Goal: Information Seeking & Learning: Learn about a topic

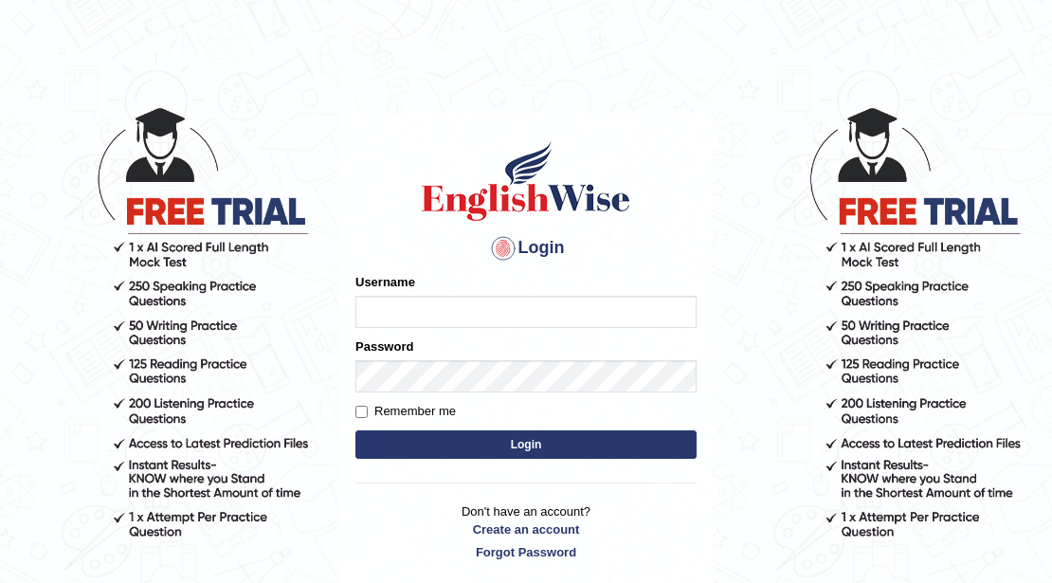
drag, startPoint x: 483, startPoint y: 330, endPoint x: 480, endPoint y: 320, distance: 9.9
click at [483, 330] on form "Please fix the following errors: Username Password Remember me Login" at bounding box center [525, 368] width 341 height 190
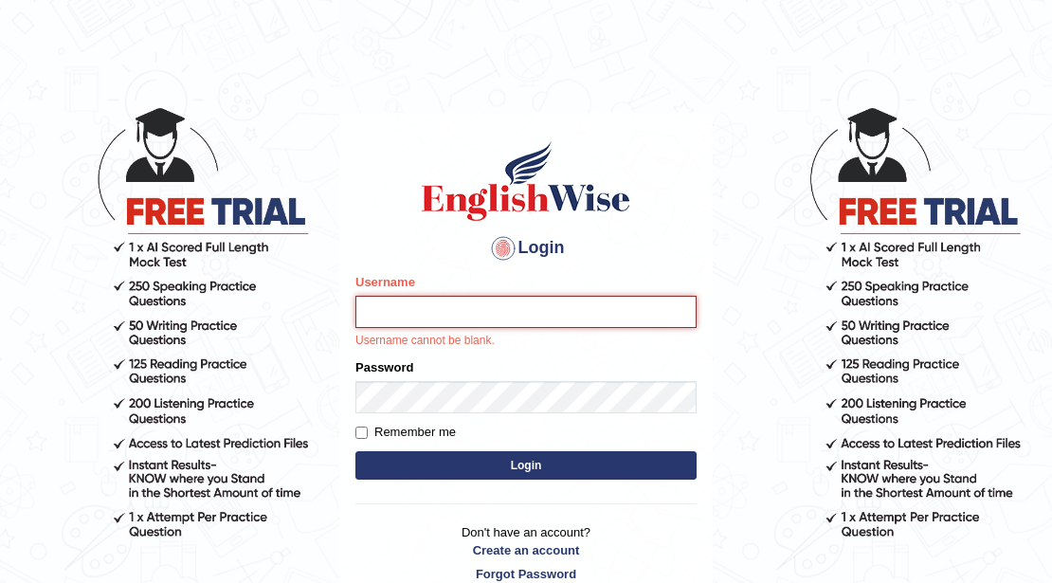
click at [479, 318] on input "Username" at bounding box center [525, 312] width 341 height 32
type input "kabirkhadka"
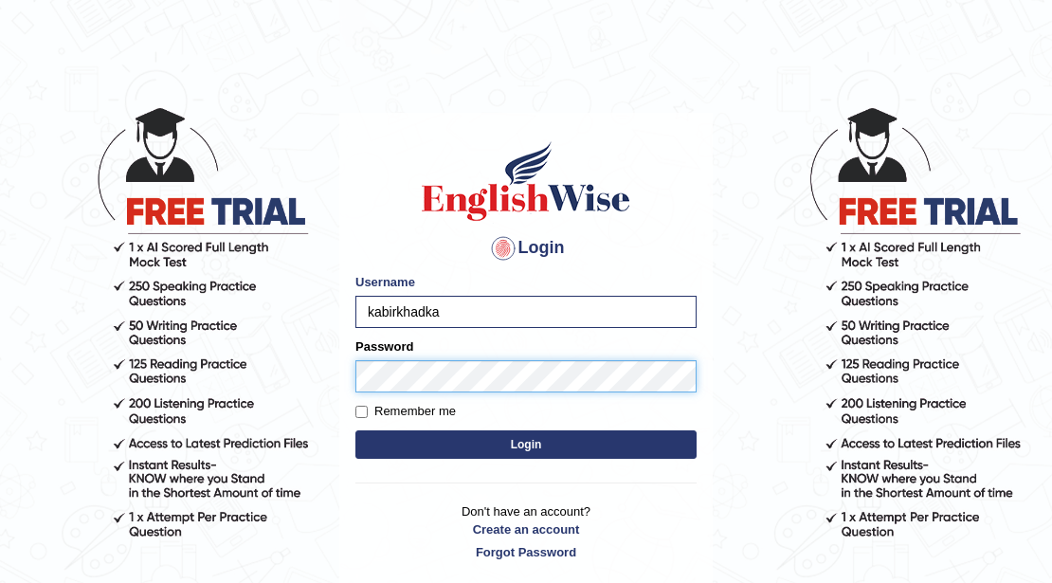
click at [355, 430] on button "Login" at bounding box center [525, 444] width 341 height 28
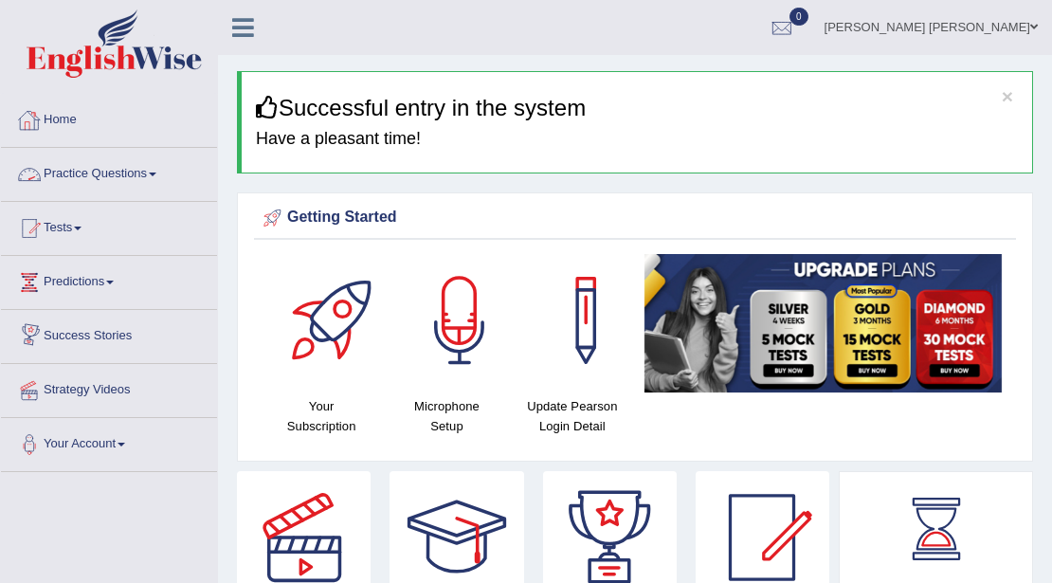
click at [55, 116] on link "Home" at bounding box center [109, 117] width 216 height 47
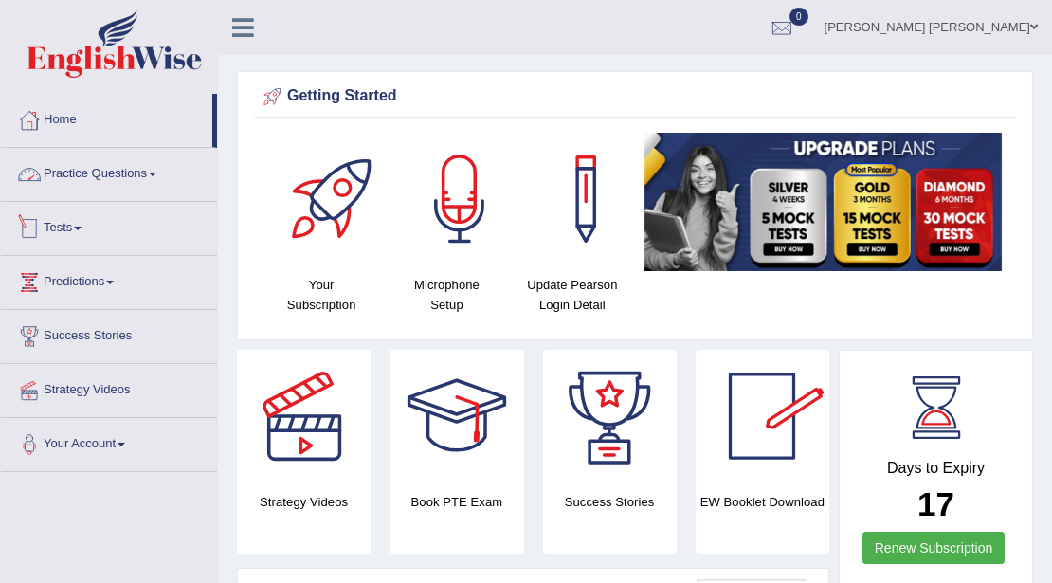
click at [77, 225] on link "Tests" at bounding box center [109, 225] width 216 height 47
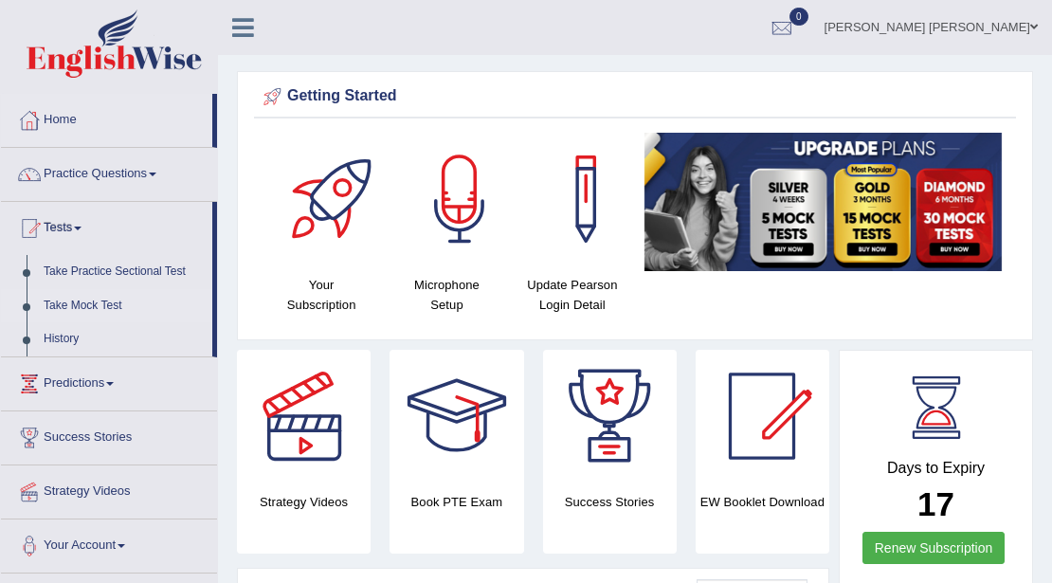
click at [81, 303] on link "Take Mock Test" at bounding box center [123, 306] width 177 height 34
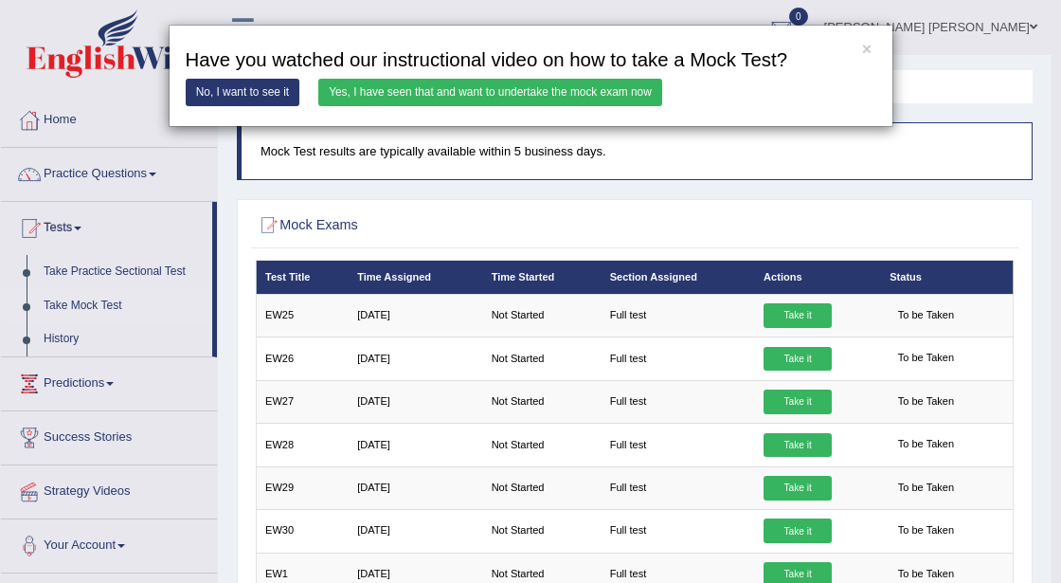
click at [242, 97] on link "No, I want to see it" at bounding box center [243, 92] width 115 height 27
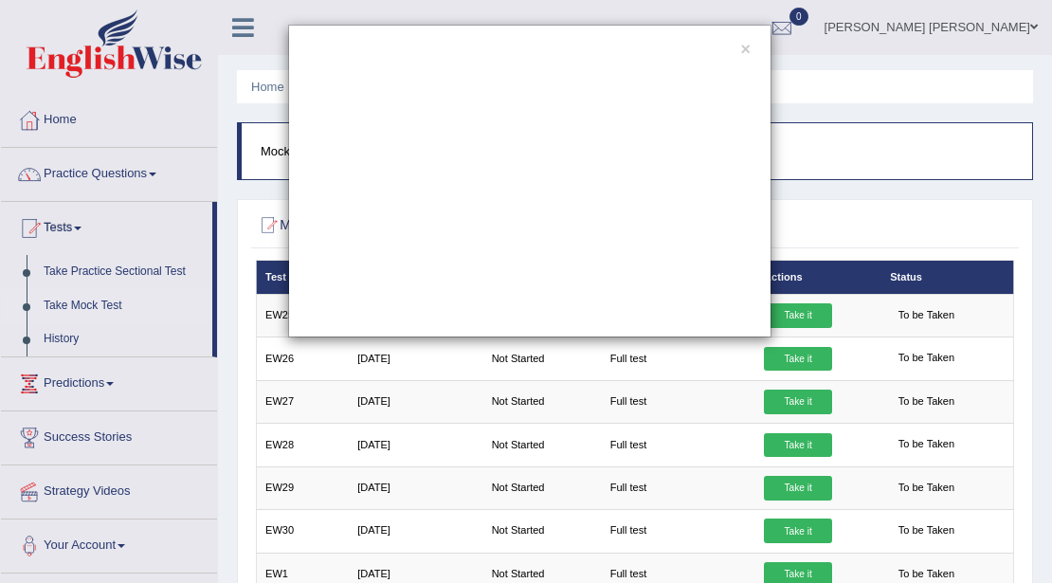
click at [55, 123] on div "×" at bounding box center [531, 181] width 1044 height 313
click at [59, 121] on div "×" at bounding box center [531, 181] width 1044 height 313
click at [84, 117] on div "×" at bounding box center [531, 181] width 1044 height 313
click at [119, 168] on div "×" at bounding box center [531, 181] width 1044 height 313
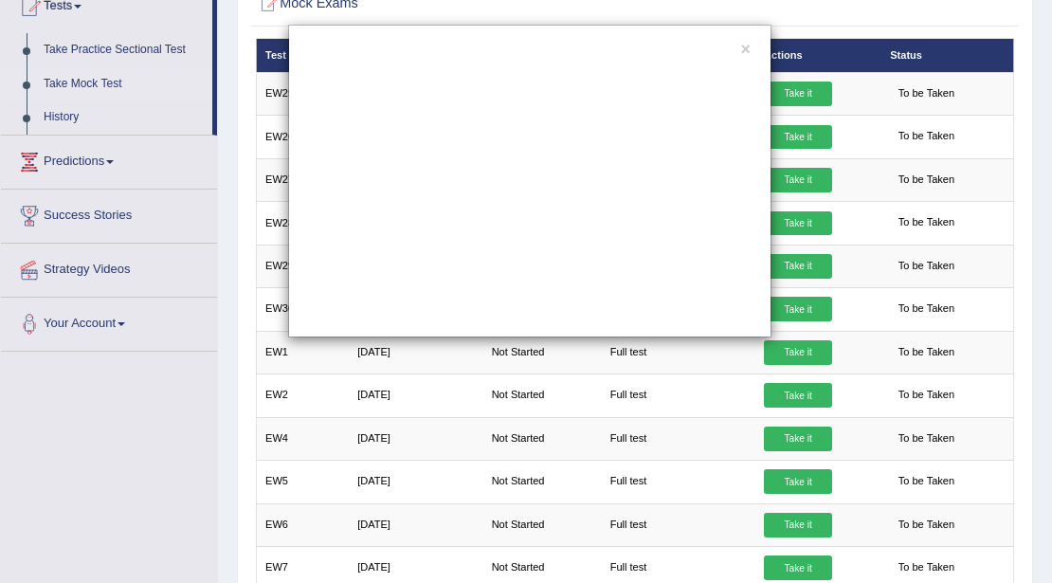
scroll to position [126, 0]
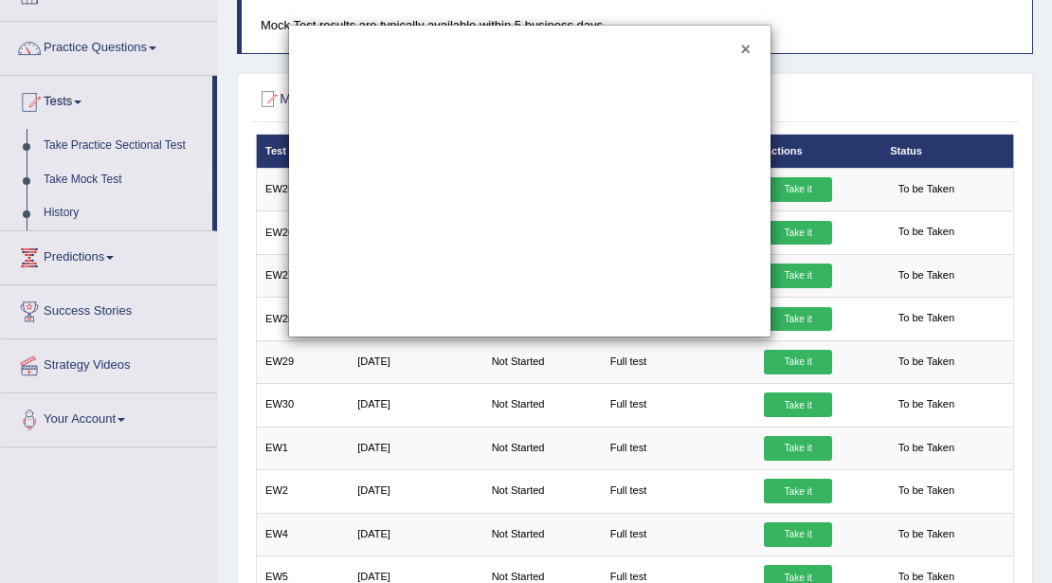
click at [747, 49] on button "×" at bounding box center [745, 50] width 9 height 17
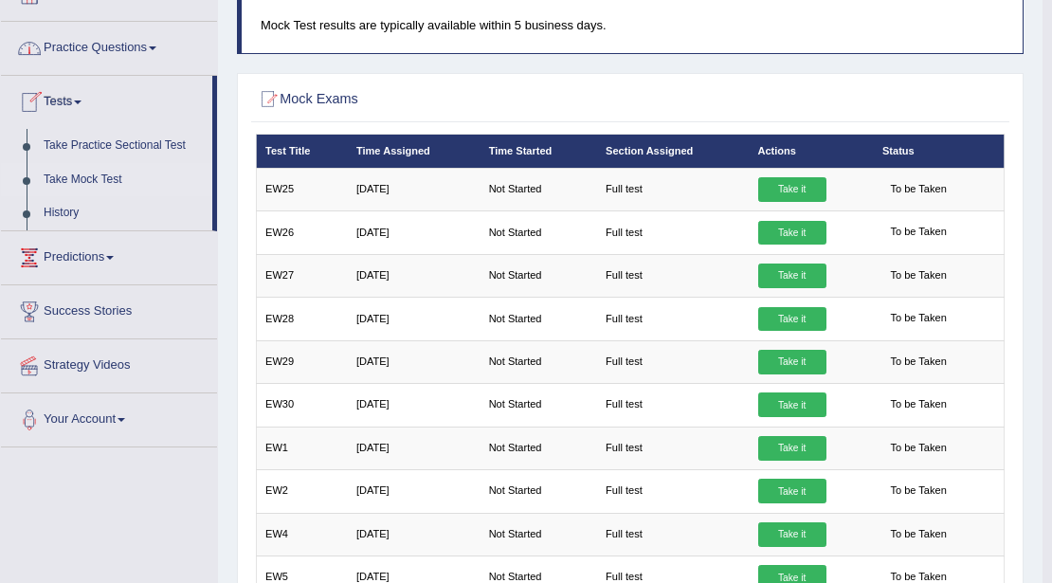
click at [110, 38] on link "Practice Questions" at bounding box center [109, 45] width 216 height 47
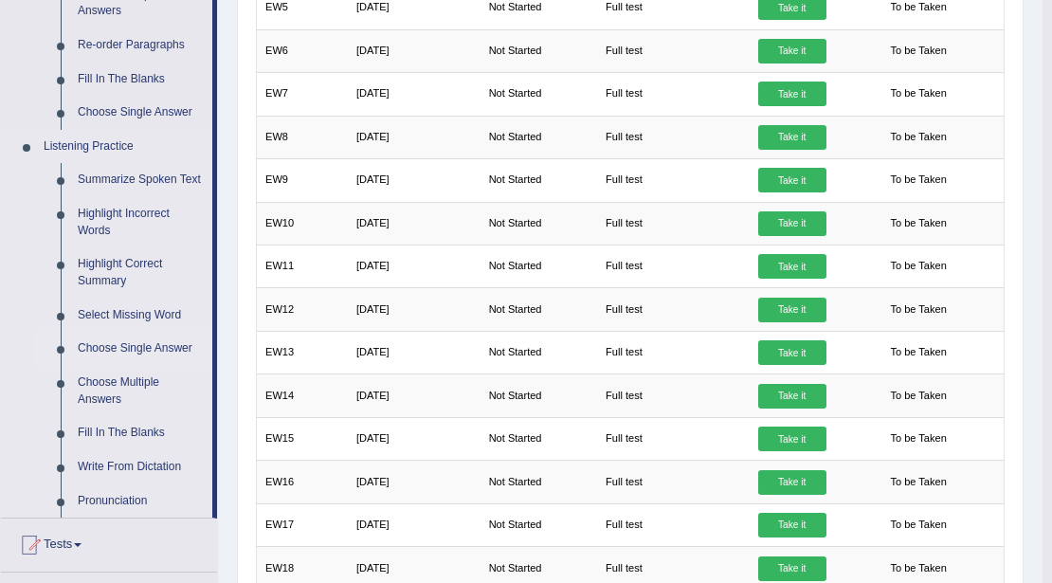
scroll to position [758, 0]
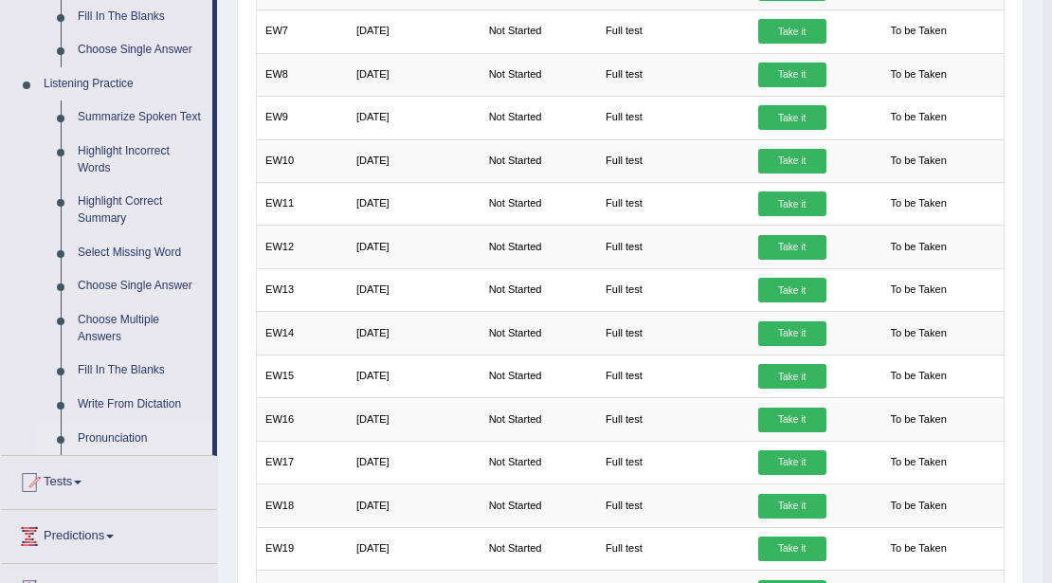
click at [117, 440] on link "Pronunciation" at bounding box center [140, 439] width 143 height 34
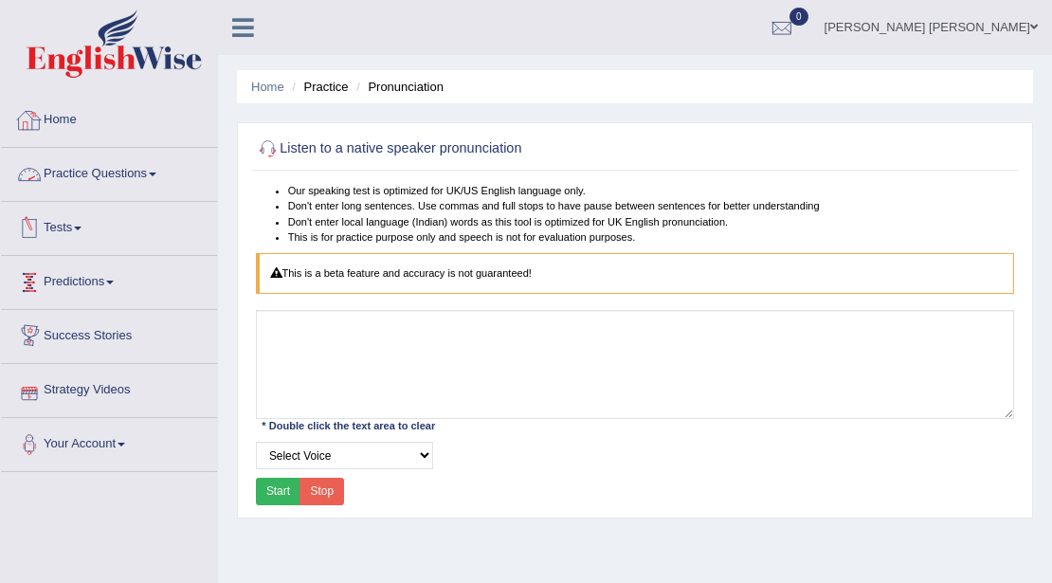
click at [121, 178] on link "Practice Questions" at bounding box center [109, 171] width 216 height 47
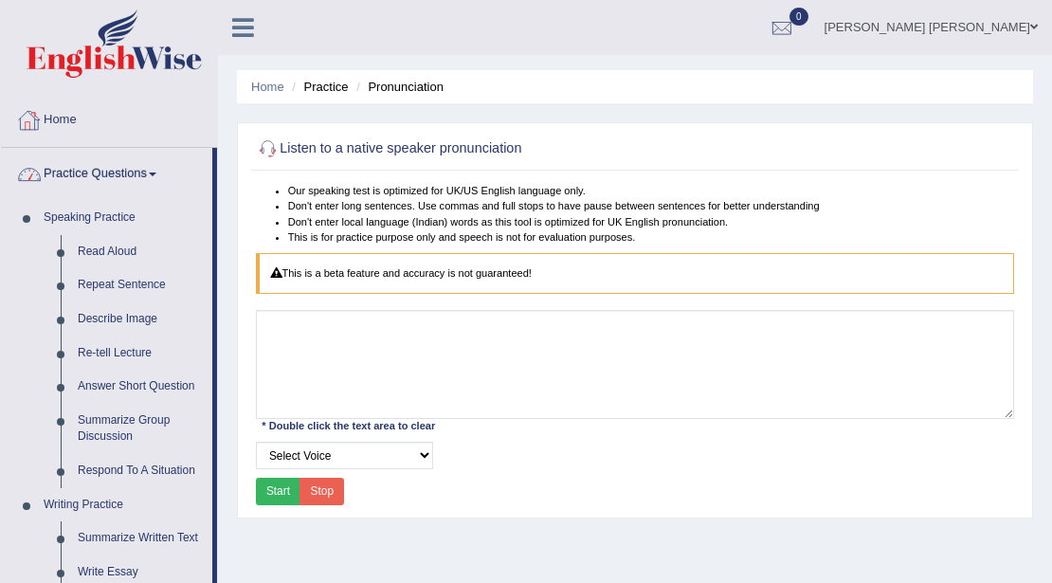
click at [121, 85] on div at bounding box center [109, 46] width 218 height 93
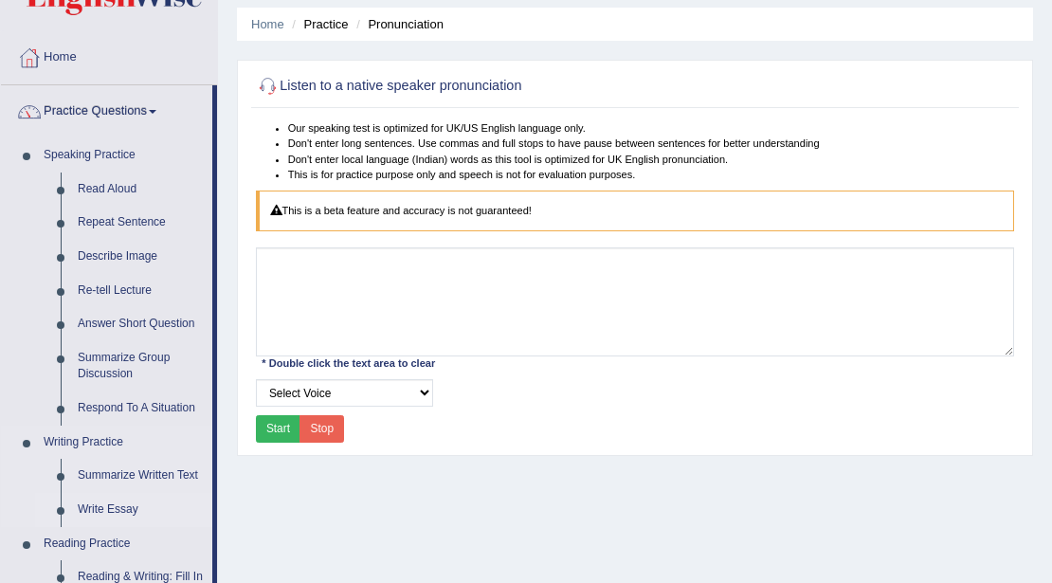
scroll to position [63, 0]
click at [104, 508] on link "Write Essay" at bounding box center [140, 510] width 143 height 34
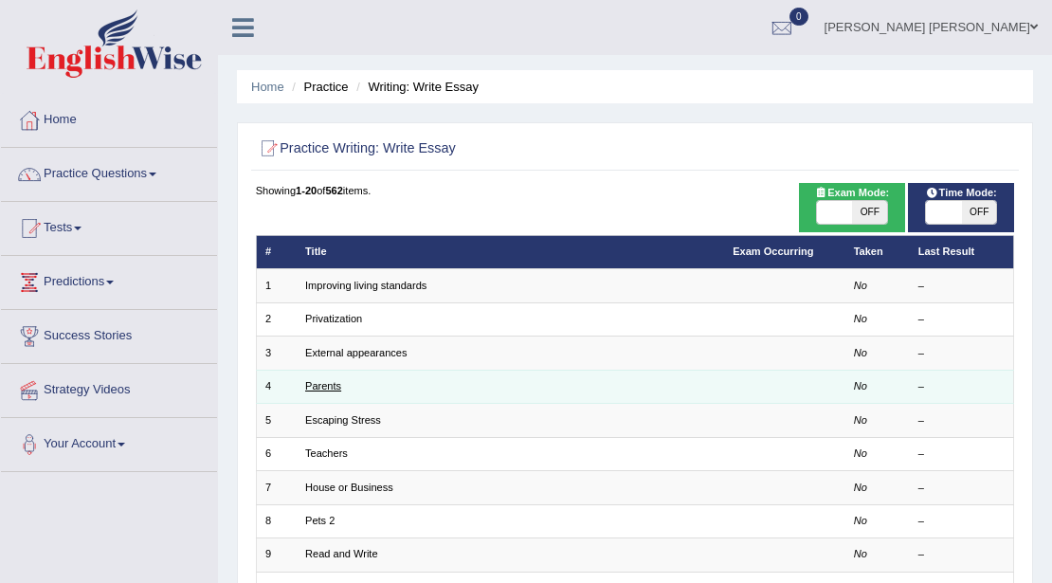
click at [315, 382] on link "Parents" at bounding box center [323, 385] width 36 height 11
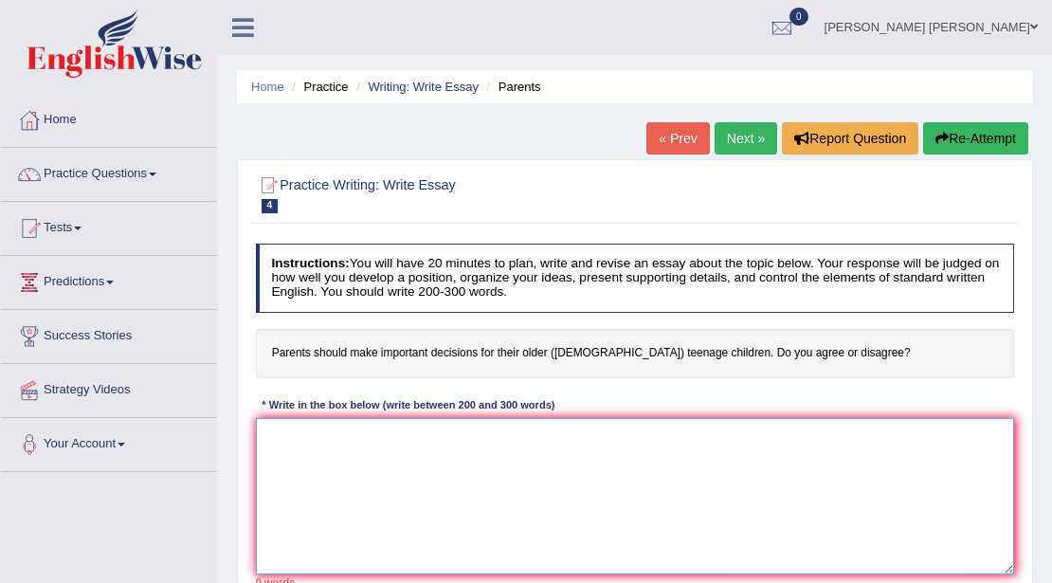
click at [358, 463] on textarea at bounding box center [635, 496] width 759 height 156
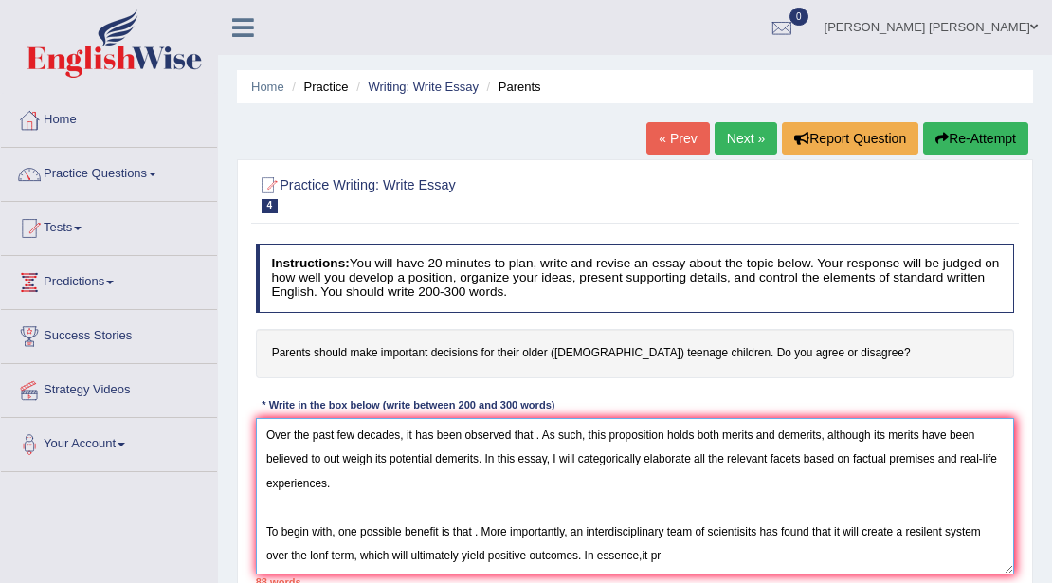
click at [642, 557] on textarea "Over the past few decades, it has been observed that . As such, this propositio…" at bounding box center [635, 496] width 759 height 156
type textarea "Over the past few decades, it has been observed that . As such, this propositio…"
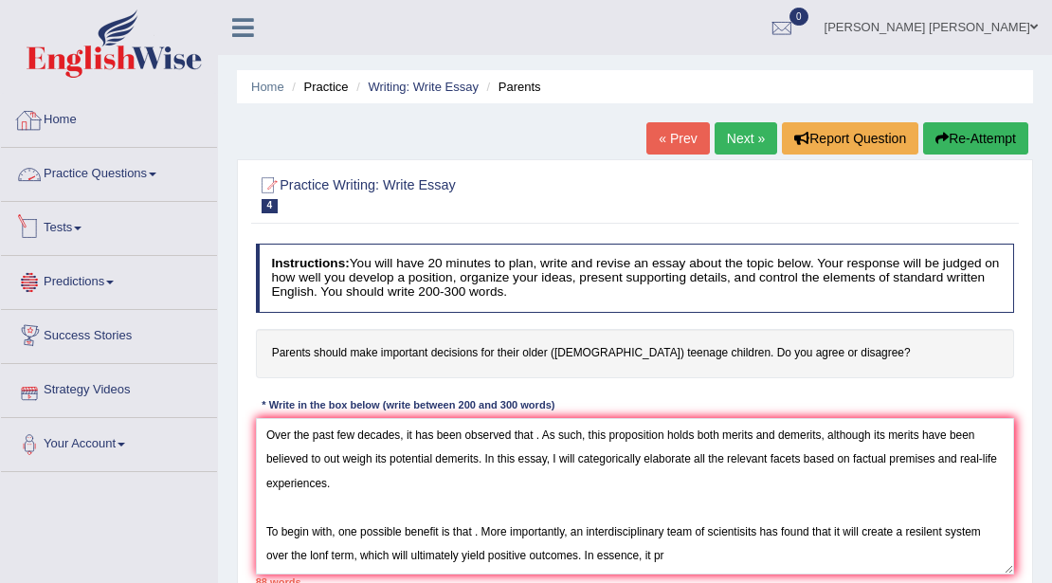
click at [90, 178] on link "Practice Questions" at bounding box center [109, 171] width 216 height 47
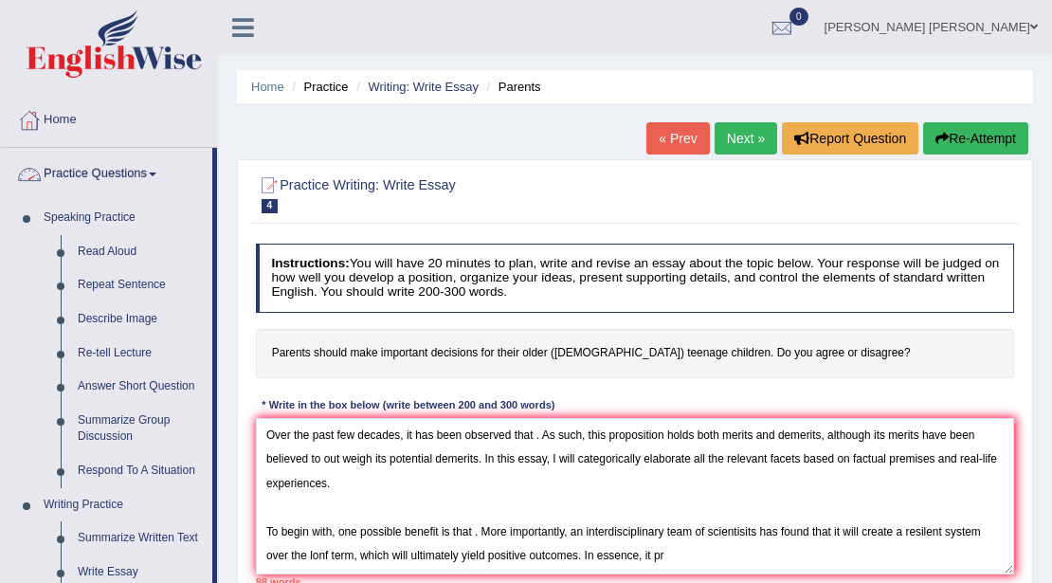
click at [165, 165] on link "Practice Questions" at bounding box center [106, 171] width 211 height 47
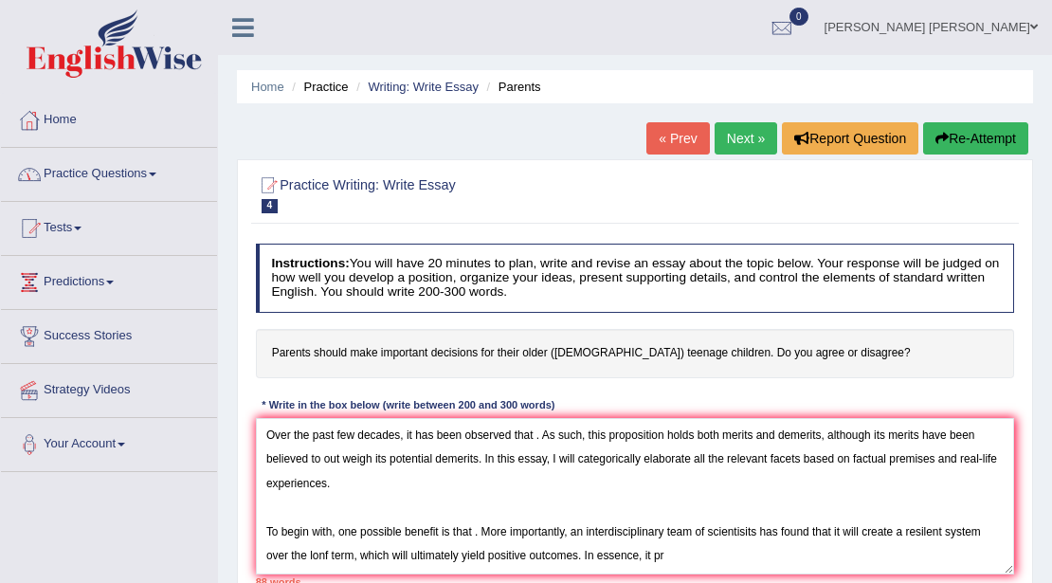
click at [165, 165] on link "Practice Questions" at bounding box center [109, 171] width 216 height 47
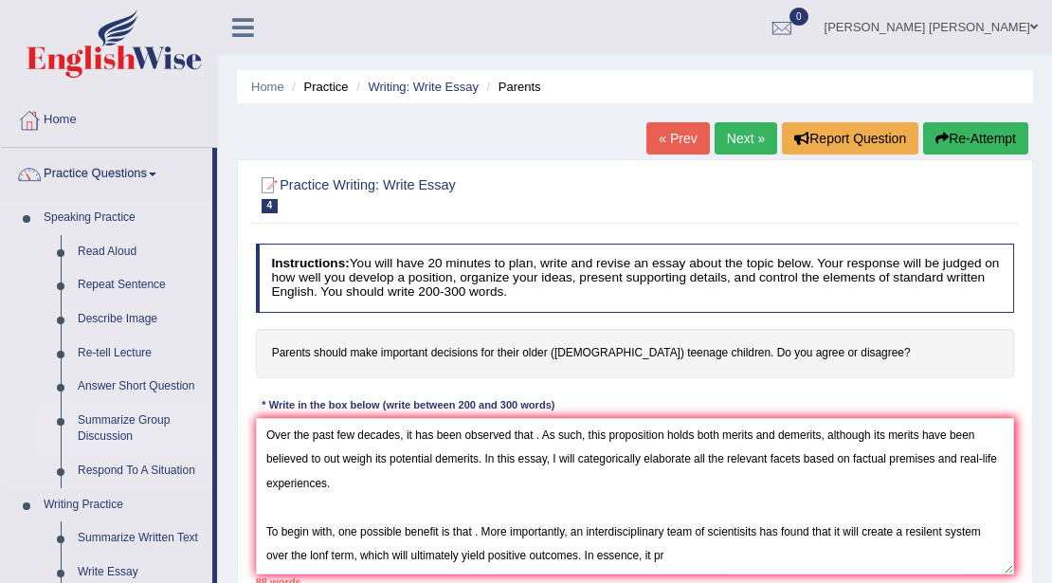
click at [113, 426] on link "Summarize Group Discussion" at bounding box center [140, 429] width 143 height 50
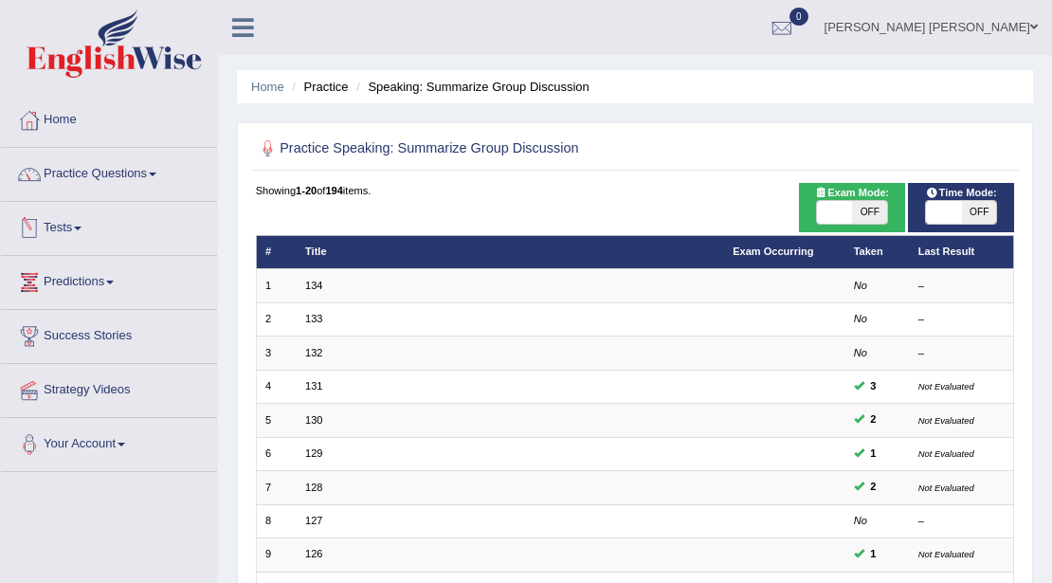
click at [74, 231] on link "Tests" at bounding box center [109, 225] width 216 height 47
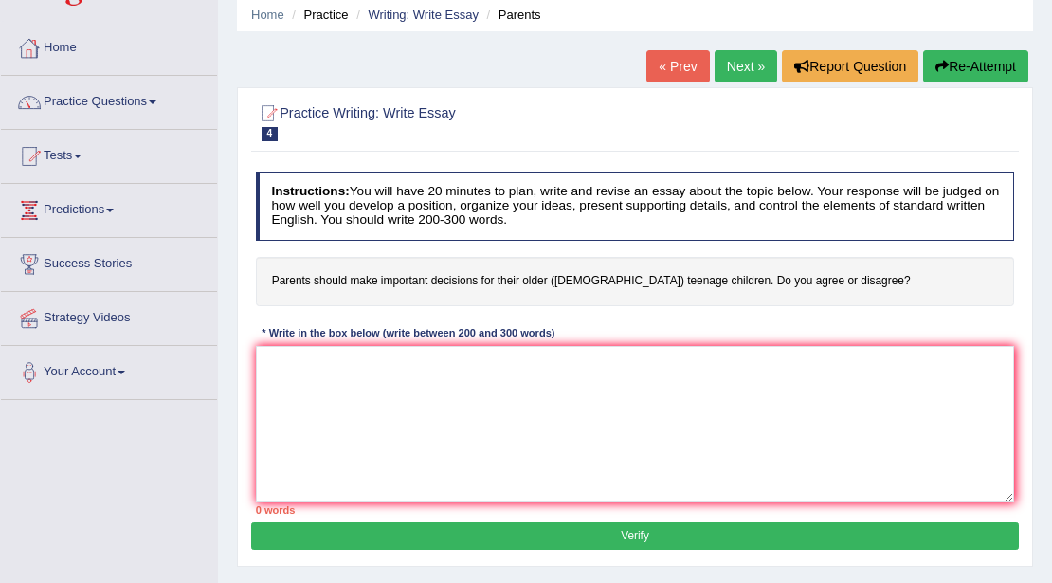
scroll to position [189, 0]
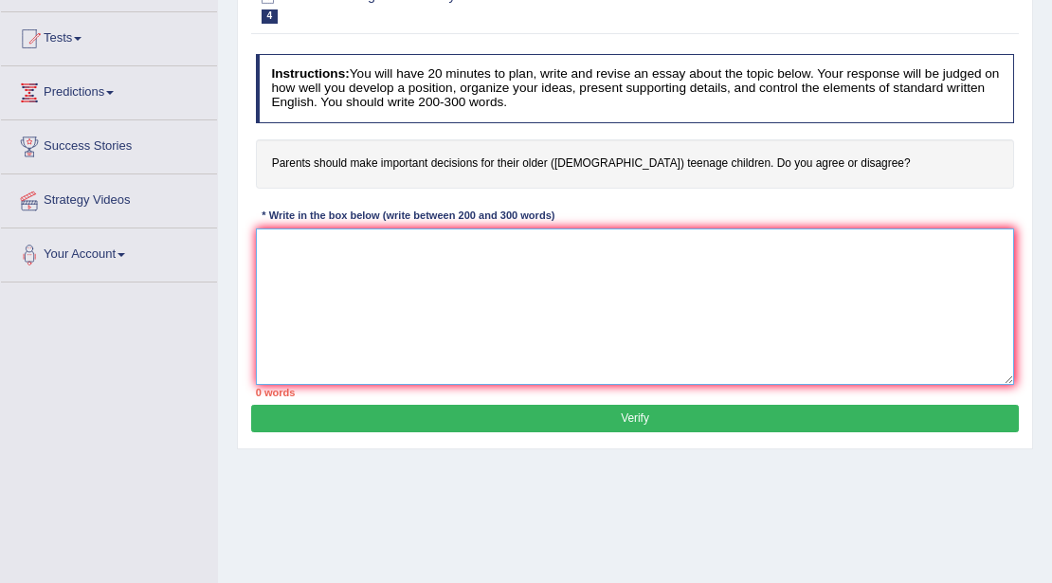
click at [402, 277] on textarea at bounding box center [635, 306] width 759 height 156
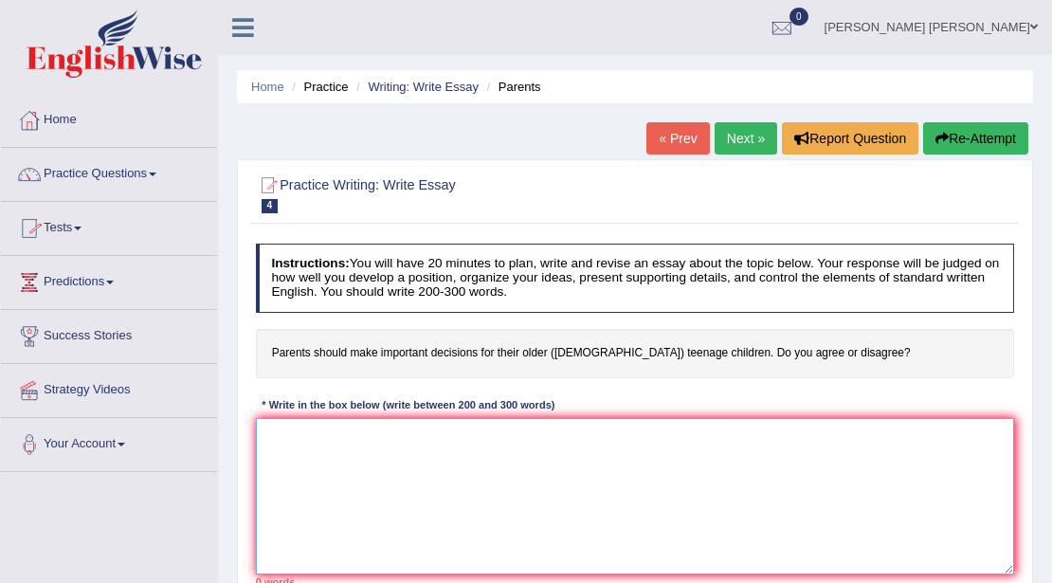
scroll to position [0, 0]
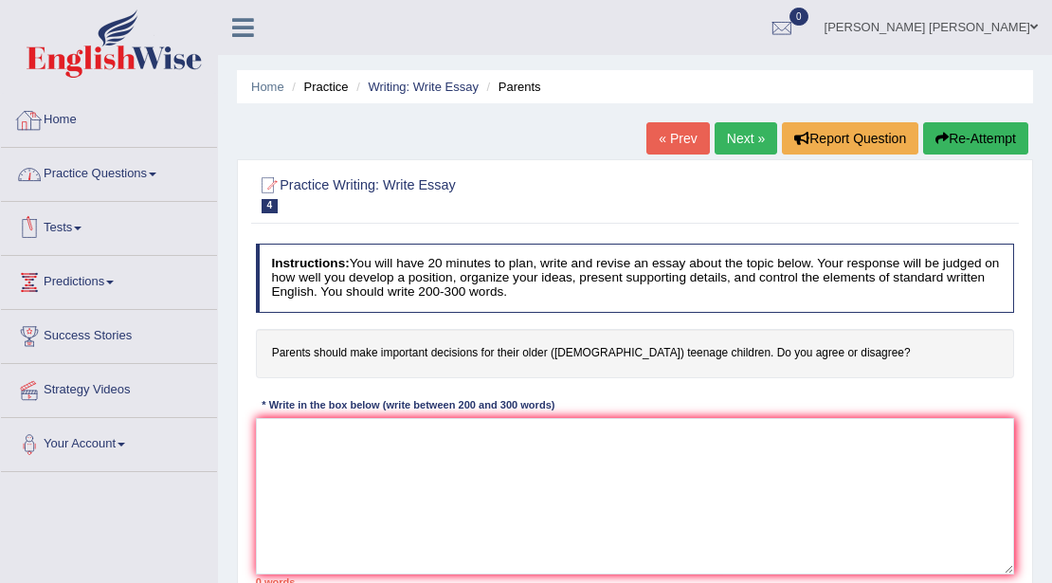
click at [100, 173] on link "Practice Questions" at bounding box center [109, 171] width 216 height 47
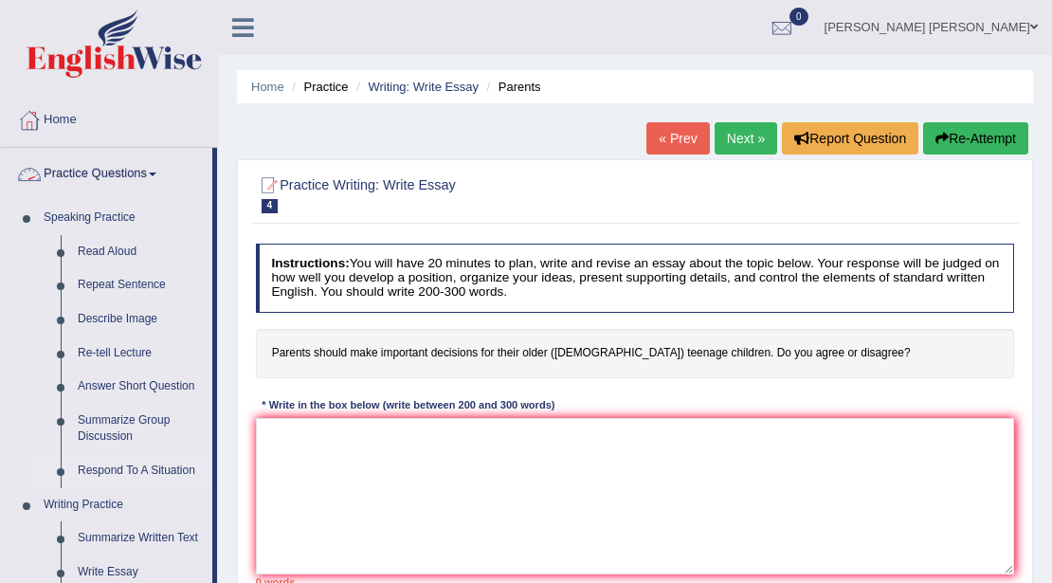
scroll to position [63, 0]
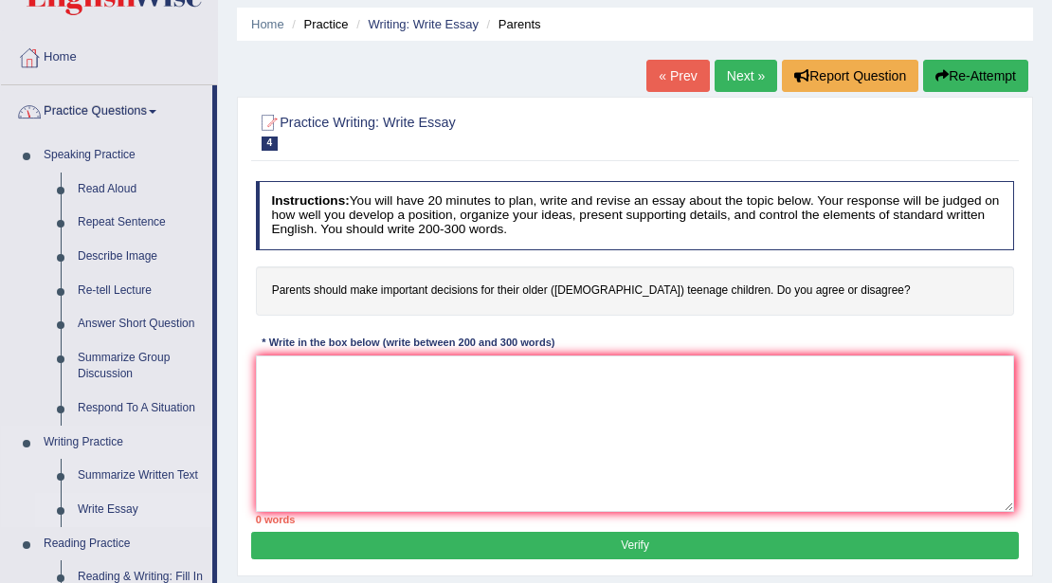
click at [117, 511] on link "Write Essay" at bounding box center [140, 510] width 143 height 34
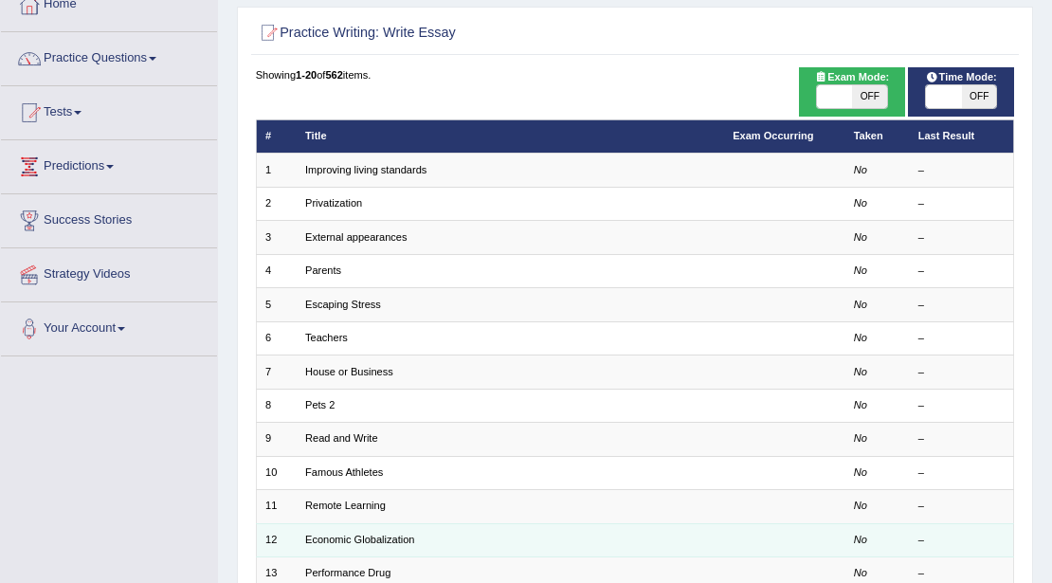
scroll to position [189, 0]
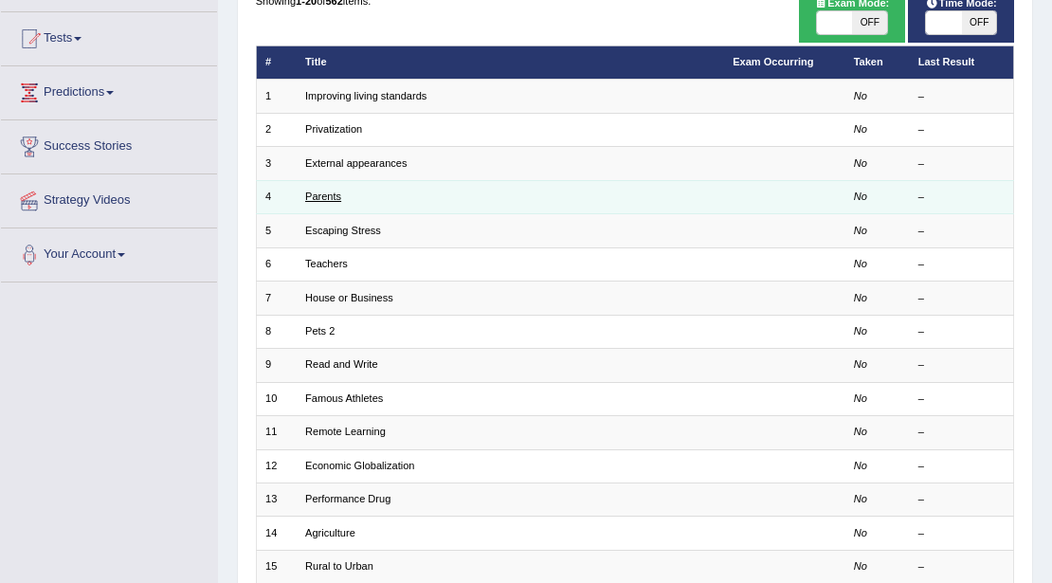
click at [332, 196] on link "Parents" at bounding box center [323, 195] width 36 height 11
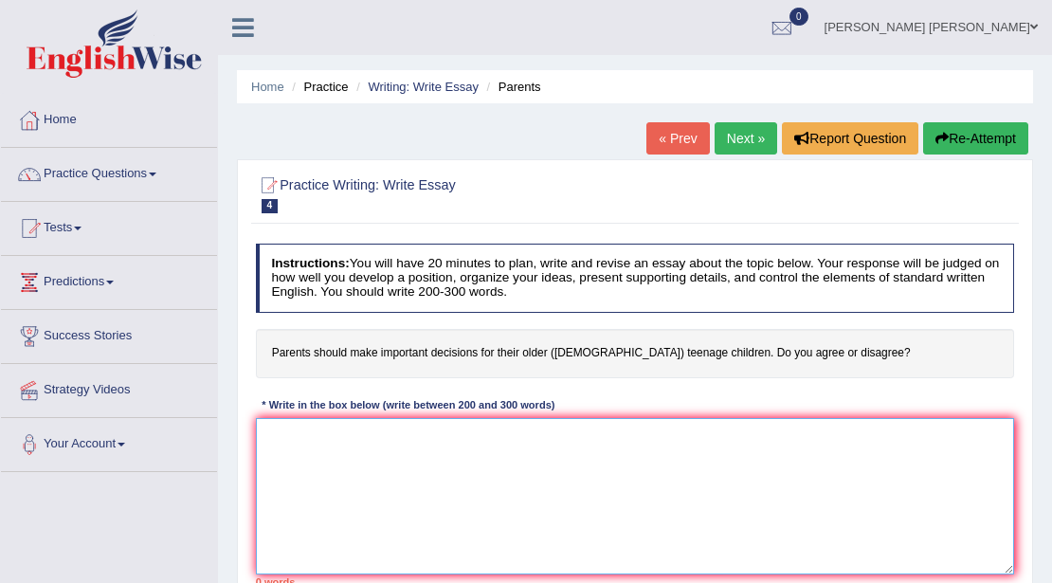
click at [329, 469] on textarea at bounding box center [635, 496] width 759 height 156
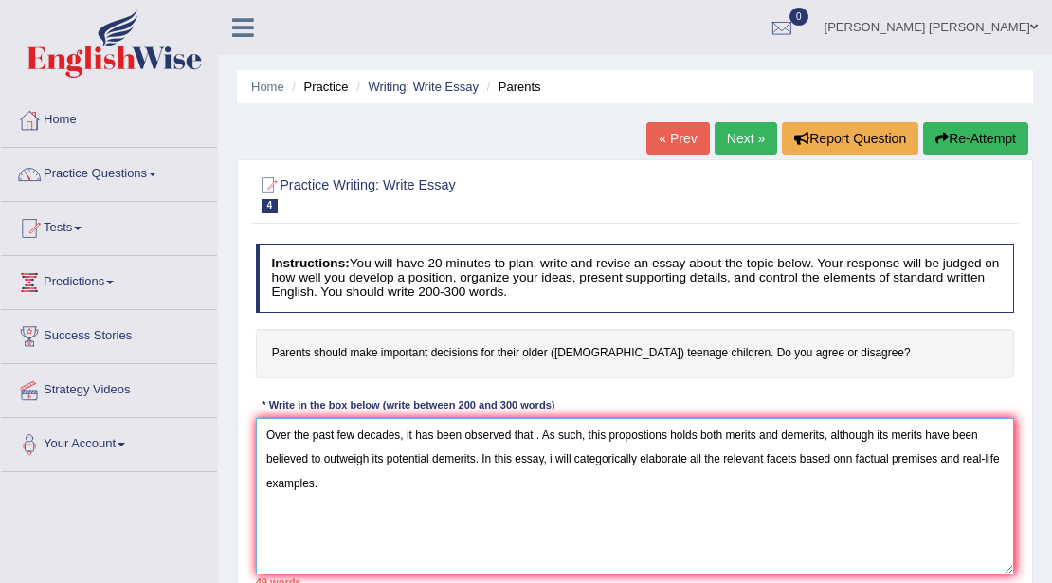
click at [548, 458] on textarea "Over the past few decades, it has been observed that . As such, this propostion…" at bounding box center [635, 496] width 759 height 156
click at [844, 463] on textarea "Over the past few decades, it has been observed that . As such, this propostion…" at bounding box center [635, 496] width 759 height 156
click at [402, 473] on textarea "Over the past few decades, it has been observed that . As such, this propostion…" at bounding box center [635, 496] width 759 height 156
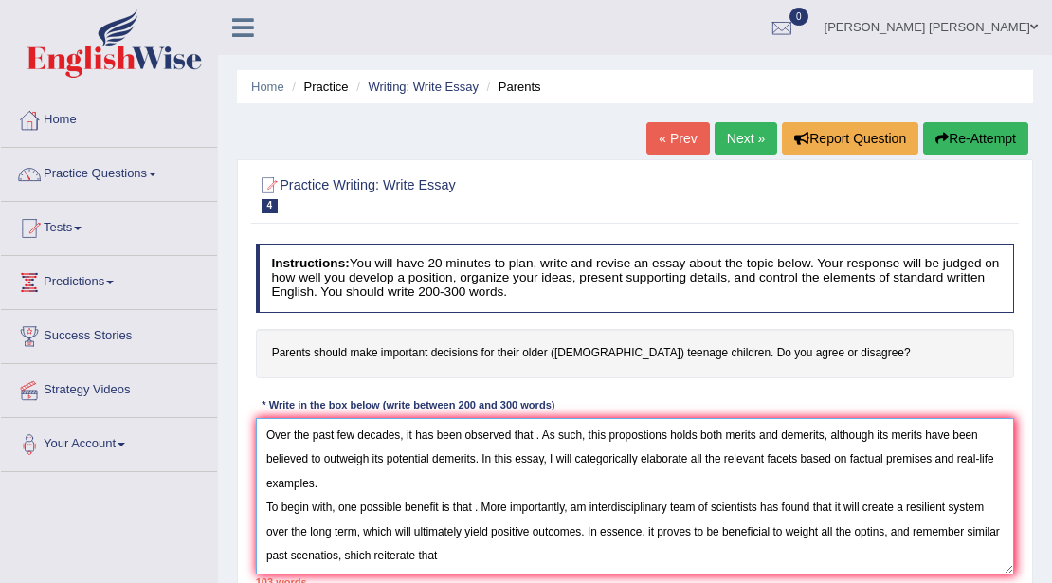
click at [382, 558] on textarea "Over the past few decades, it has been observed that . As such, this propostion…" at bounding box center [635, 496] width 759 height 156
click at [513, 559] on textarea "Over the past few decades, it has been observed that . As such, this propostion…" at bounding box center [635, 496] width 759 height 156
click at [538, 436] on textarea "Over the past few decades, it has been observed that . As such, this propostion…" at bounding box center [635, 496] width 759 height 156
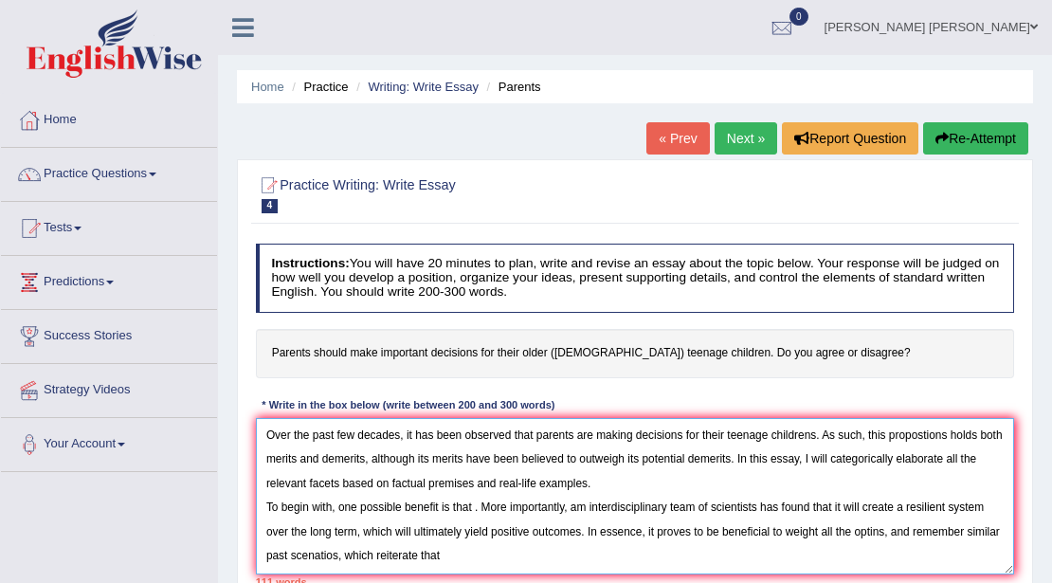
click at [498, 557] on textarea "Over the past few decades, it has been observed that parents are making decisio…" at bounding box center [635, 496] width 759 height 156
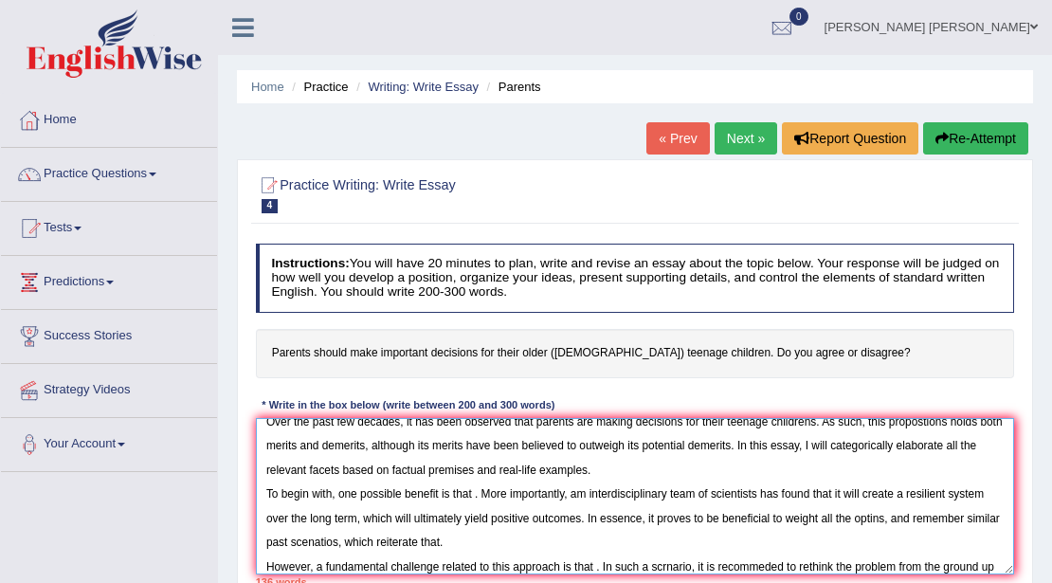
click at [667, 561] on textarea "Over the past few decades, it has been observed that parents are making decisio…" at bounding box center [635, 496] width 759 height 156
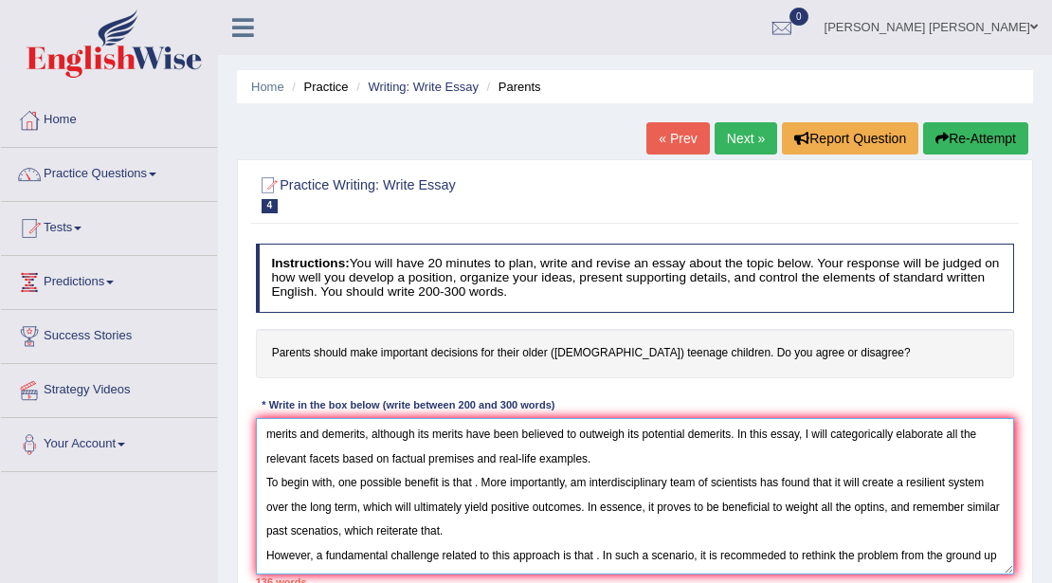
scroll to position [141, 0]
click at [295, 477] on textarea "Over the past few decades, it has been observed that parents are making decisio…" at bounding box center [635, 496] width 759 height 156
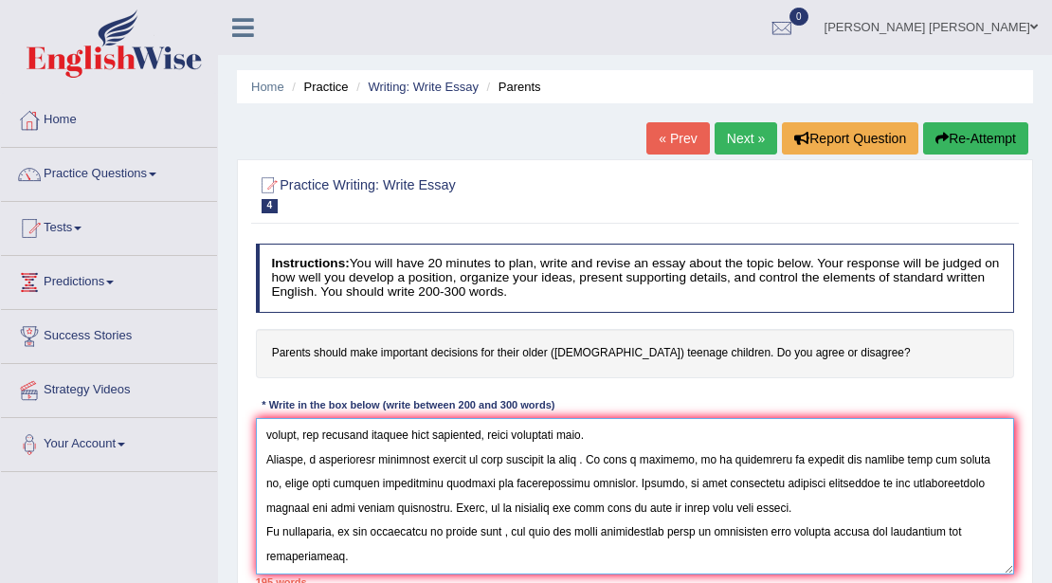
click at [479, 457] on textarea at bounding box center [635, 496] width 759 height 156
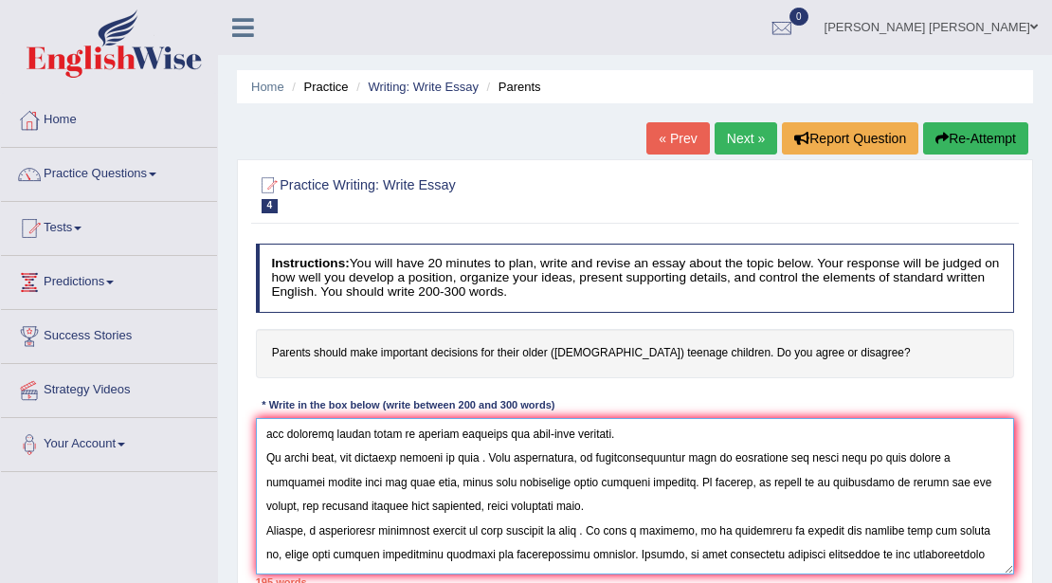
scroll to position [0, 0]
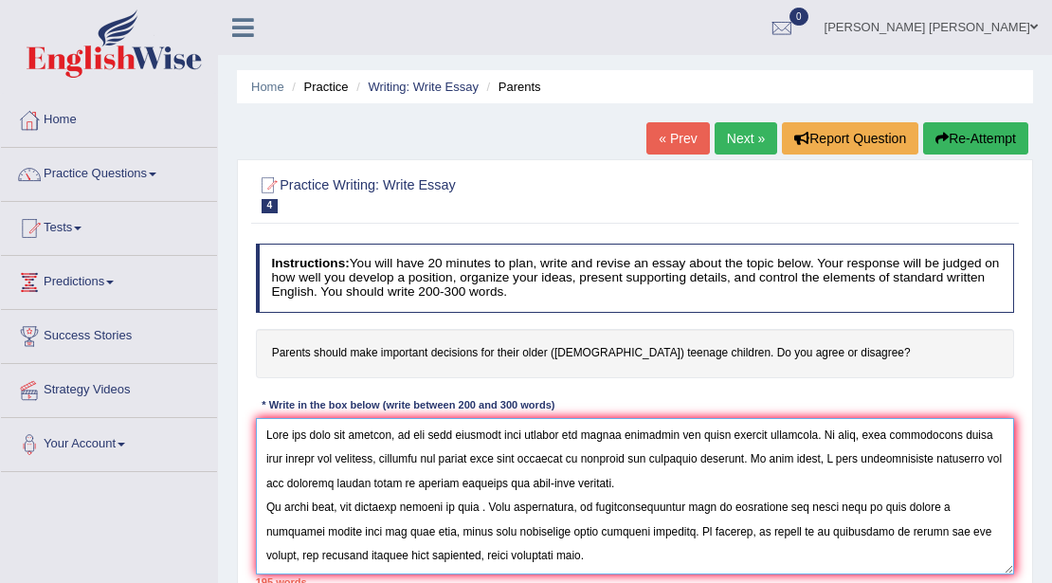
click at [472, 504] on textarea at bounding box center [635, 496] width 759 height 156
click at [530, 555] on textarea at bounding box center [635, 496] width 759 height 156
click at [569, 557] on textarea at bounding box center [635, 496] width 759 height 156
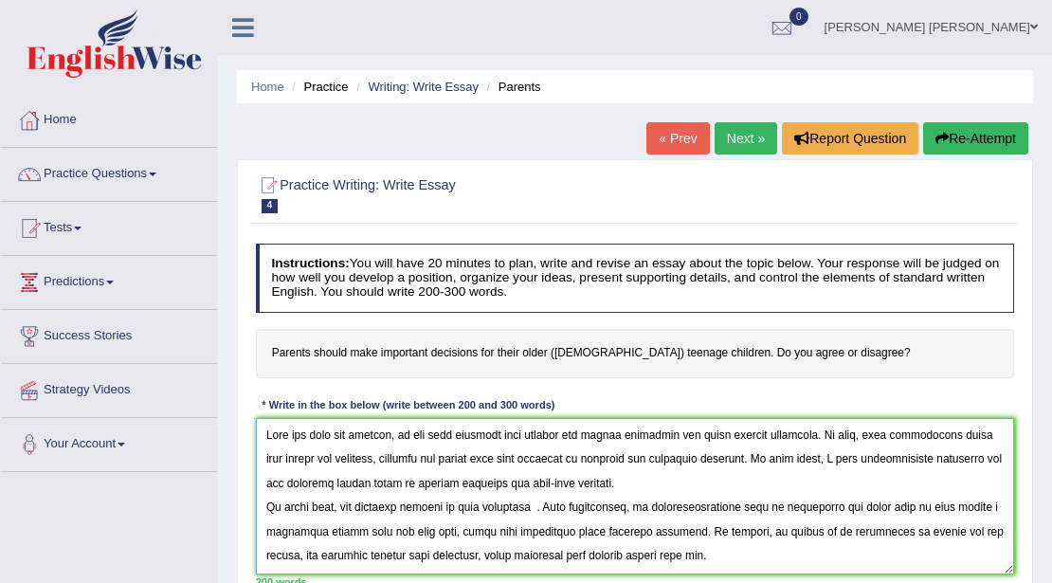
click at [627, 552] on textarea at bounding box center [635, 496] width 759 height 156
click at [647, 551] on textarea at bounding box center [635, 496] width 759 height 156
click at [654, 555] on textarea at bounding box center [635, 496] width 759 height 156
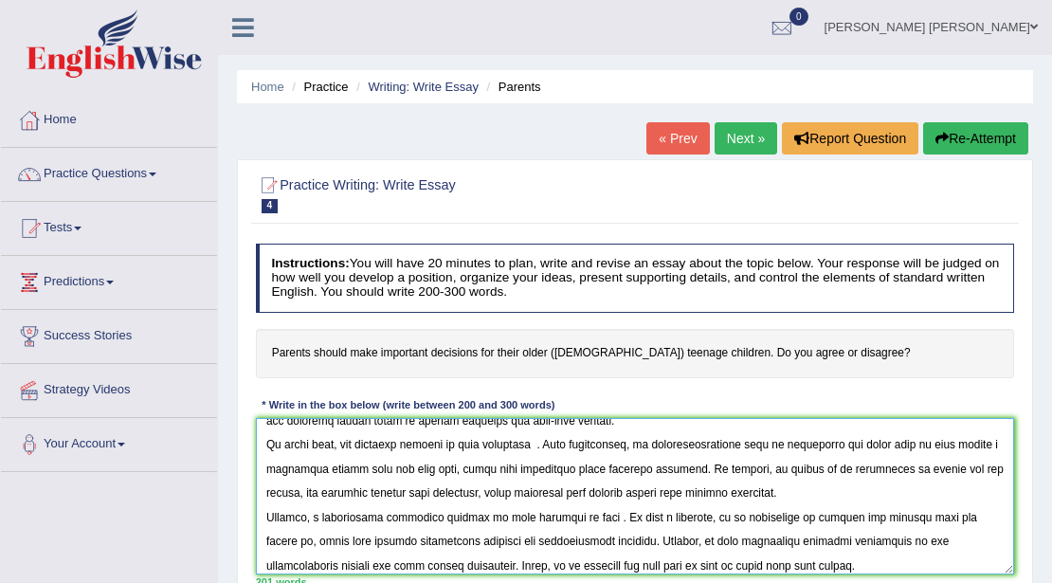
scroll to position [74, 0]
click at [593, 519] on textarea at bounding box center [635, 496] width 759 height 156
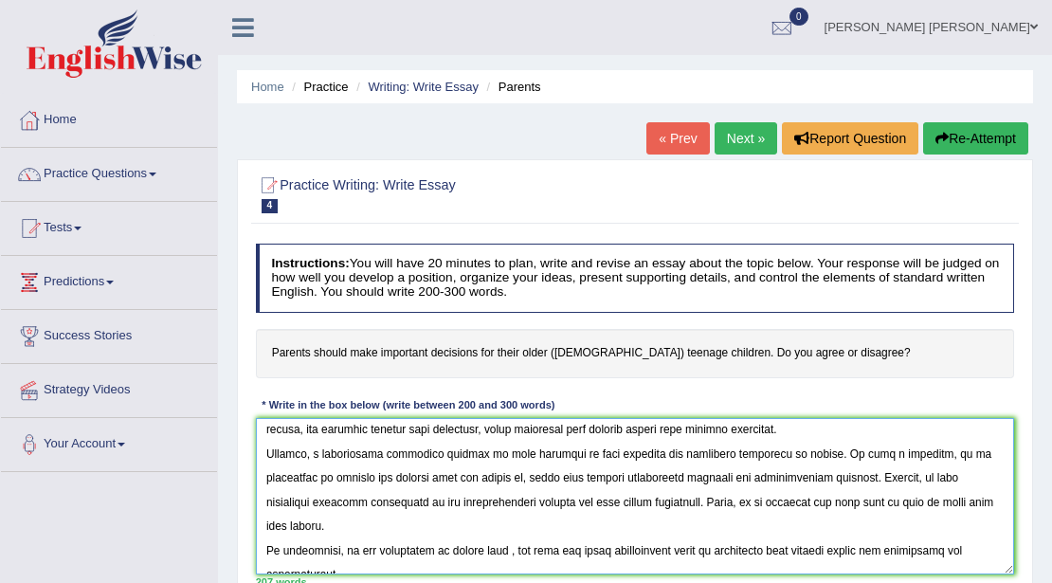
click at [642, 507] on textarea at bounding box center [635, 496] width 759 height 156
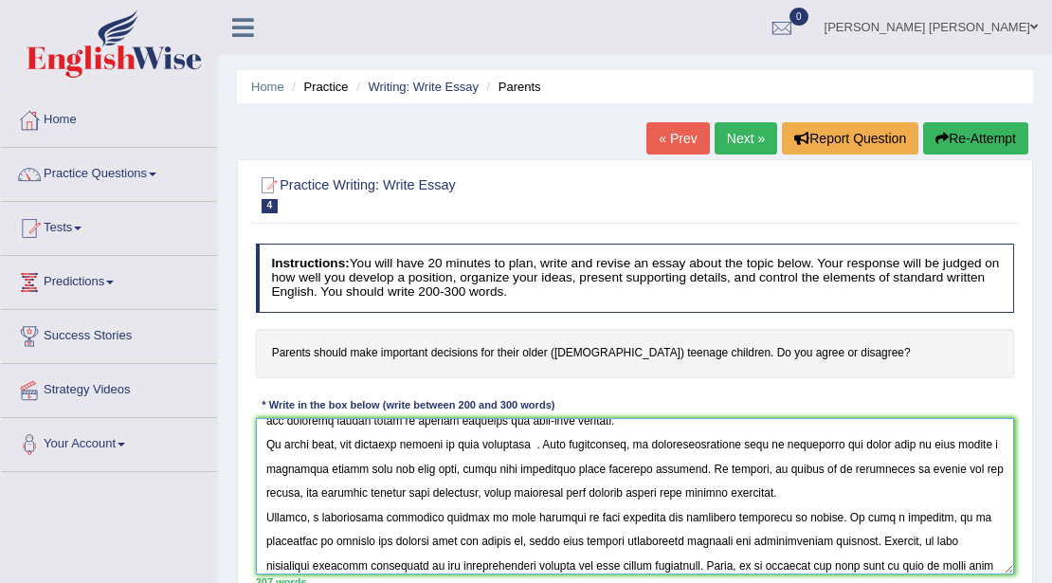
scroll to position [0, 0]
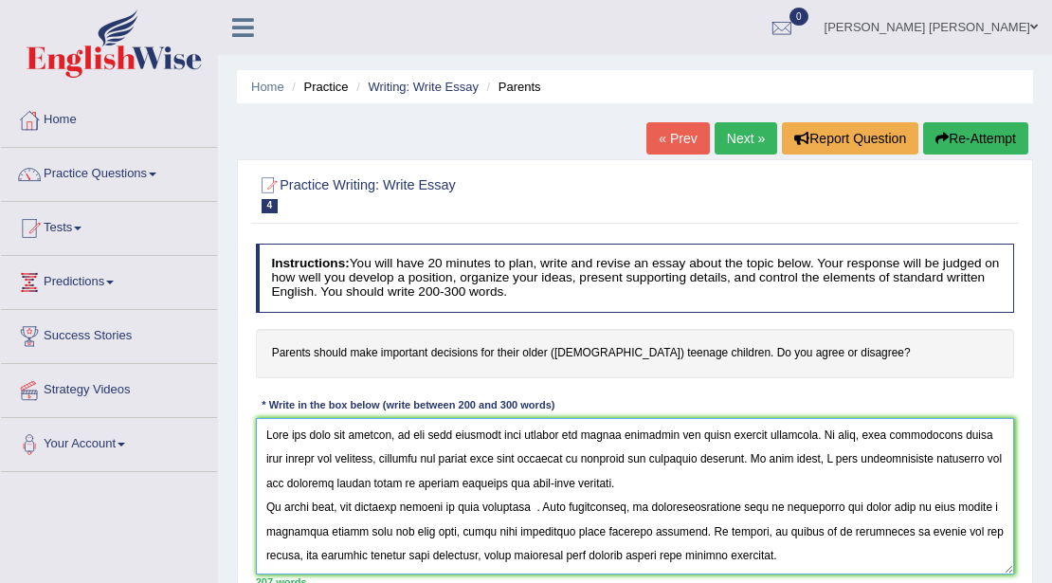
click at [525, 504] on textarea at bounding box center [635, 496] width 759 height 156
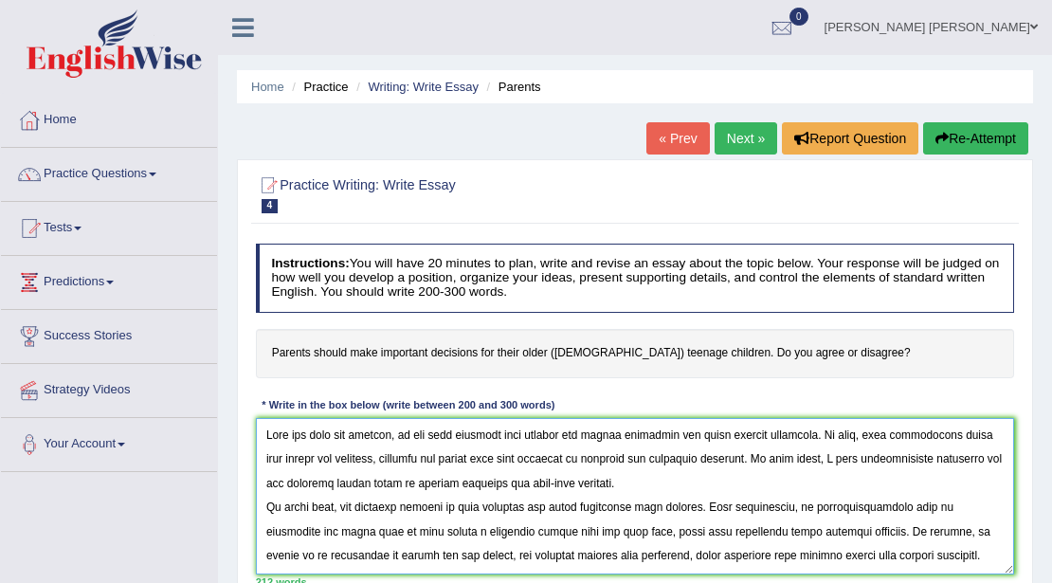
click at [530, 504] on textarea at bounding box center [635, 496] width 759 height 156
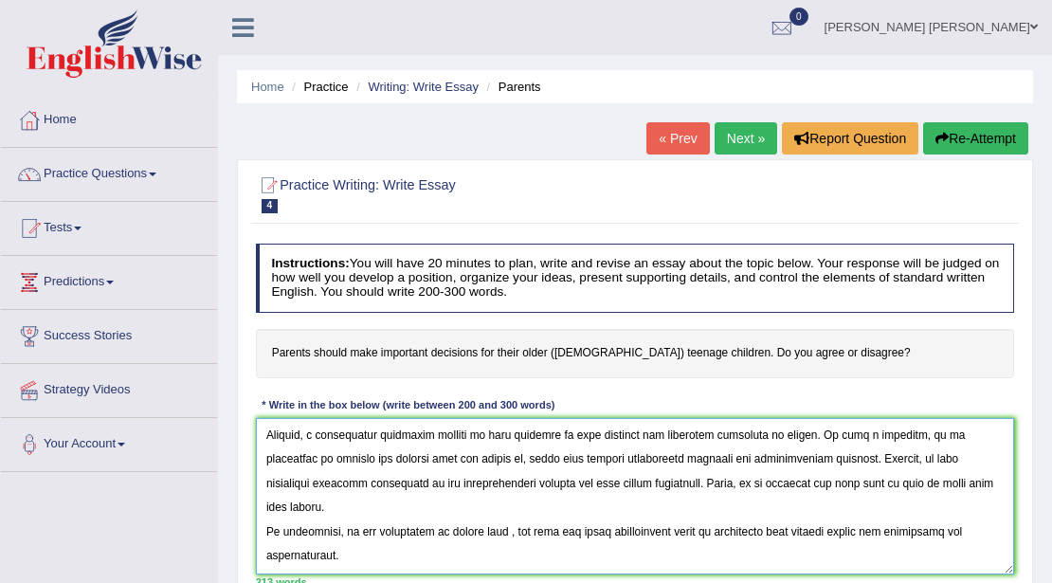
scroll to position [153, 0]
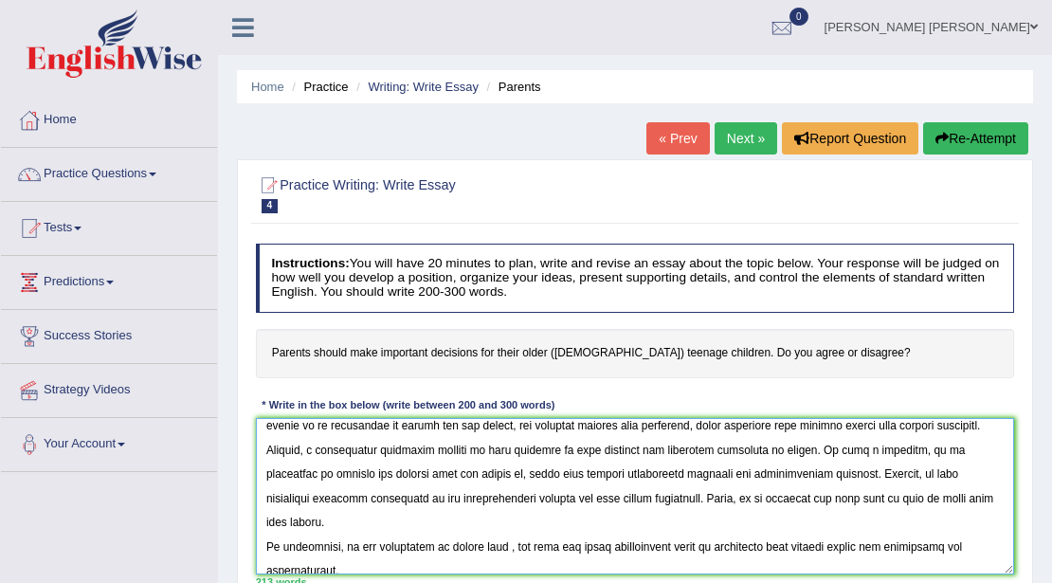
click at [961, 505] on textarea at bounding box center [635, 496] width 759 height 156
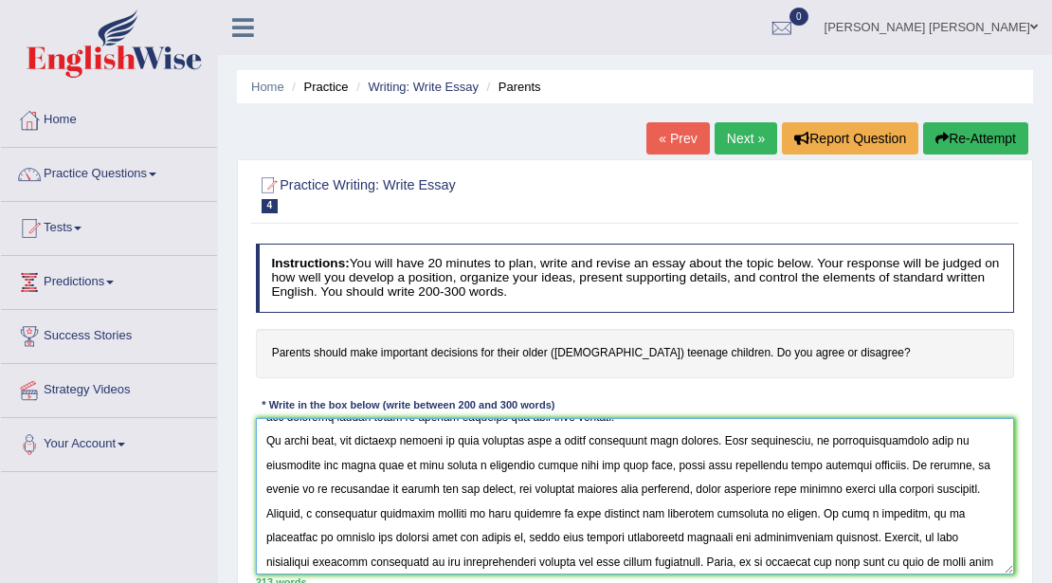
scroll to position [4, 0]
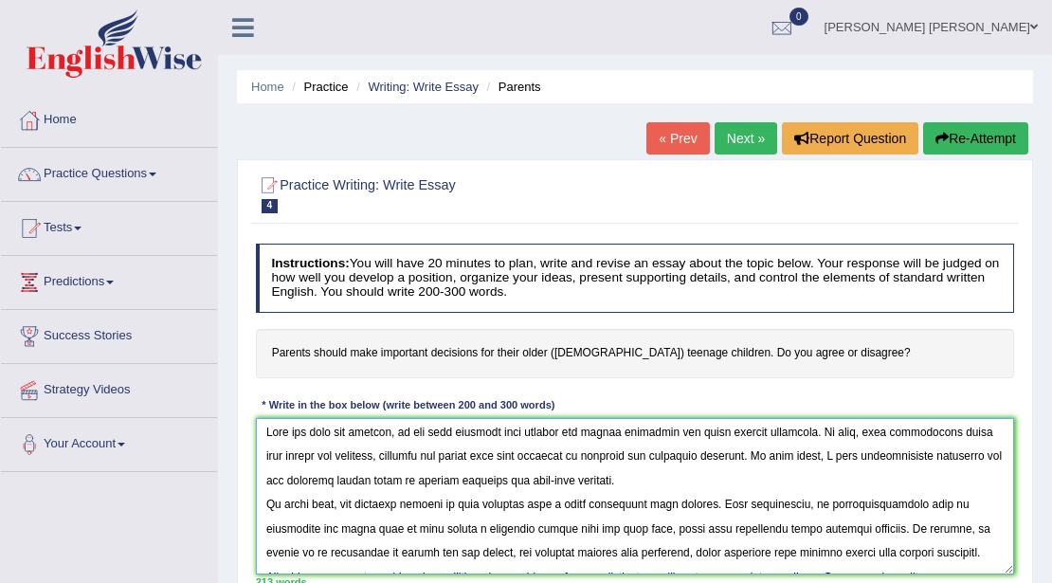
click at [644, 471] on textarea at bounding box center [635, 496] width 759 height 156
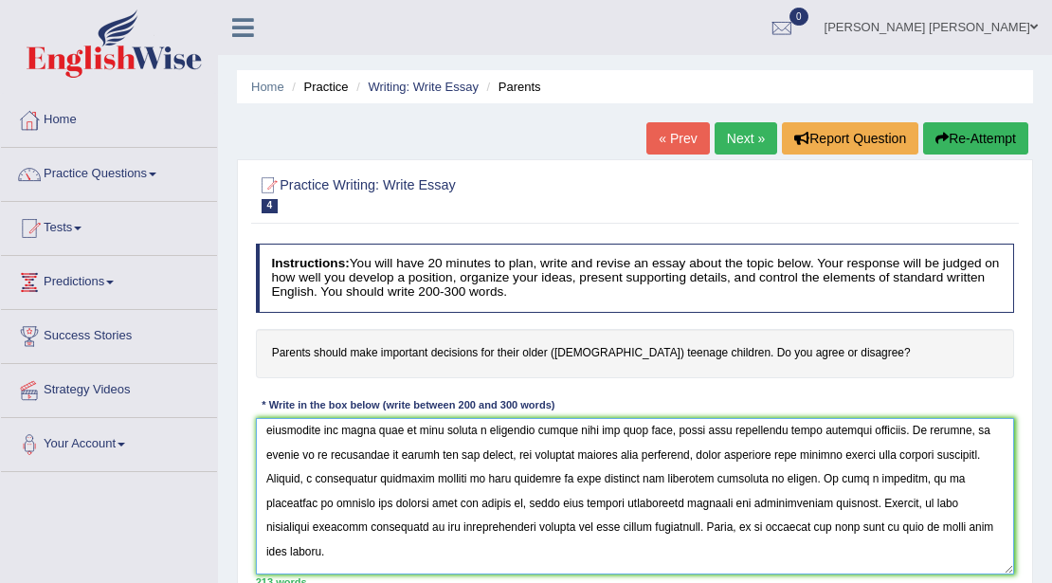
scroll to position [148, 0]
click at [943, 455] on textarea at bounding box center [635, 496] width 759 height 156
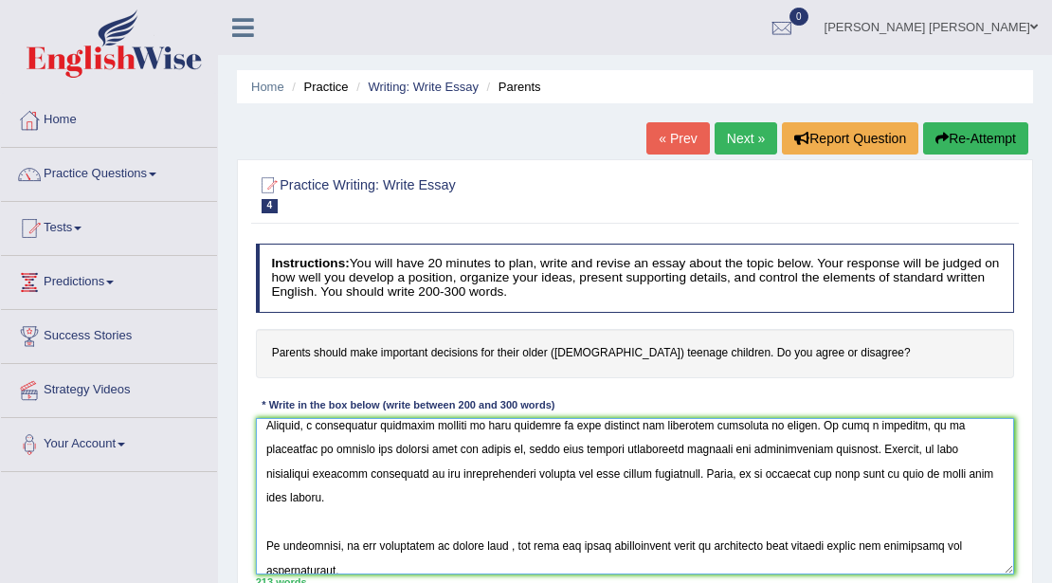
scroll to position [237, 0]
click at [653, 526] on textarea at bounding box center [635, 496] width 759 height 156
click at [481, 520] on textarea at bounding box center [635, 496] width 759 height 156
click at [519, 521] on textarea at bounding box center [635, 496] width 759 height 156
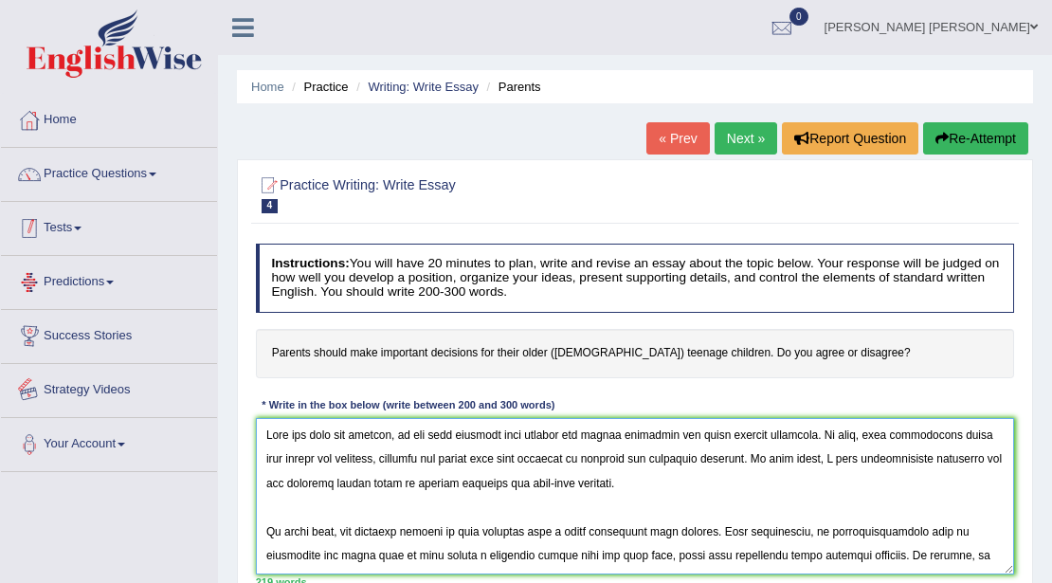
drag, startPoint x: 508, startPoint y: 560, endPoint x: 132, endPoint y: 200, distance: 520.6
click at [132, 200] on div "Toggle navigation Home Practice Questions Speaking Practice Read Aloud Repeat S…" at bounding box center [526, 492] width 1052 height 985
type textarea "Over the past few decades, it has been observed that parents are making decisio…"
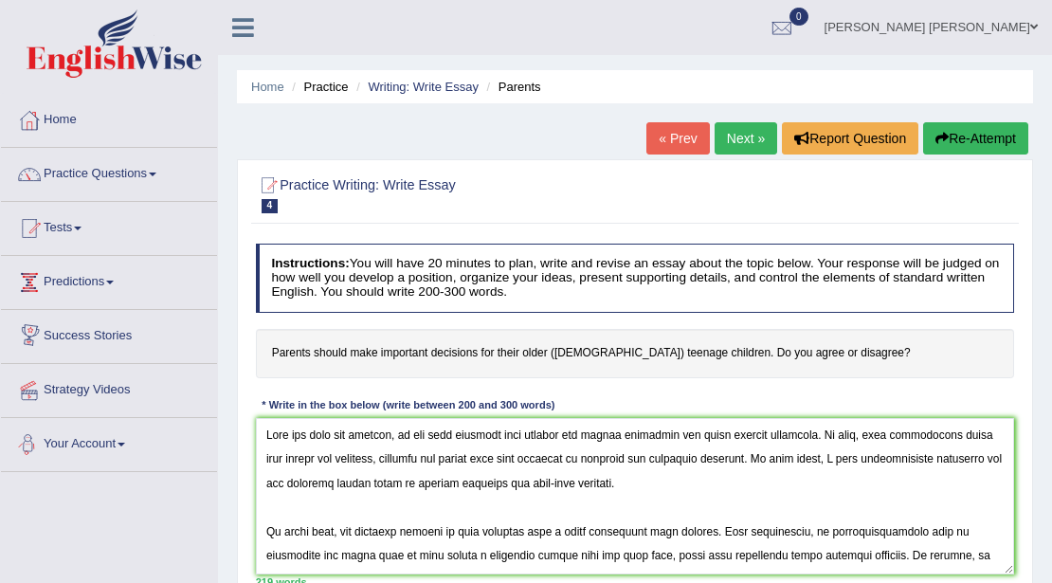
click at [238, 512] on div "Practice Writing: Write Essay 4 Parents Instructions: You will have 20 minutes …" at bounding box center [635, 398] width 796 height 479
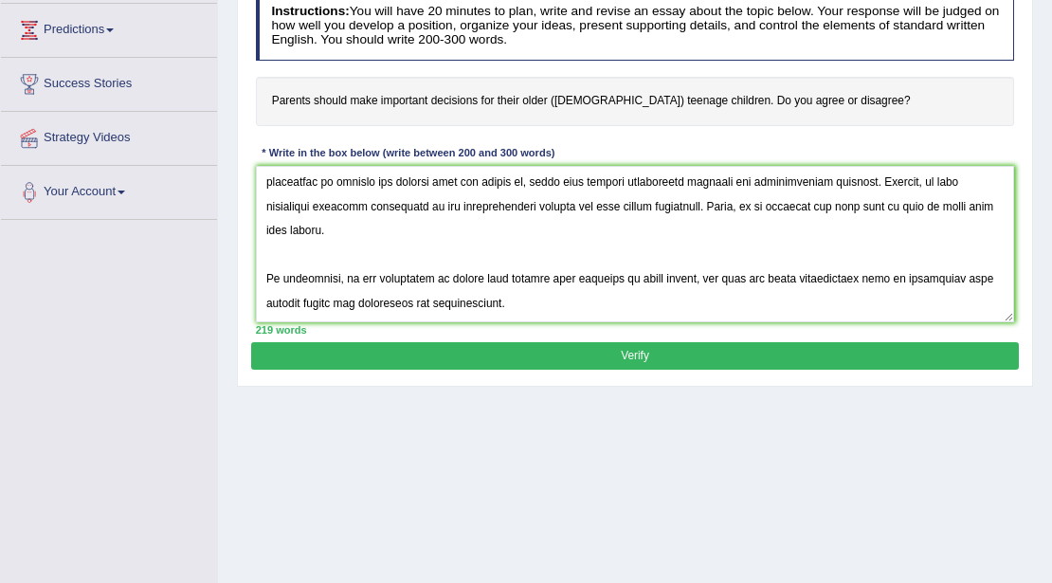
scroll to position [252, 0]
click at [332, 349] on button "Verify" at bounding box center [634, 355] width 766 height 27
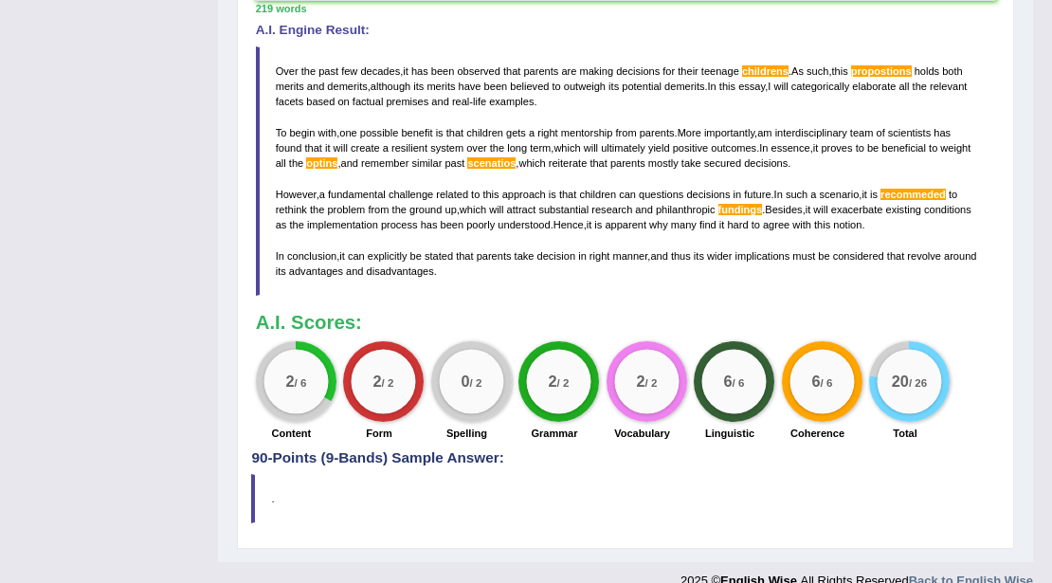
scroll to position [509, 0]
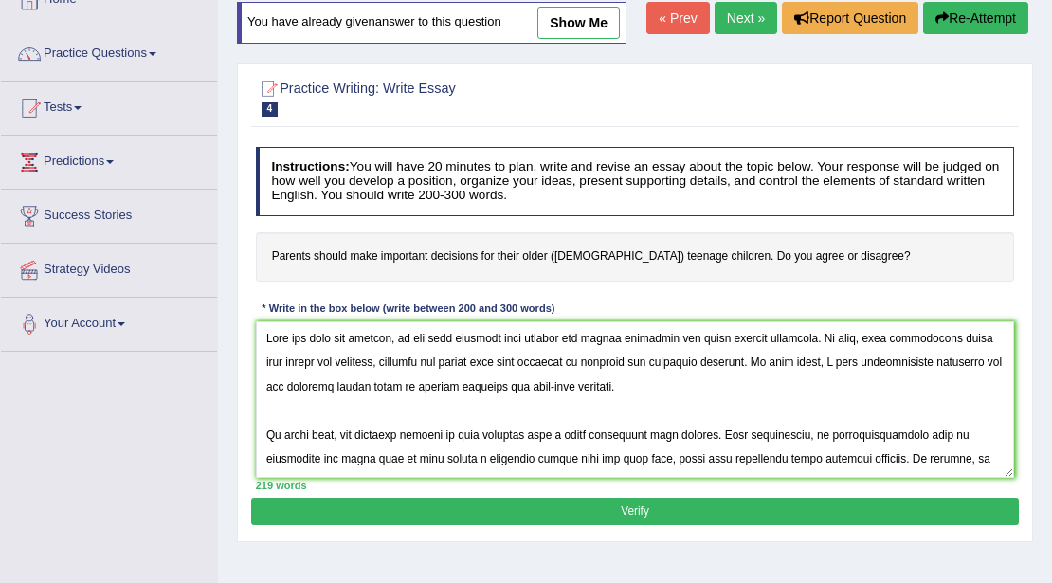
scroll to position [96, 0]
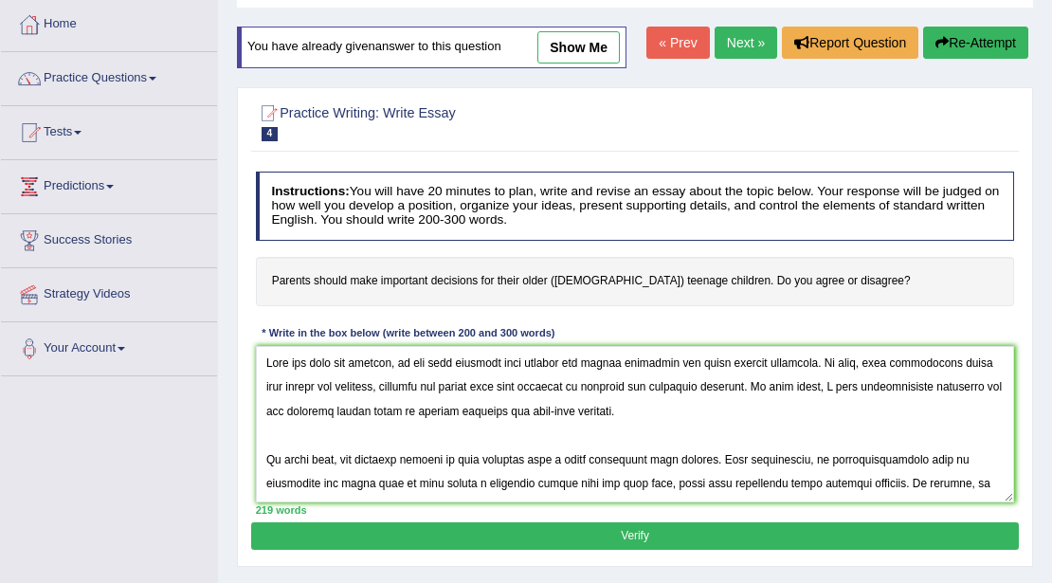
click at [945, 366] on textarea at bounding box center [635, 424] width 759 height 156
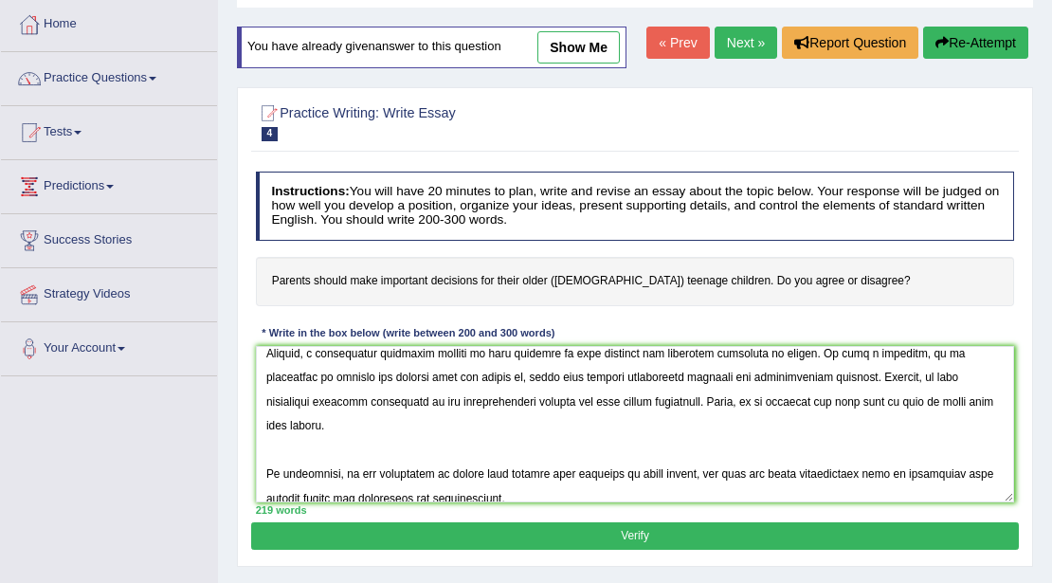
scroll to position [255, 0]
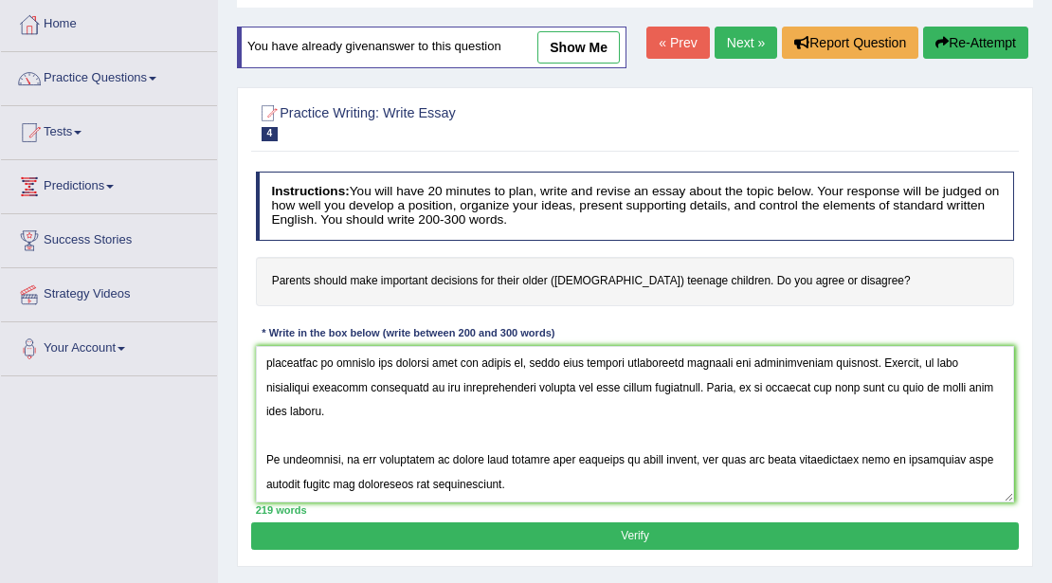
click at [801, 364] on textarea at bounding box center [635, 424] width 759 height 156
type textarea "Over the past few decades, it has been observed that parents are making decisio…"
click at [580, 523] on button "Verify" at bounding box center [634, 535] width 766 height 27
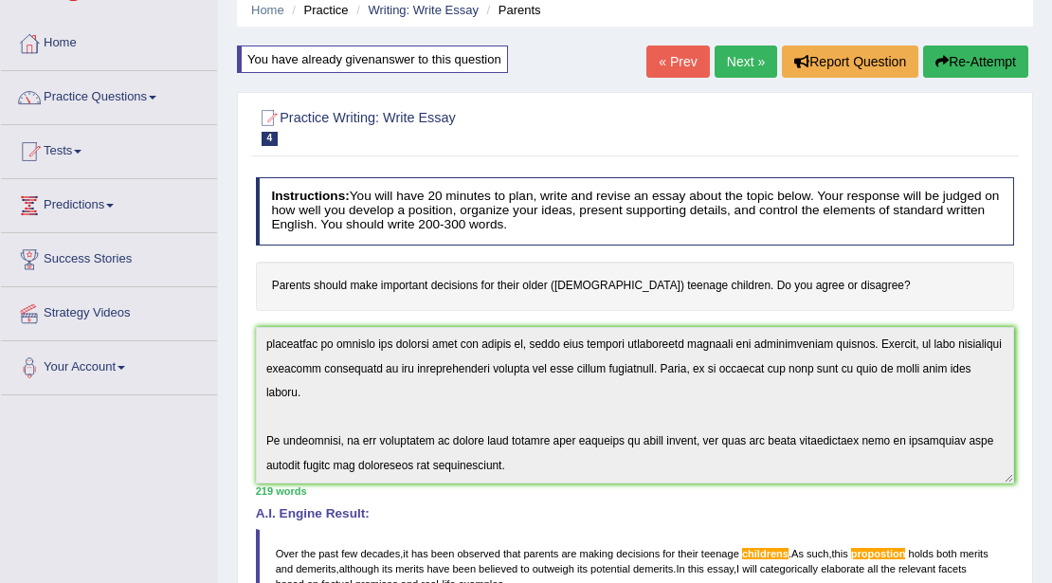
scroll to position [76, 0]
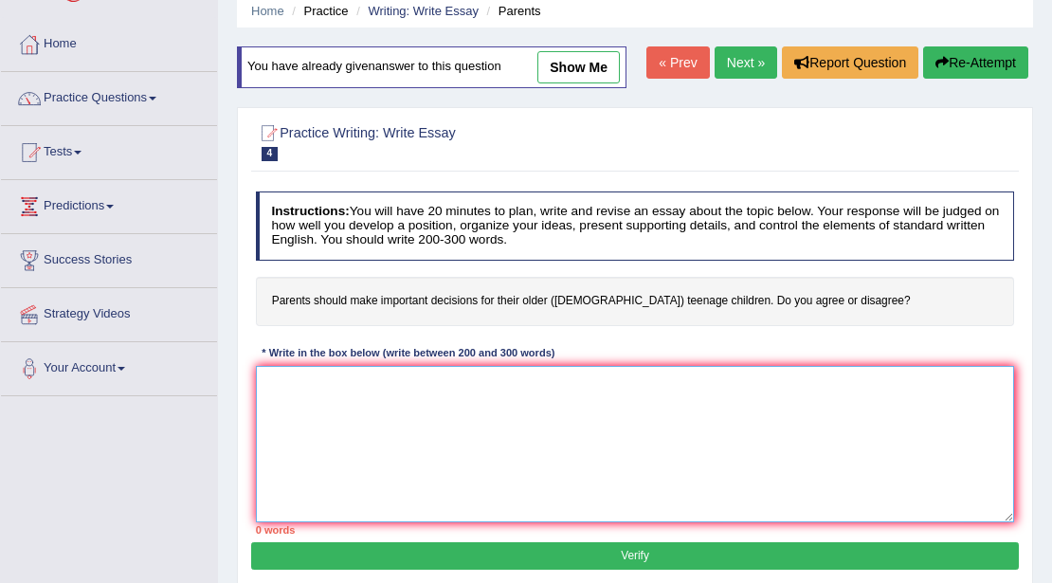
click at [324, 366] on textarea at bounding box center [635, 444] width 759 height 156
paste textarea "Over the past few decades, it has been observed that parents are making decisio…"
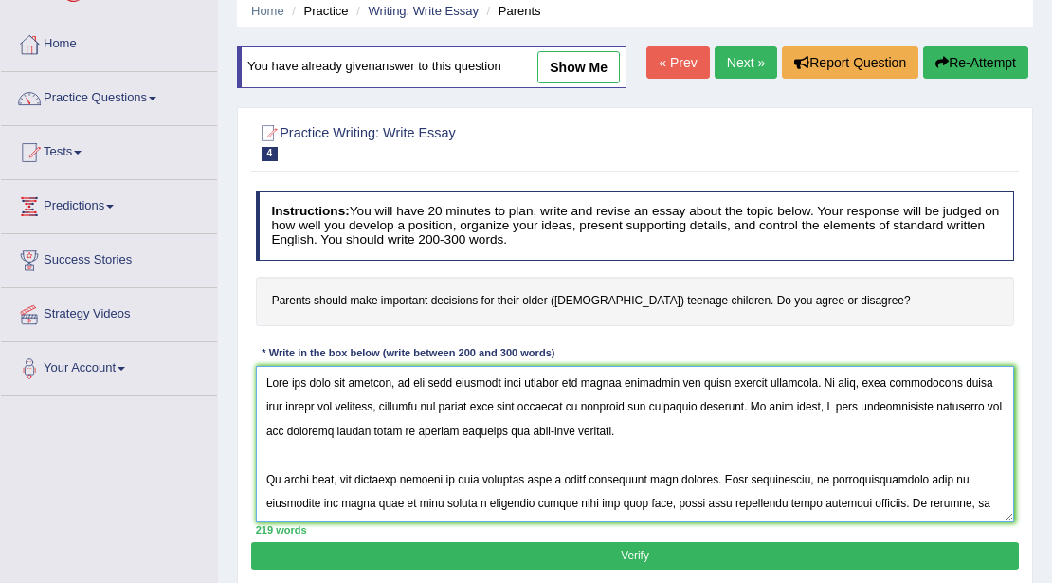
click at [944, 379] on textarea at bounding box center [635, 444] width 759 height 156
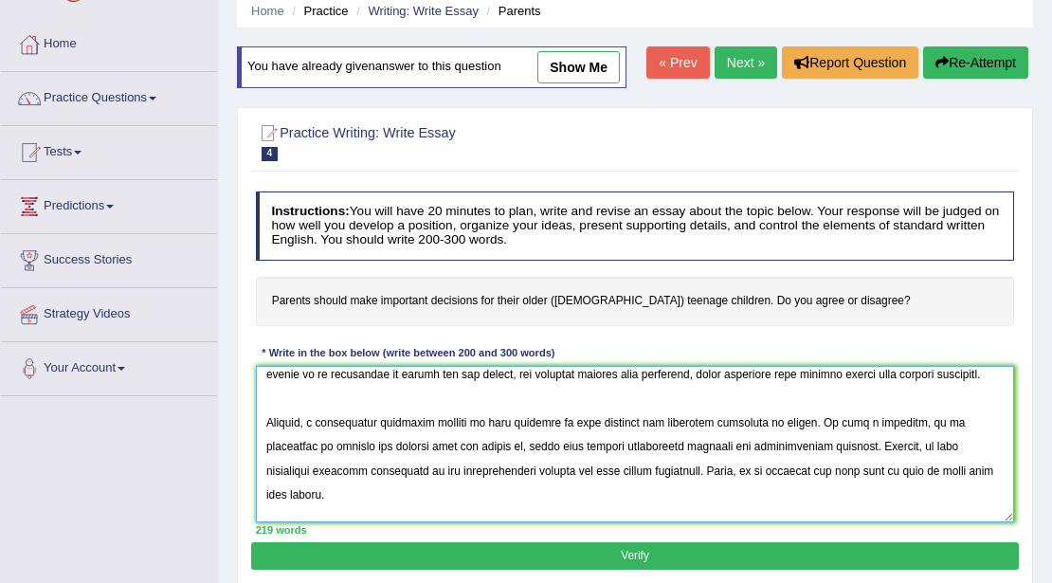
scroll to position [106, 0]
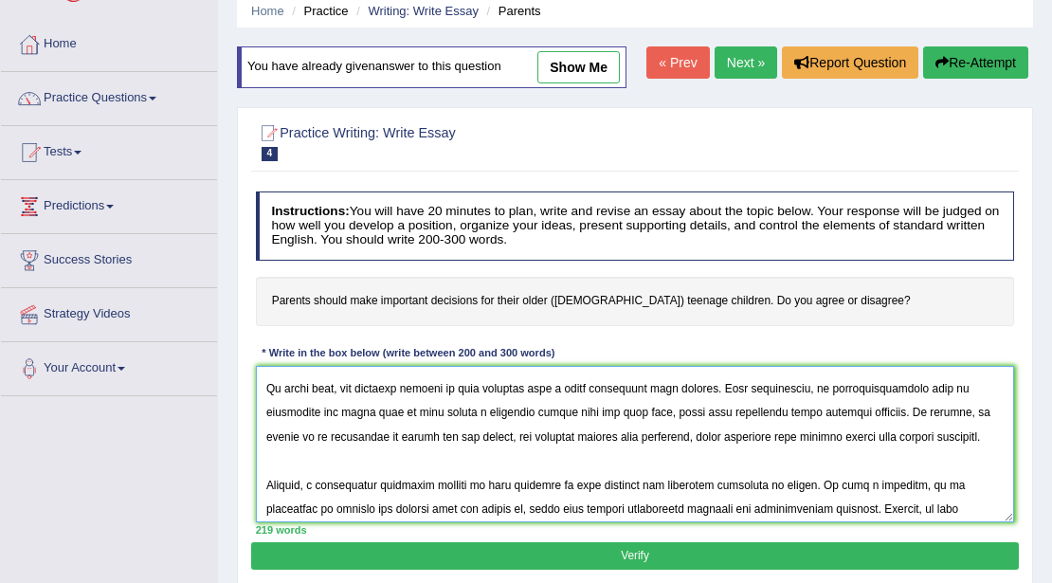
click at [604, 434] on textarea at bounding box center [635, 444] width 759 height 156
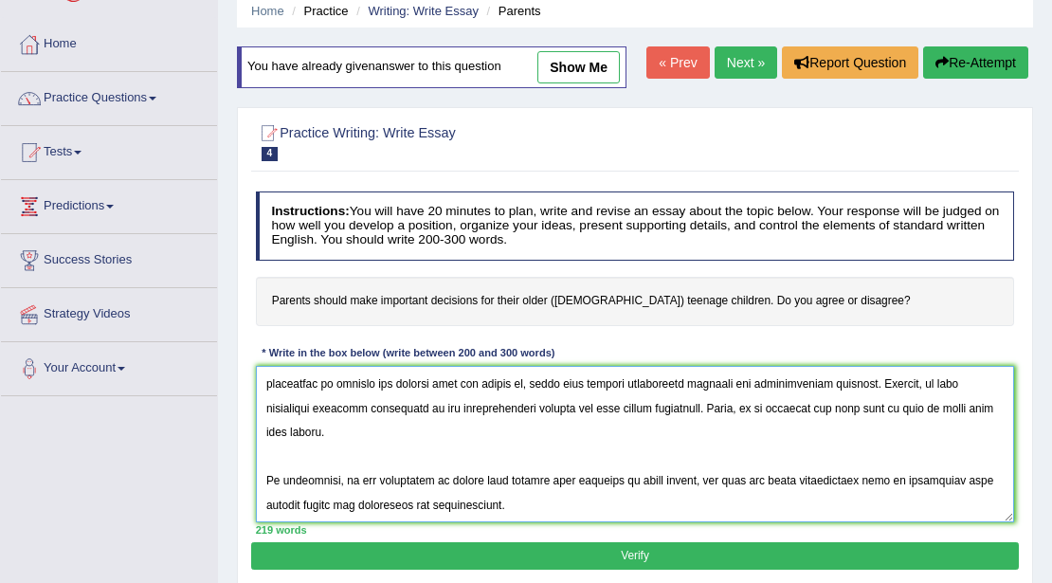
scroll to position [255, 0]
type textarea "Over the past few decades, it has been observed that parents are making decisio…"
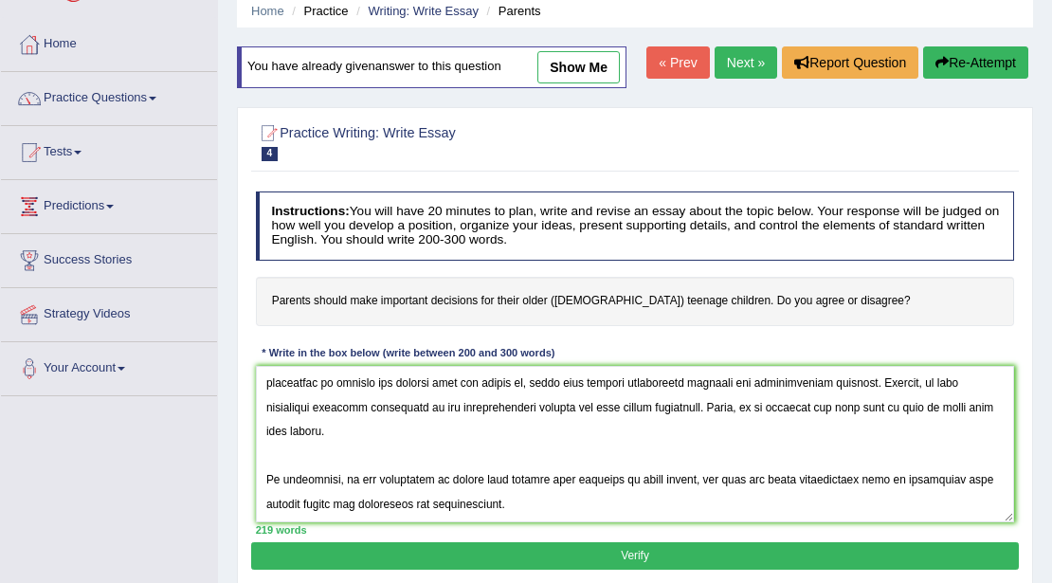
click at [491, 553] on button "Verify" at bounding box center [634, 555] width 766 height 27
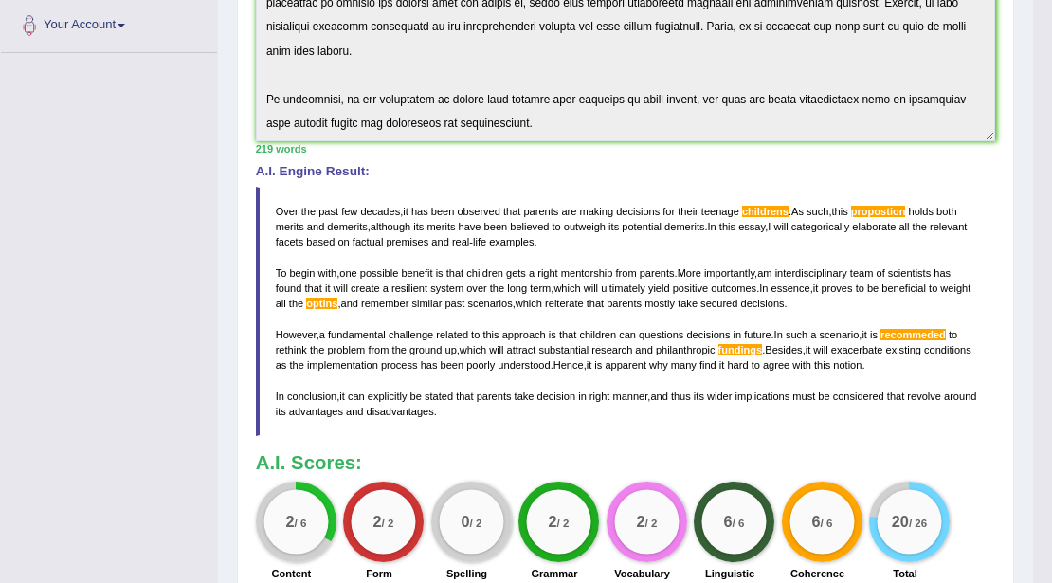
scroll to position [441, 0]
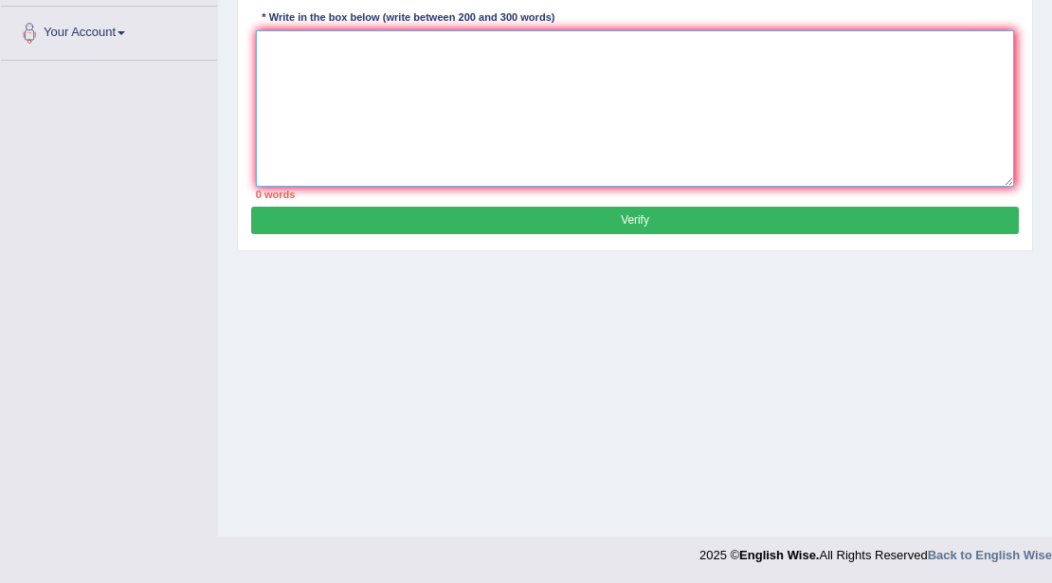
click at [392, 102] on textarea at bounding box center [635, 108] width 759 height 156
paste textarea "Over the past few decades, it has been observed that parents are making decisio…"
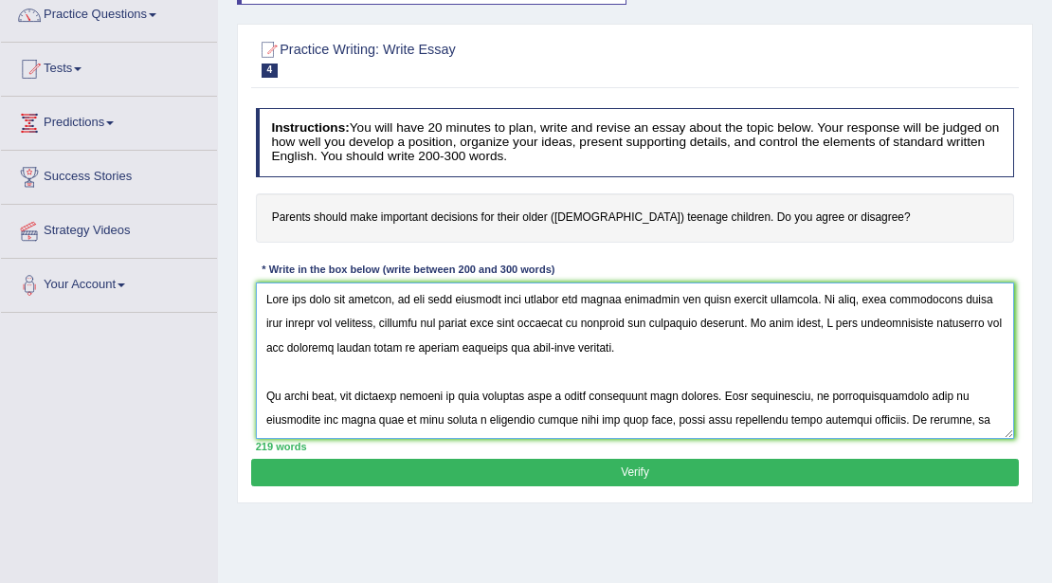
click at [945, 296] on textarea at bounding box center [635, 360] width 759 height 156
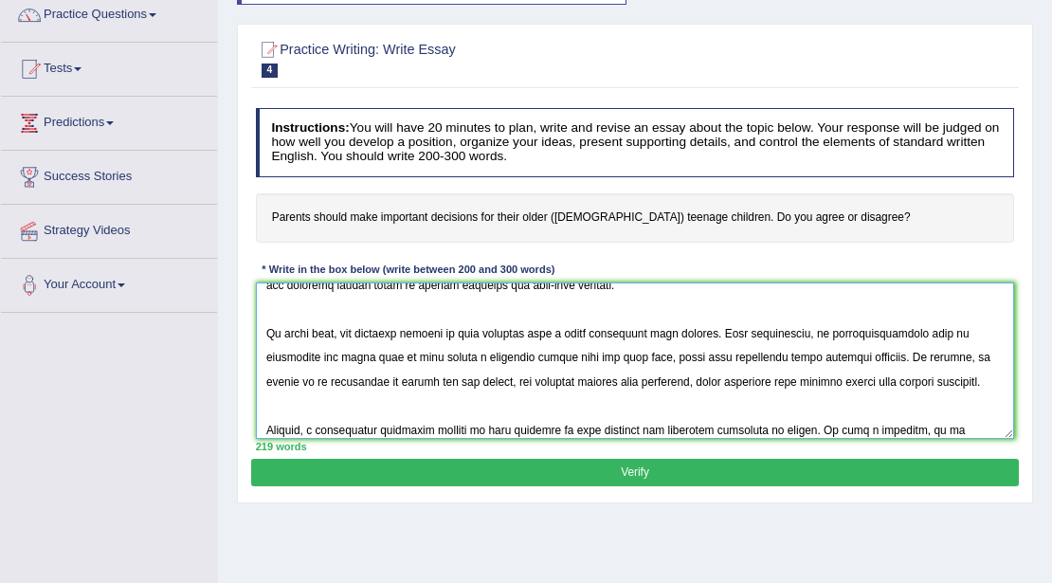
scroll to position [74, 0]
click at [602, 377] on textarea at bounding box center [635, 360] width 759 height 156
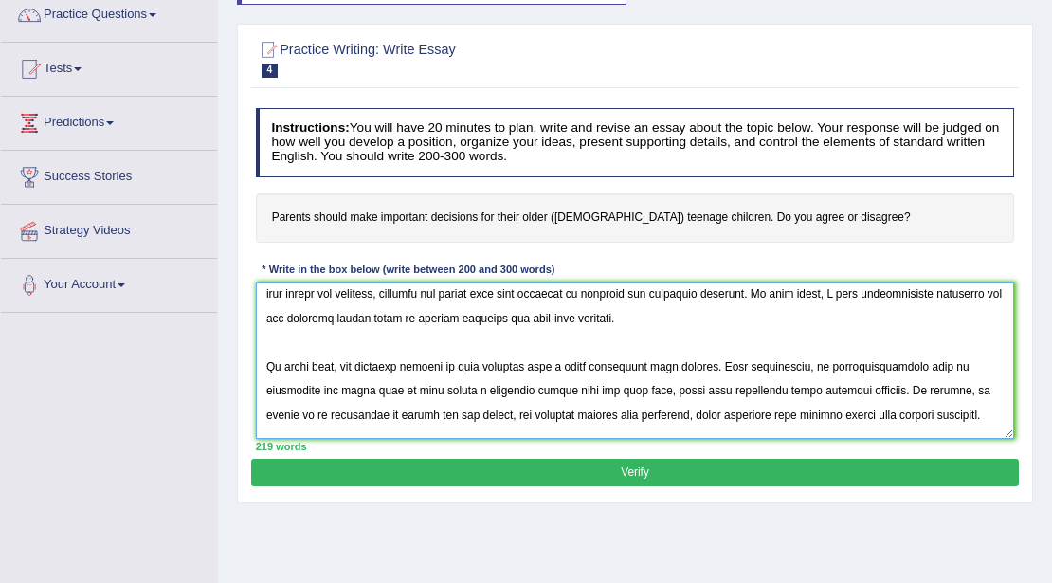
scroll to position [0, 0]
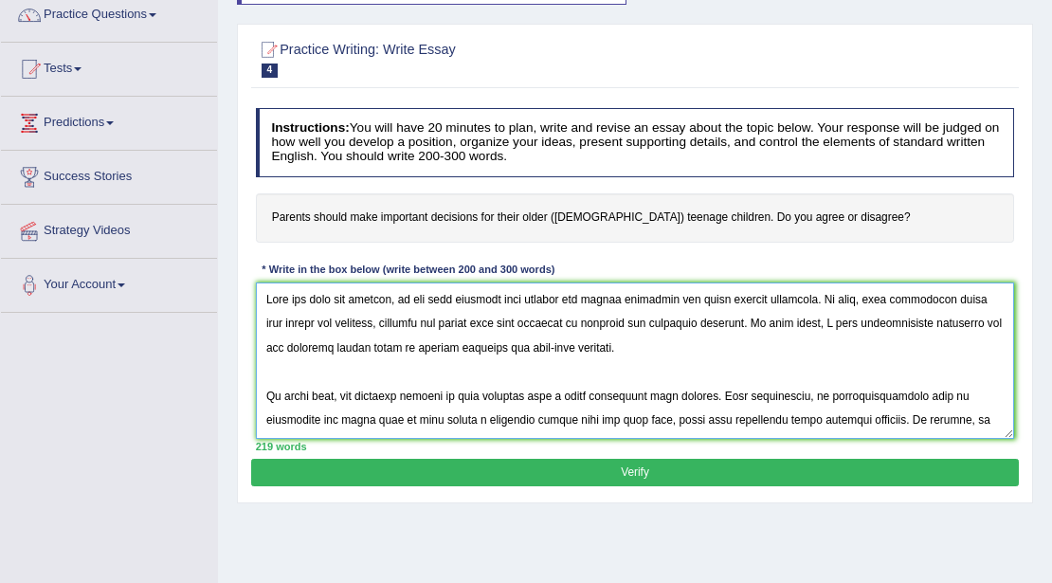
click at [817, 298] on textarea at bounding box center [635, 360] width 759 height 156
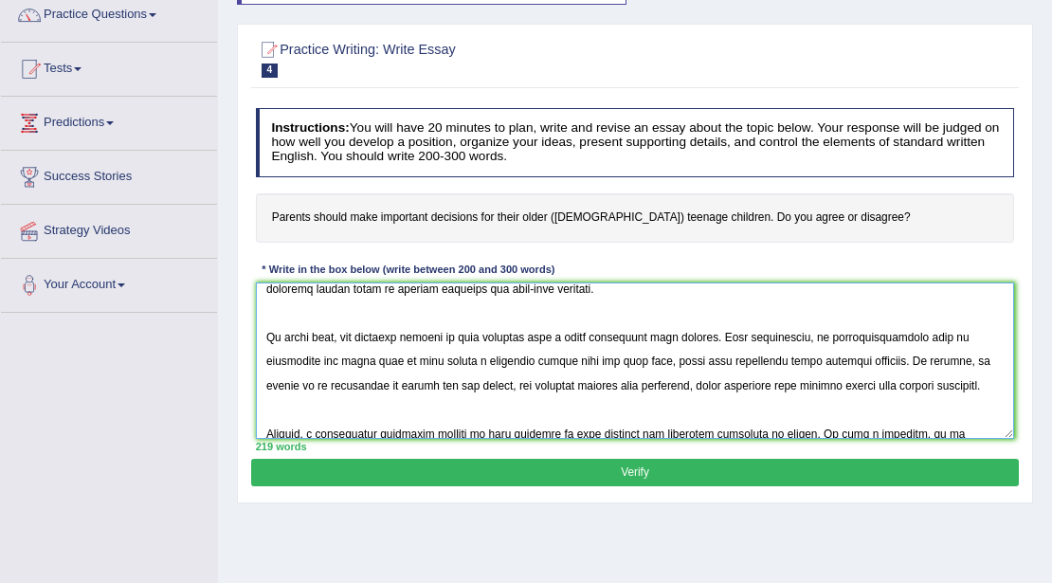
scroll to position [106, 0]
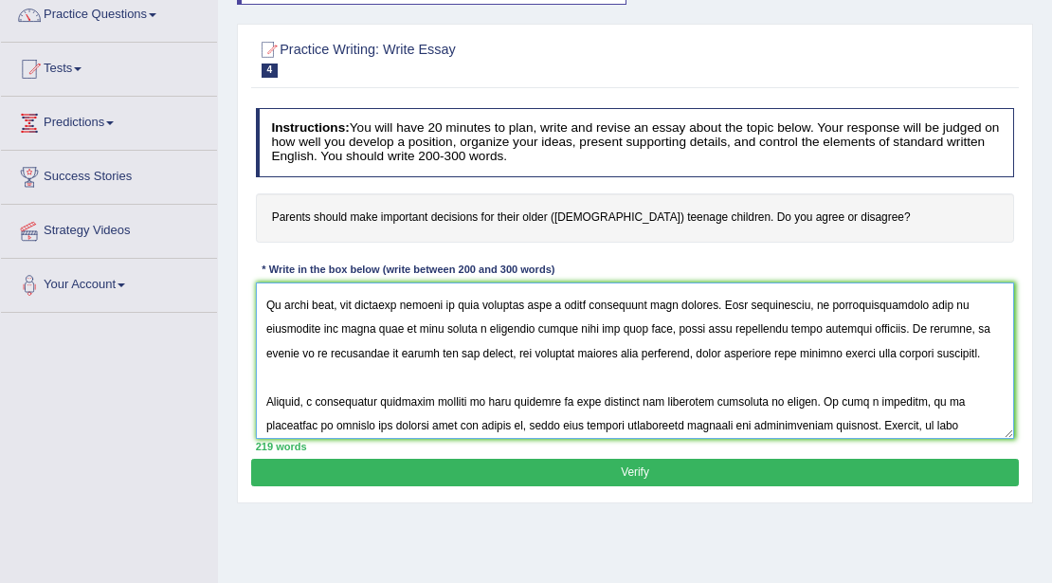
click at [800, 422] on textarea at bounding box center [635, 360] width 759 height 156
click at [122, 422] on div "Toggle navigation Home Practice Questions Speaking Practice Read Aloud Repeat S…" at bounding box center [526, 333] width 1052 height 985
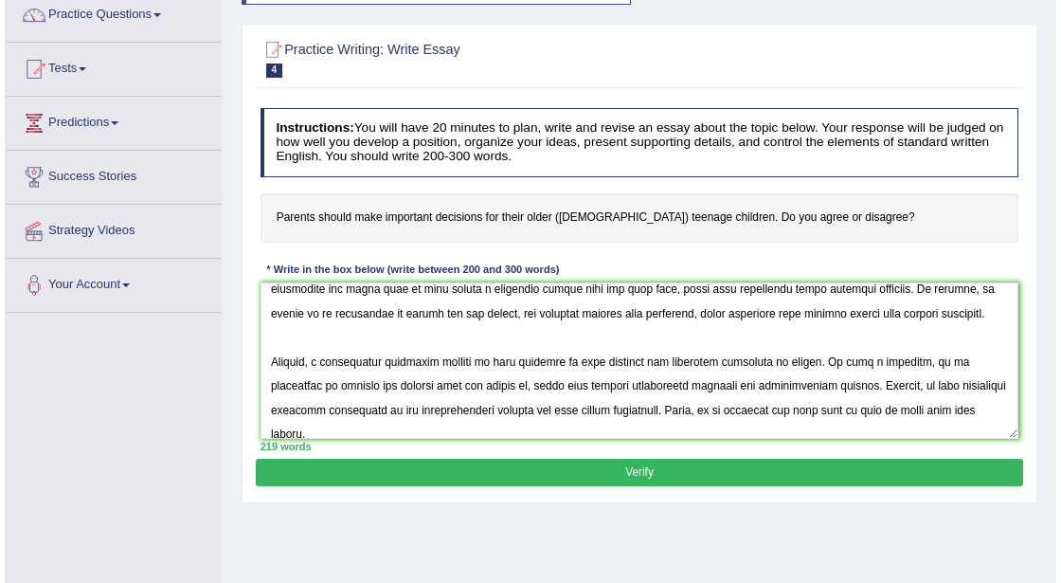
scroll to position [181, 0]
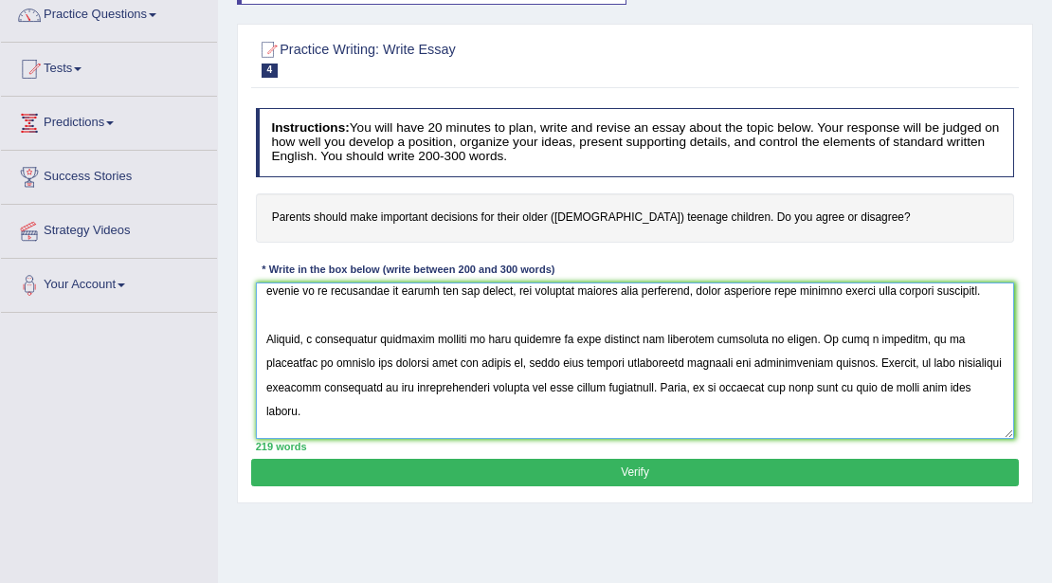
click at [975, 335] on textarea at bounding box center [635, 360] width 759 height 156
type textarea "Over the past few decades, it has been observed that parents are making decisio…"
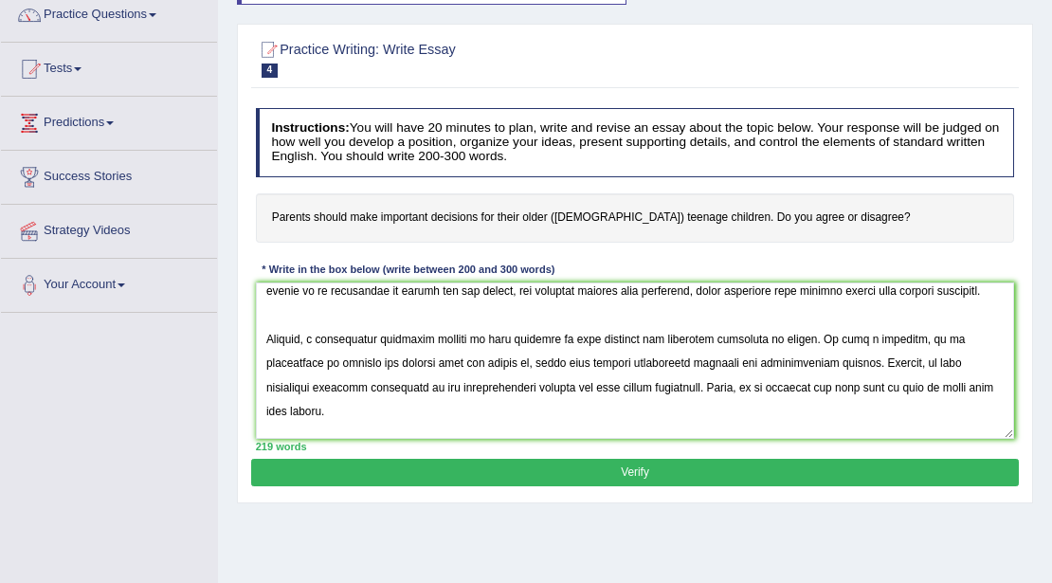
click at [699, 475] on button "Verify" at bounding box center [634, 471] width 766 height 27
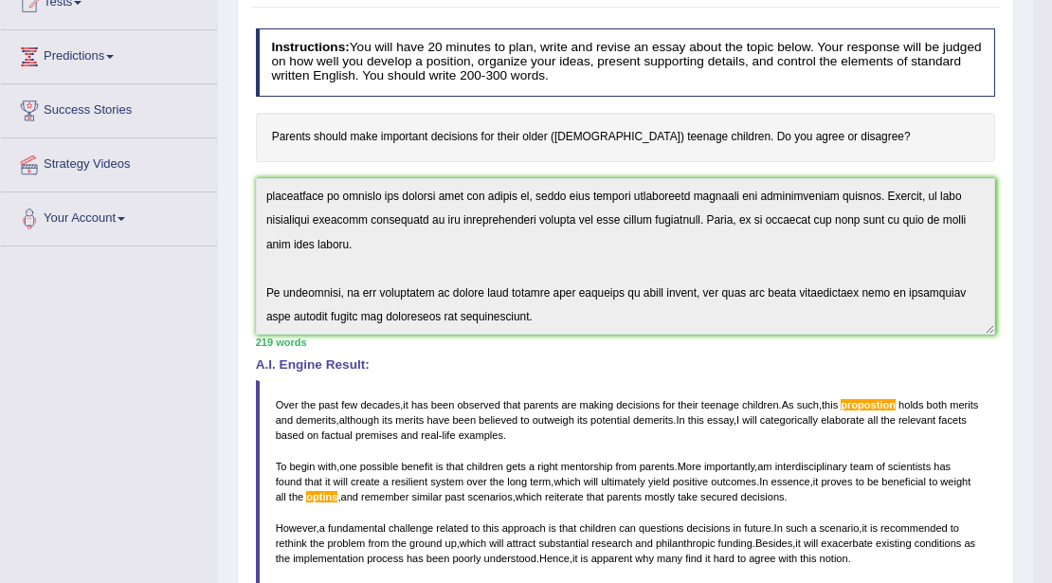
scroll to position [159, 0]
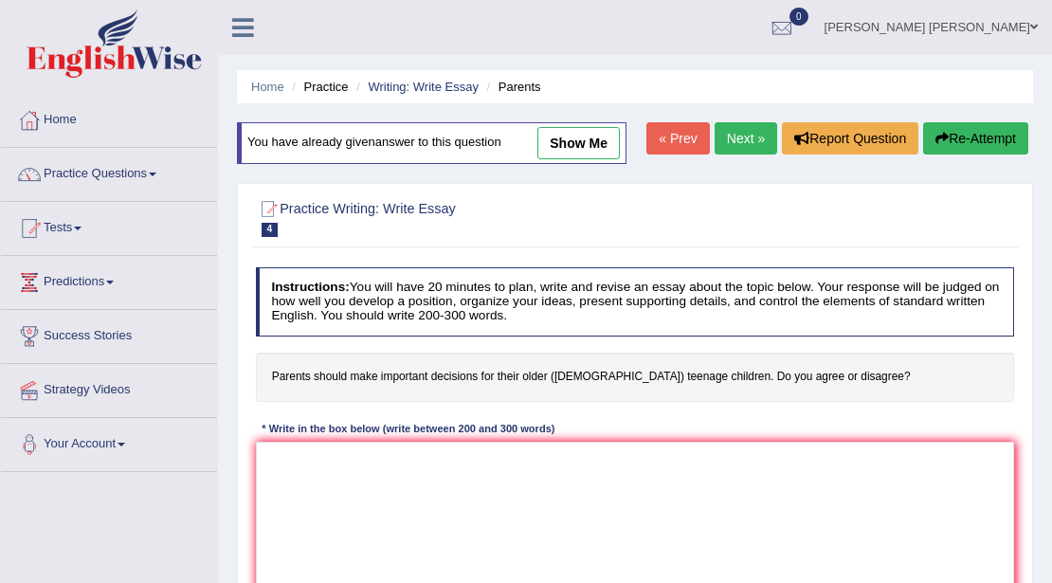
click at [416, 441] on textarea at bounding box center [635, 519] width 759 height 156
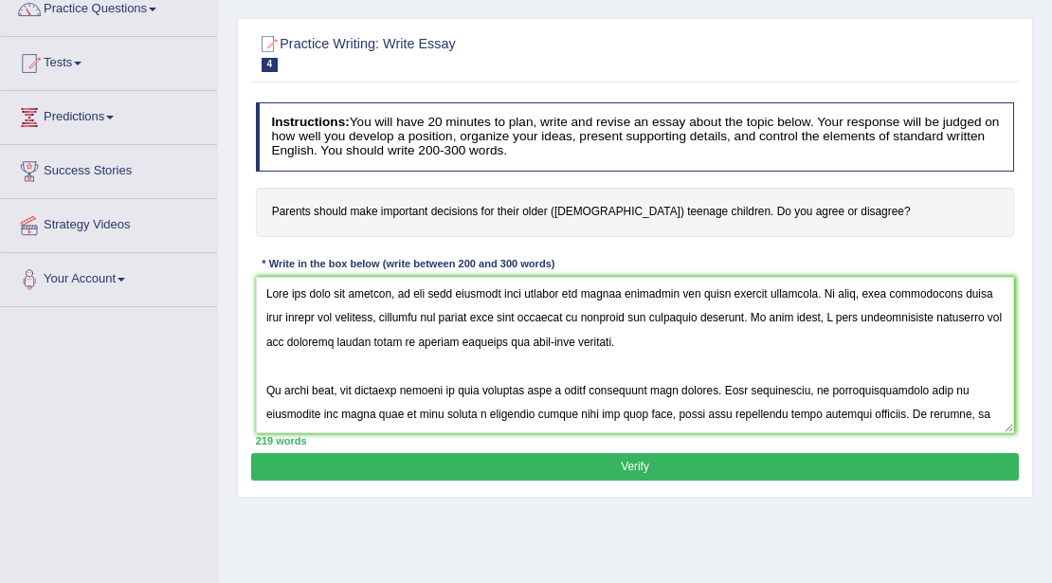
click at [945, 295] on textarea at bounding box center [635, 355] width 759 height 156
click at [815, 294] on textarea at bounding box center [635, 355] width 759 height 156
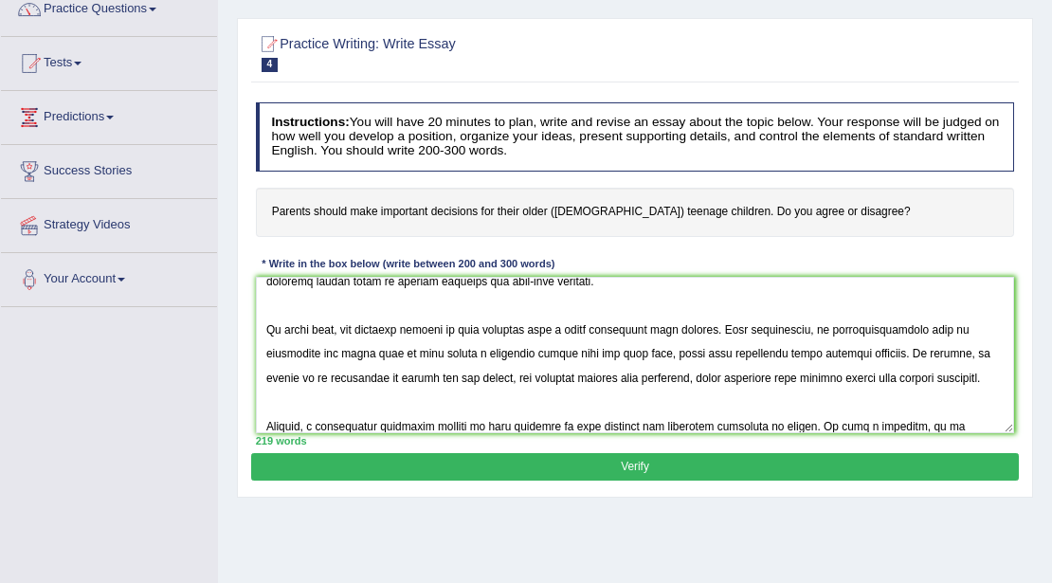
scroll to position [74, 0]
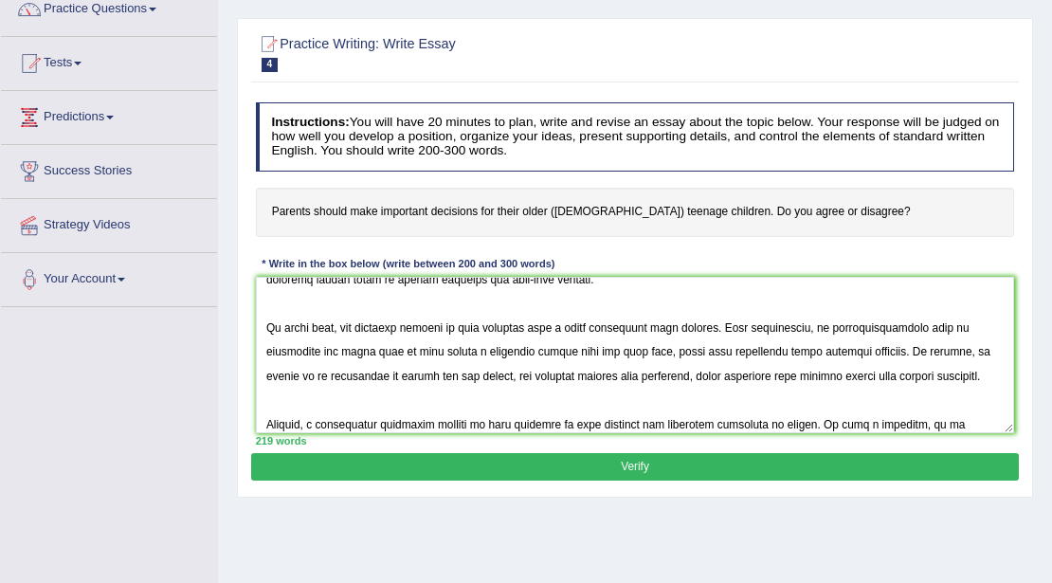
click at [604, 371] on textarea at bounding box center [635, 355] width 759 height 156
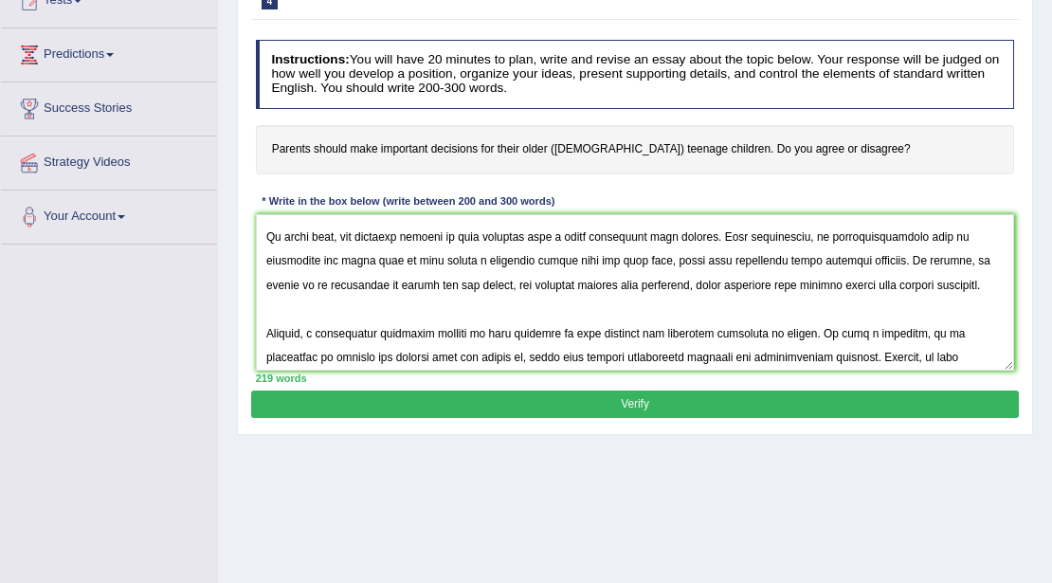
scroll to position [181, 0]
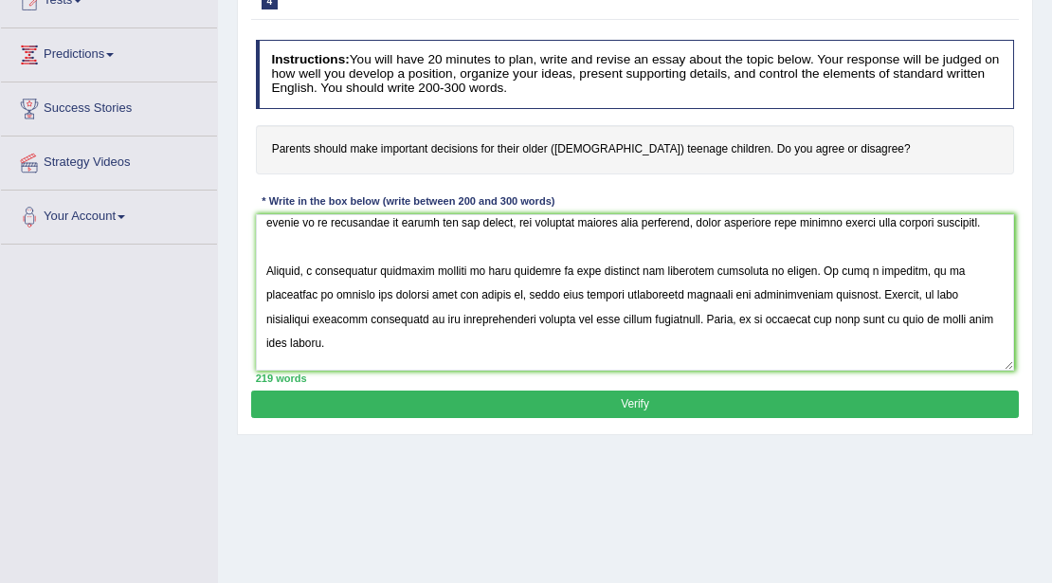
click at [968, 265] on textarea at bounding box center [635, 292] width 759 height 156
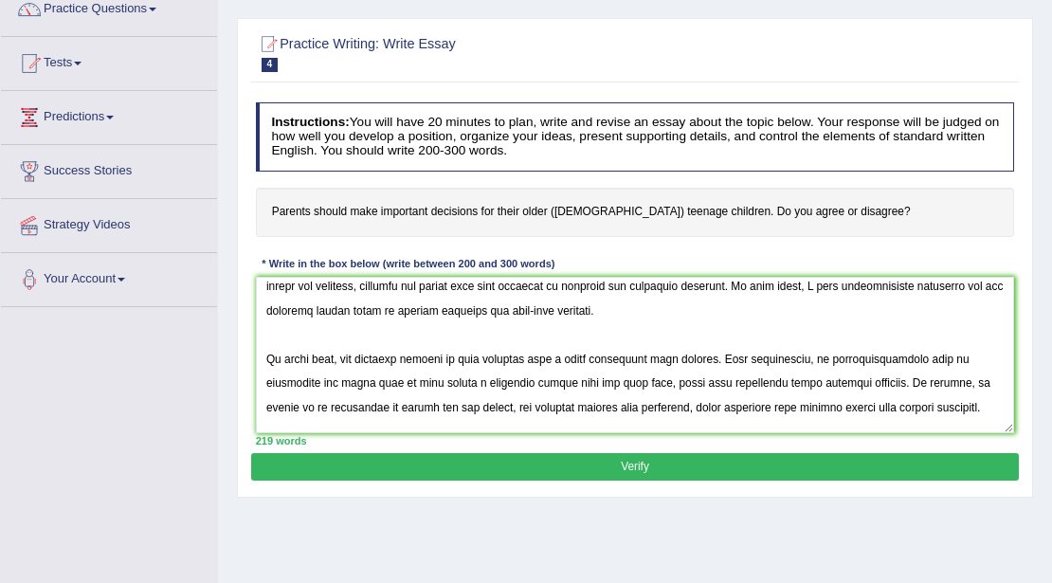
scroll to position [74, 0]
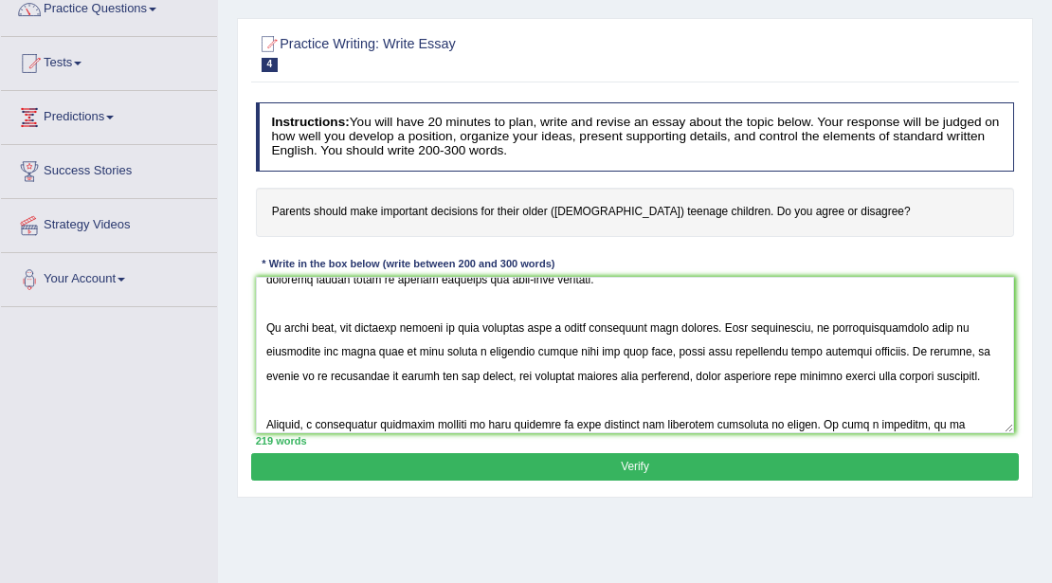
click at [412, 375] on textarea at bounding box center [635, 355] width 759 height 156
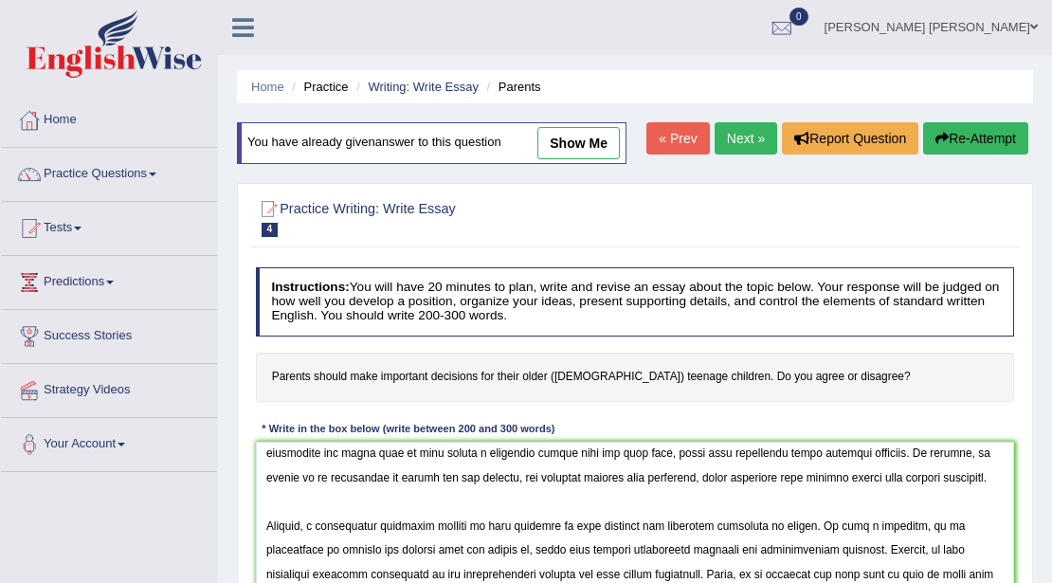
scroll to position [223, 0]
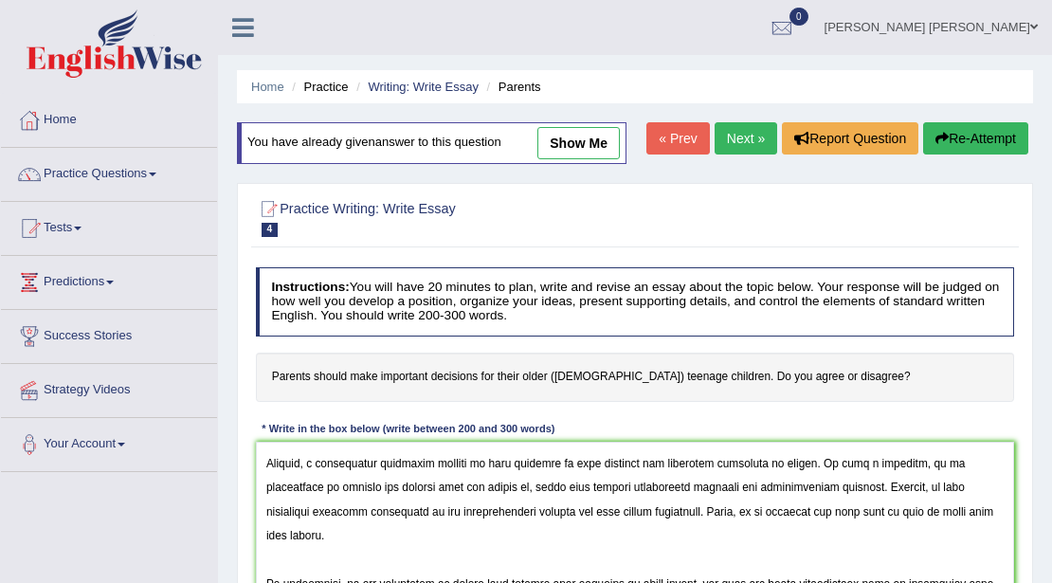
click at [875, 484] on textarea at bounding box center [635, 519] width 759 height 156
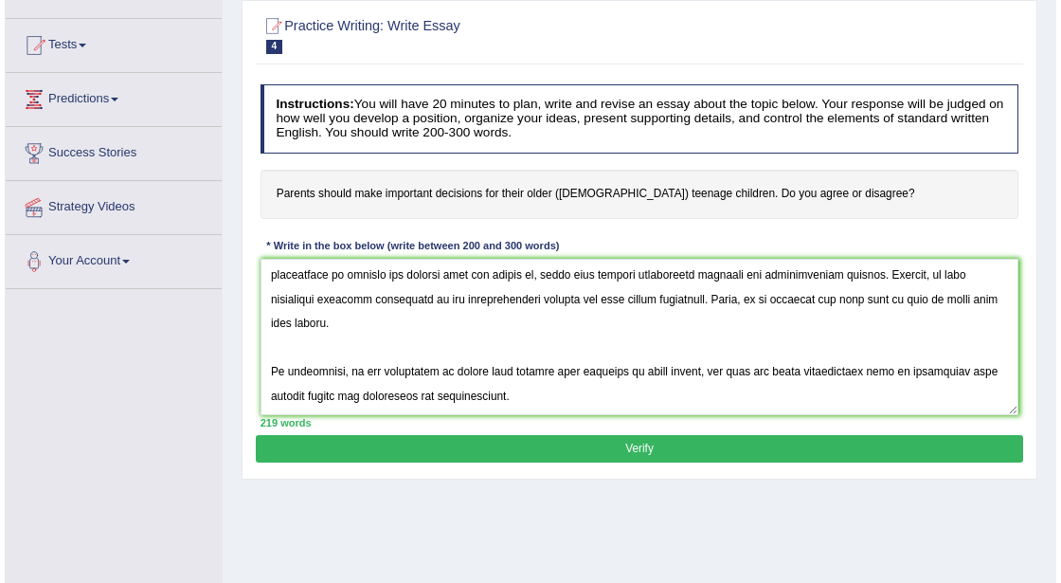
scroll to position [189, 0]
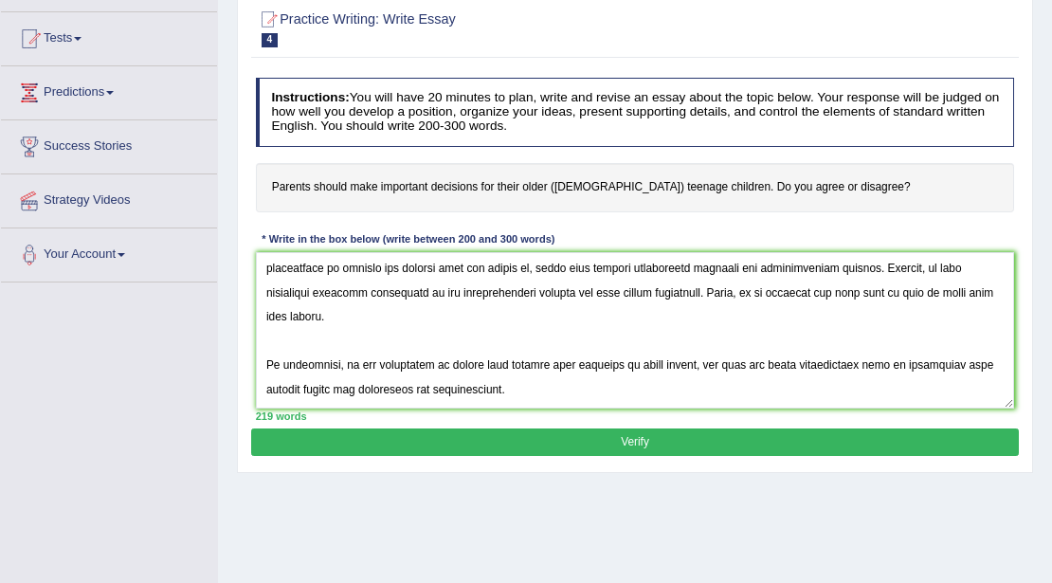
type textarea "Over the past few decades, it has been observed that parents are making decisio…"
click at [541, 438] on button "Verify" at bounding box center [634, 441] width 766 height 27
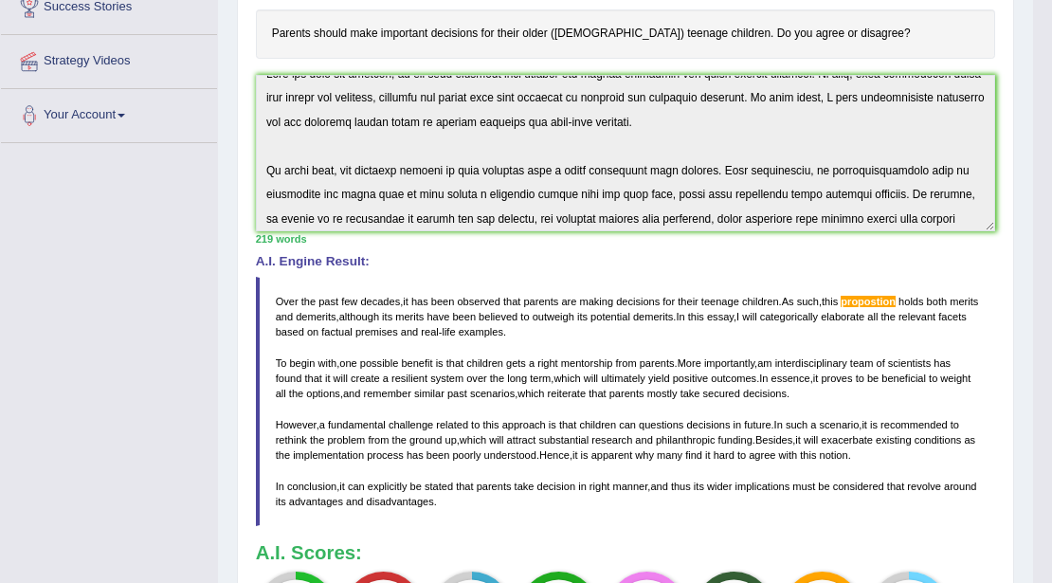
scroll to position [0, 0]
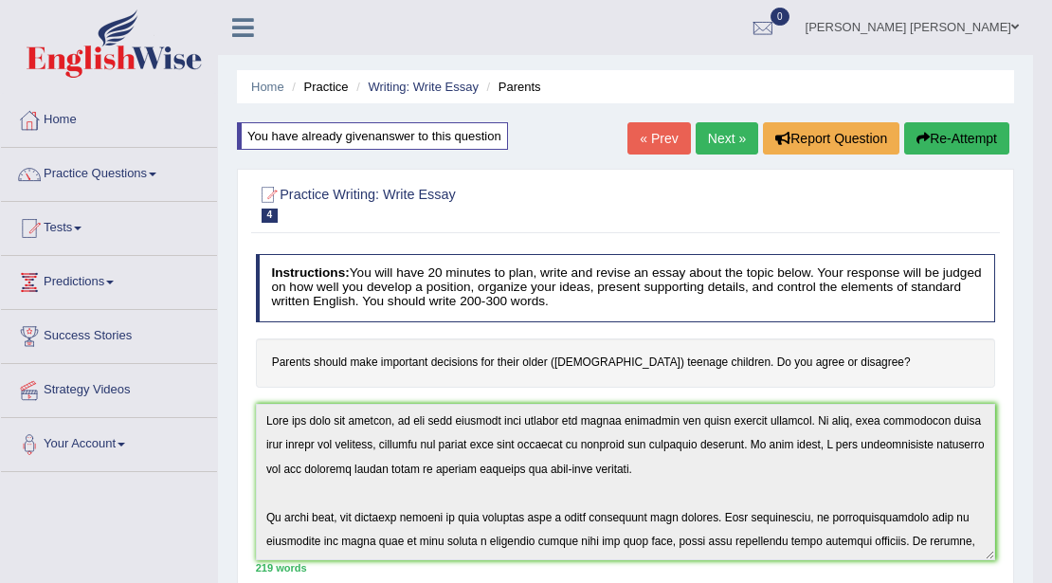
click at [709, 129] on link "Next »" at bounding box center [726, 138] width 63 height 32
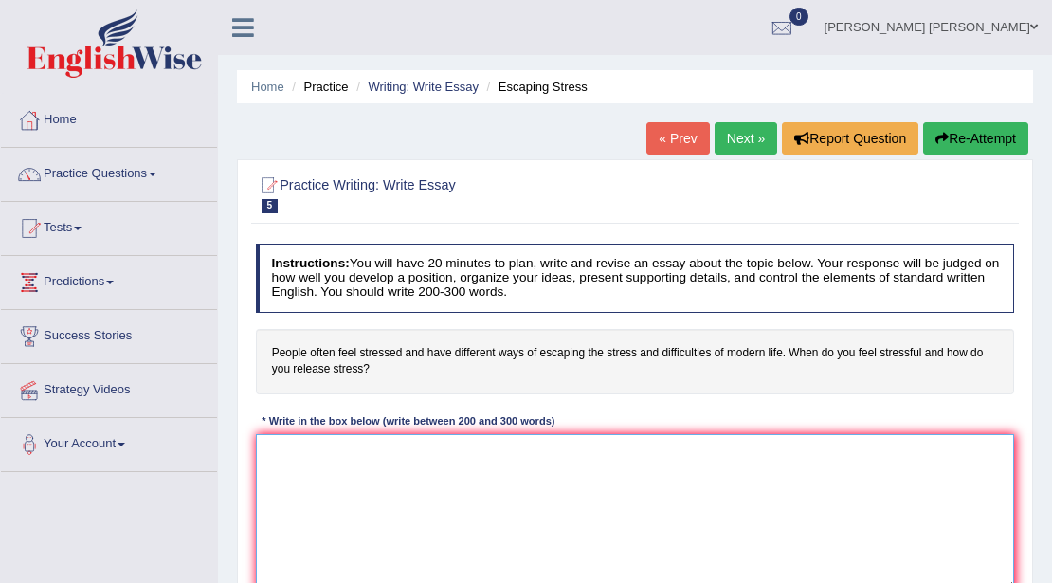
click at [370, 467] on textarea at bounding box center [635, 512] width 759 height 156
paste textarea "Over the past few decades, it has been observed that parents are making decisio…"
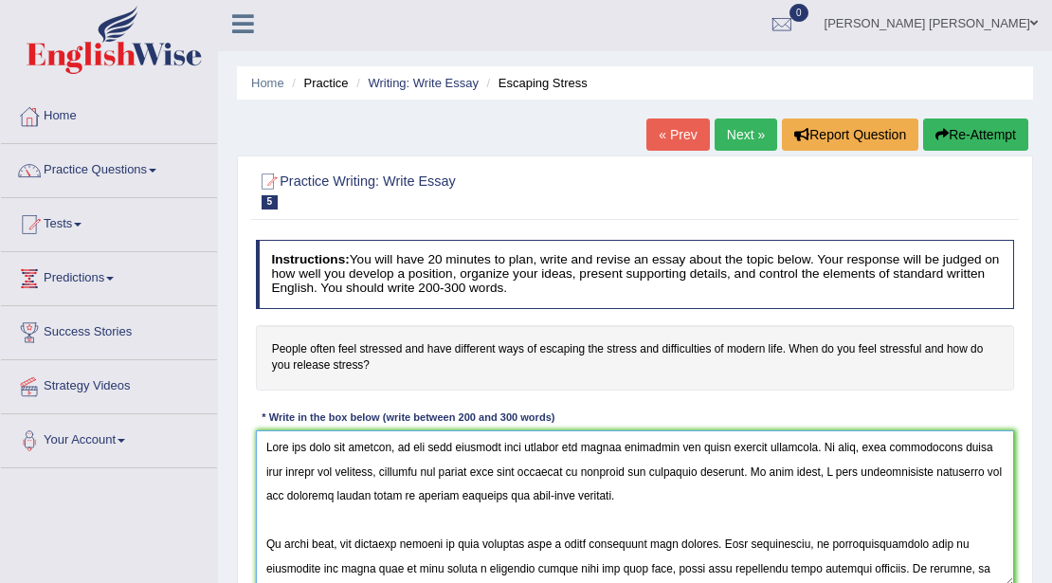
click at [923, 447] on textarea at bounding box center [635, 508] width 759 height 156
drag, startPoint x: 815, startPoint y: 445, endPoint x: 537, endPoint y: 437, distance: 277.7
click at [537, 437] on textarea at bounding box center [635, 508] width 759 height 156
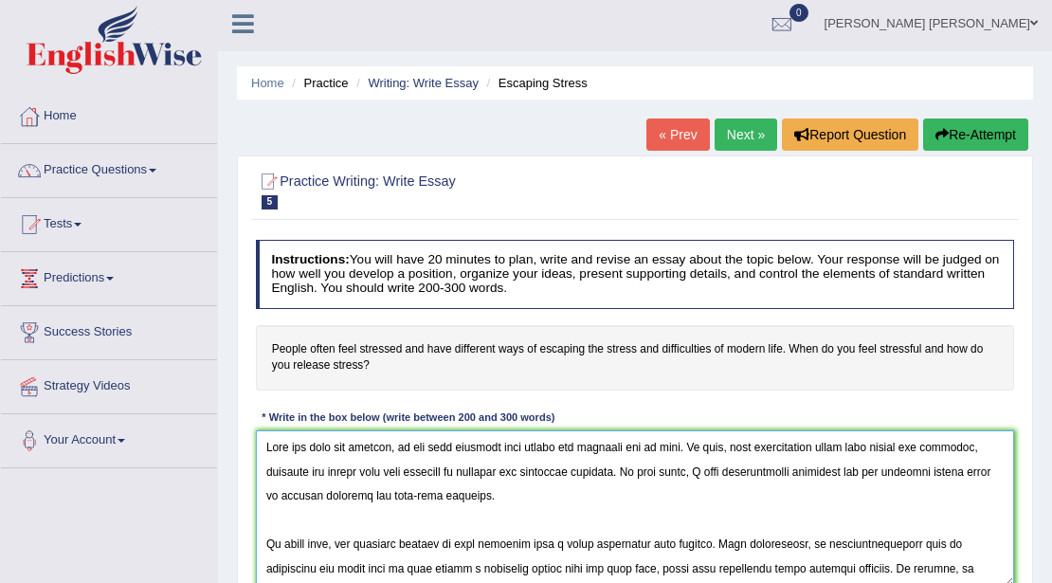
drag, startPoint x: 474, startPoint y: 543, endPoint x: 699, endPoint y: 544, distance: 225.5
click at [699, 544] on textarea at bounding box center [635, 508] width 759 height 156
click at [434, 542] on textarea at bounding box center [635, 508] width 759 height 156
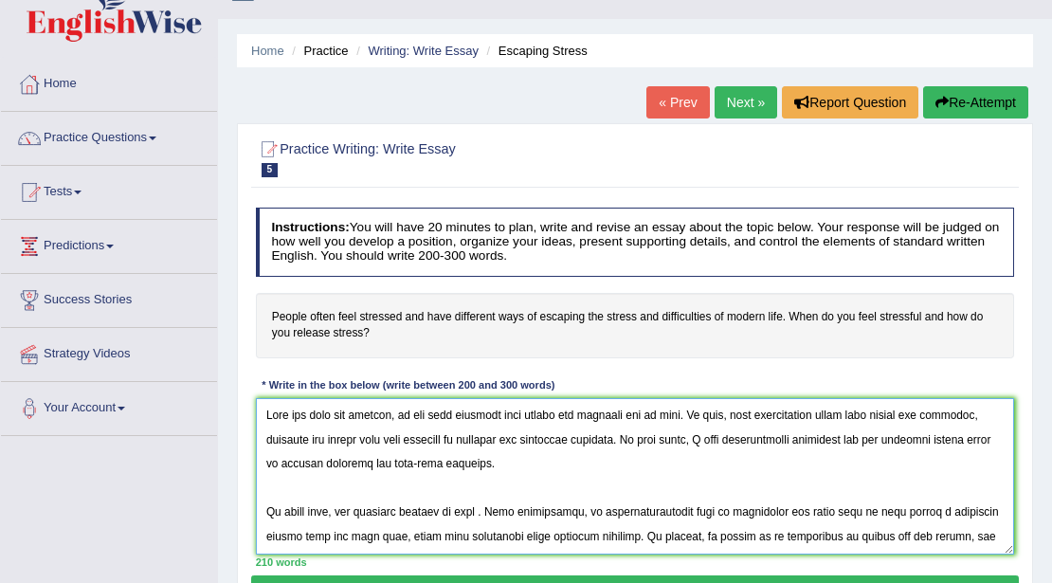
scroll to position [67, 0]
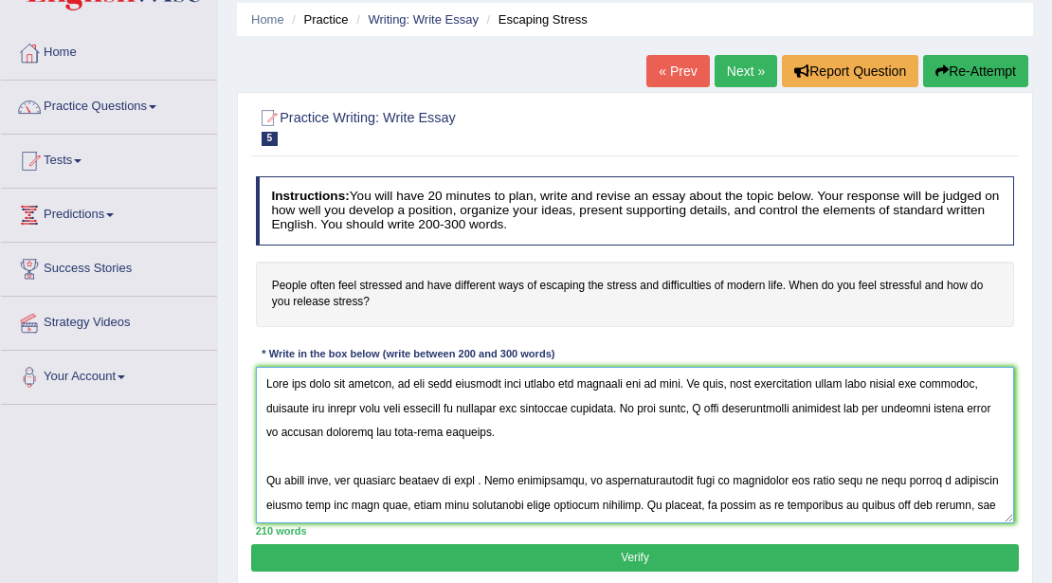
click at [435, 476] on textarea at bounding box center [635, 445] width 759 height 156
click at [424, 476] on textarea at bounding box center [635, 445] width 759 height 156
drag, startPoint x: 659, startPoint y: 482, endPoint x: 674, endPoint y: 512, distance: 33.0
click at [663, 487] on textarea at bounding box center [635, 445] width 759 height 156
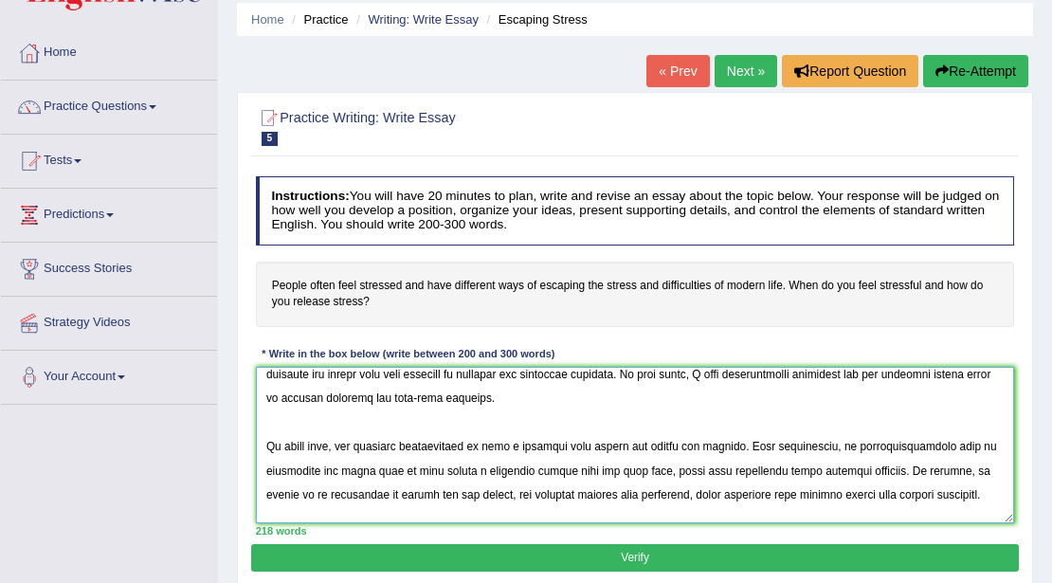
scroll to position [74, 0]
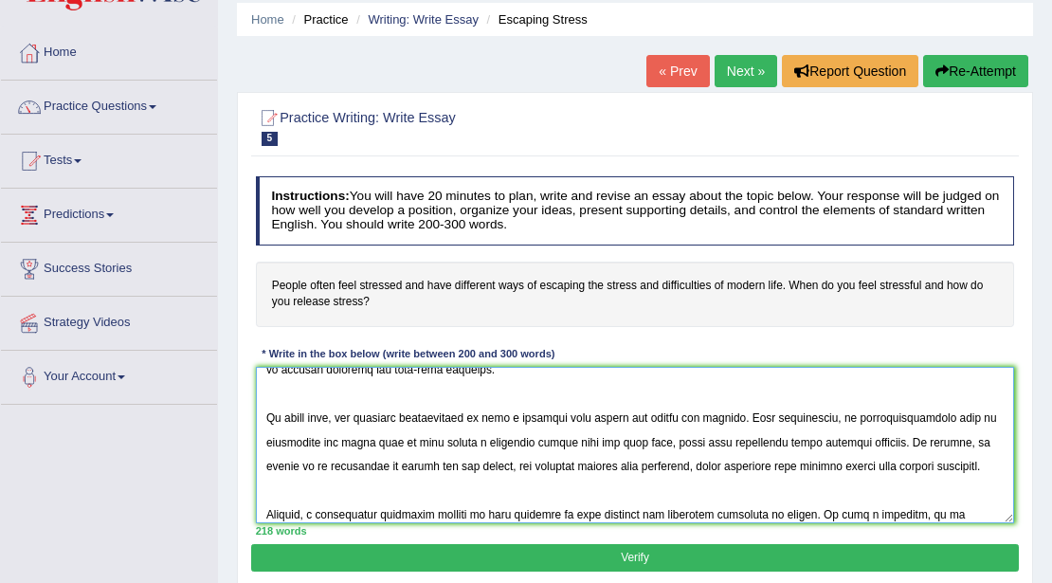
drag, startPoint x: 737, startPoint y: 466, endPoint x: 928, endPoint y: 463, distance: 191.4
click at [928, 463] on textarea at bounding box center [635, 445] width 759 height 156
click at [330, 466] on textarea at bounding box center [635, 445] width 759 height 156
click at [512, 417] on textarea at bounding box center [635, 445] width 759 height 156
click at [542, 418] on textarea at bounding box center [635, 445] width 759 height 156
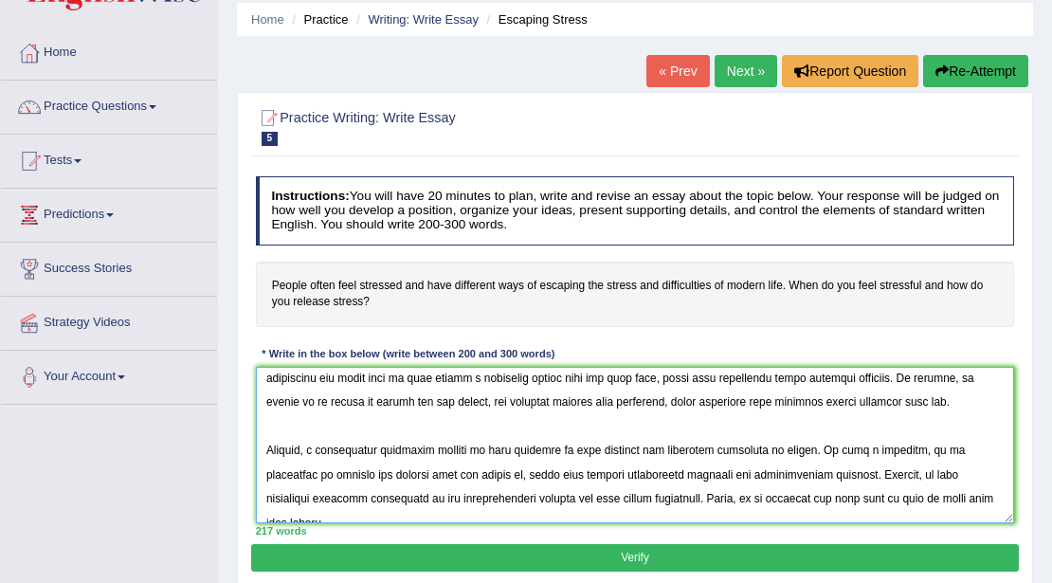
scroll to position [223, 0]
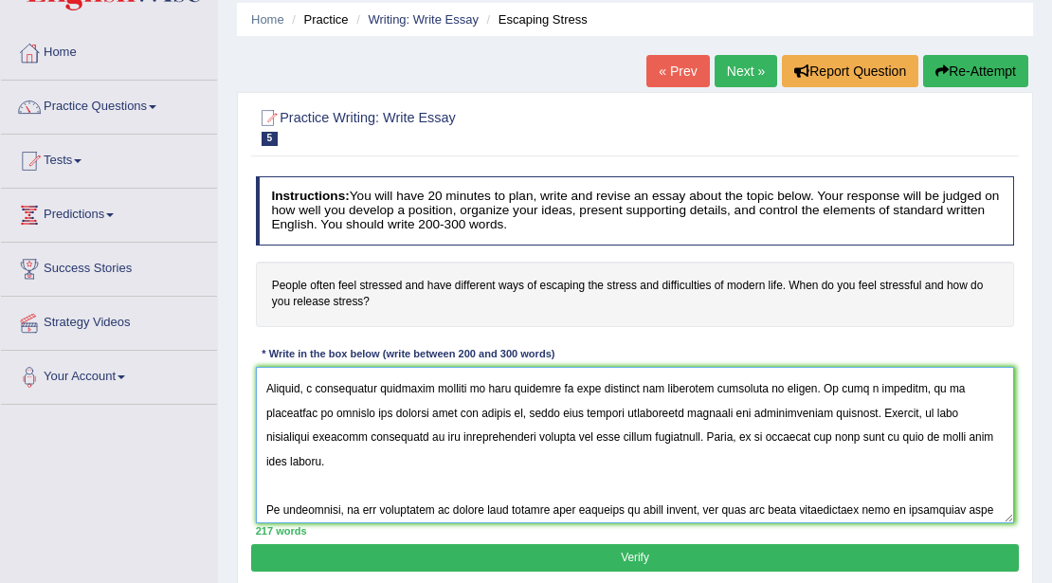
click at [512, 386] on textarea at bounding box center [635, 445] width 759 height 156
drag, startPoint x: 595, startPoint y: 389, endPoint x: 799, endPoint y: 389, distance: 203.7
click at [799, 389] on textarea at bounding box center [635, 445] width 759 height 156
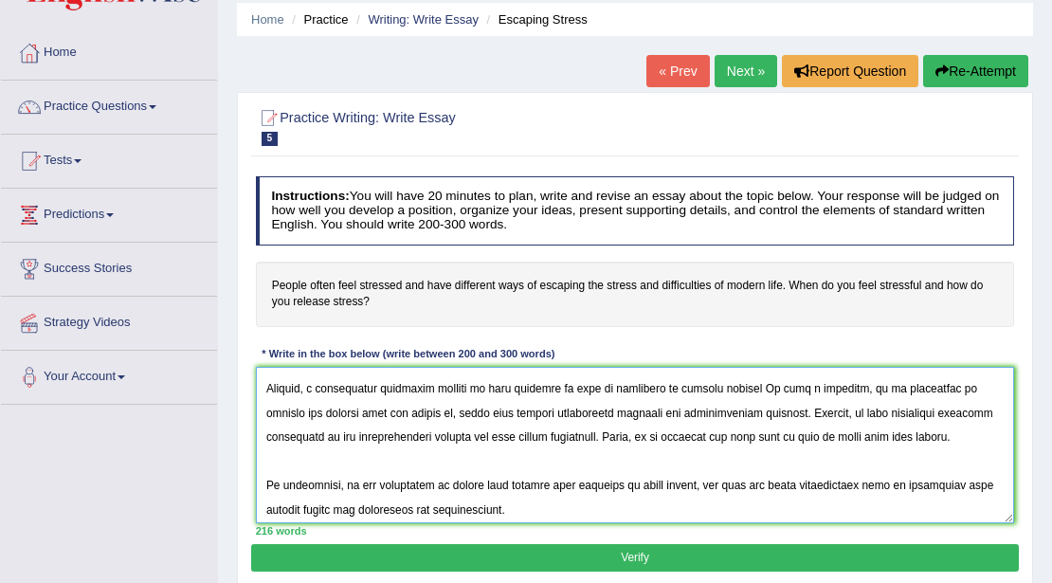
drag, startPoint x: 487, startPoint y: 487, endPoint x: 669, endPoint y: 489, distance: 181.9
click at [669, 489] on textarea at bounding box center [635, 445] width 759 height 156
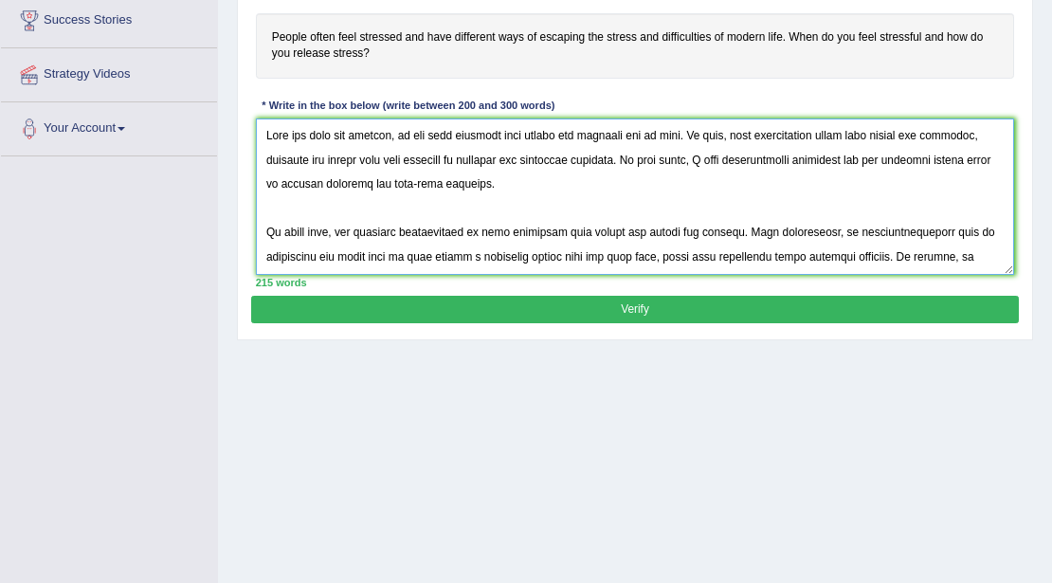
scroll to position [379, 0]
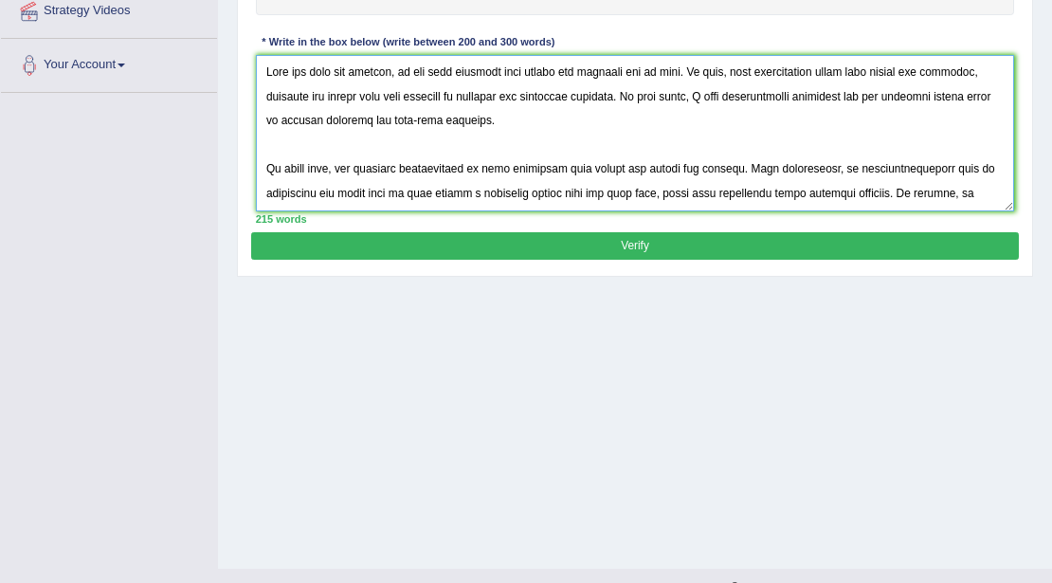
type textarea "Over the past few decades, it has been observed that people are stressed due to…"
click at [686, 235] on button "Verify" at bounding box center [634, 245] width 766 height 27
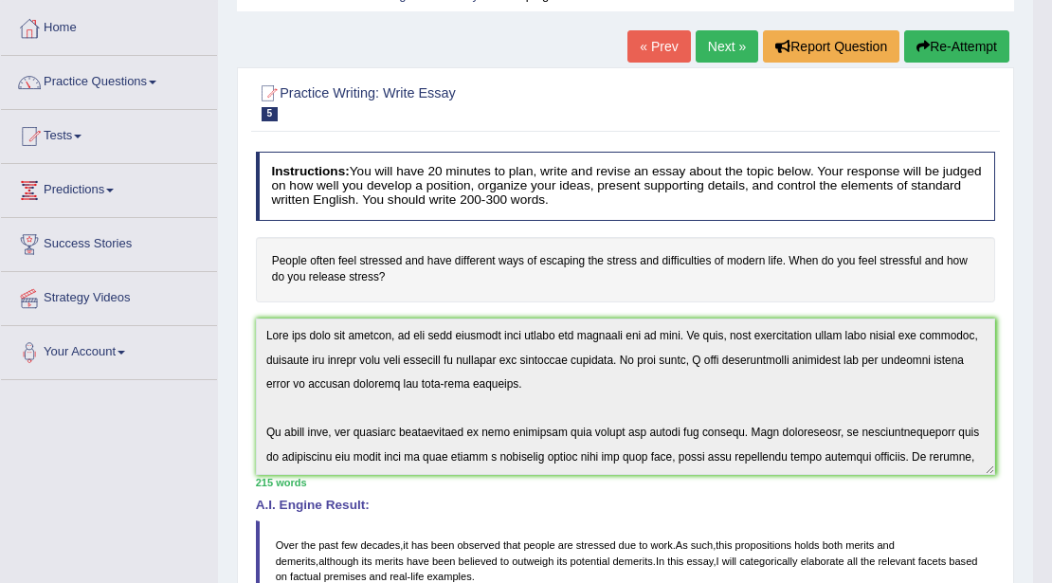
scroll to position [0, 0]
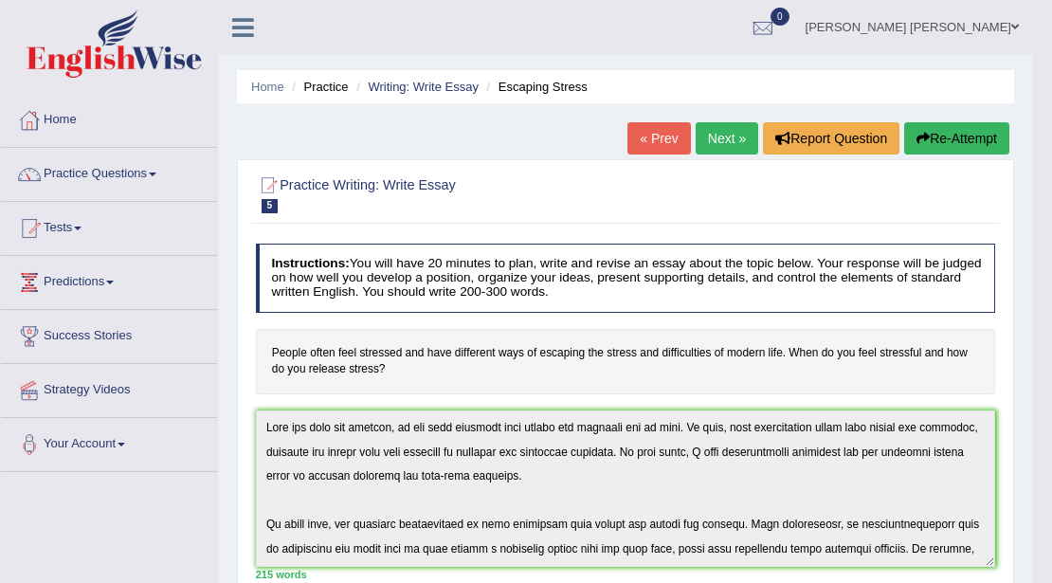
click at [225, 0] on html "Toggle navigation Home Practice Questions Speaking Practice Read Aloud Repeat S…" at bounding box center [526, 291] width 1052 height 583
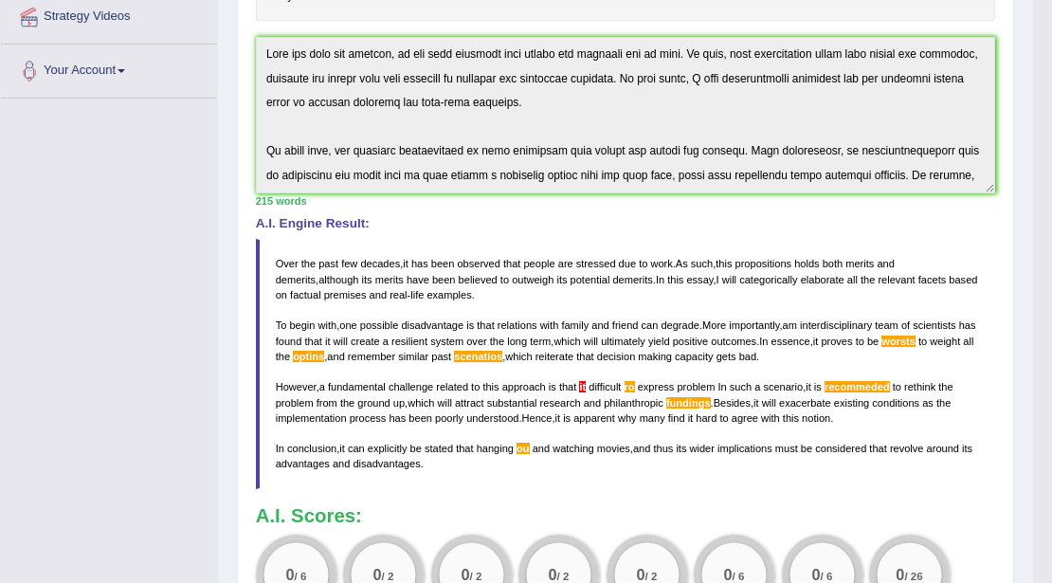
scroll to position [252, 0]
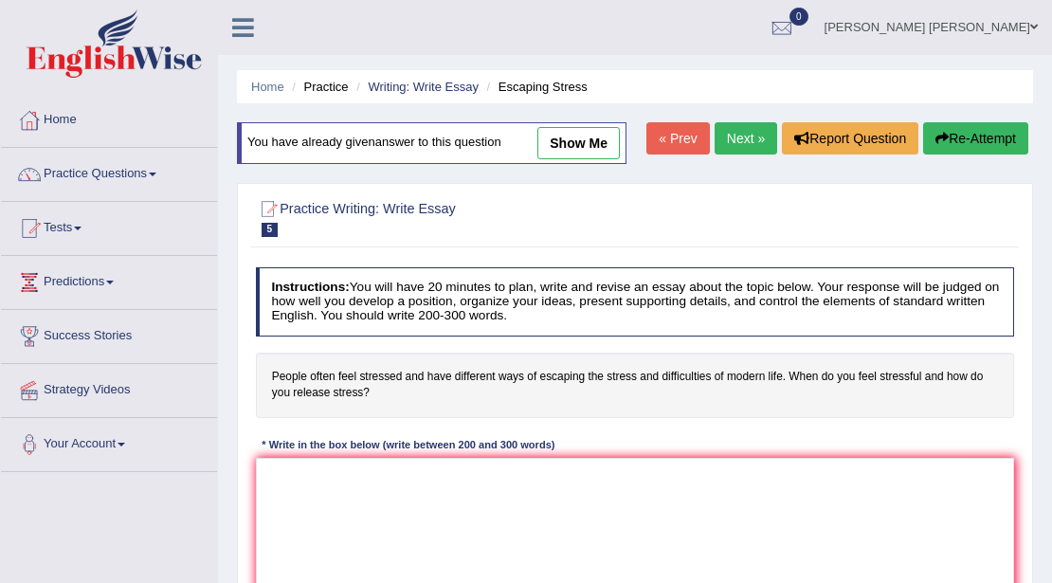
scroll to position [266, 0]
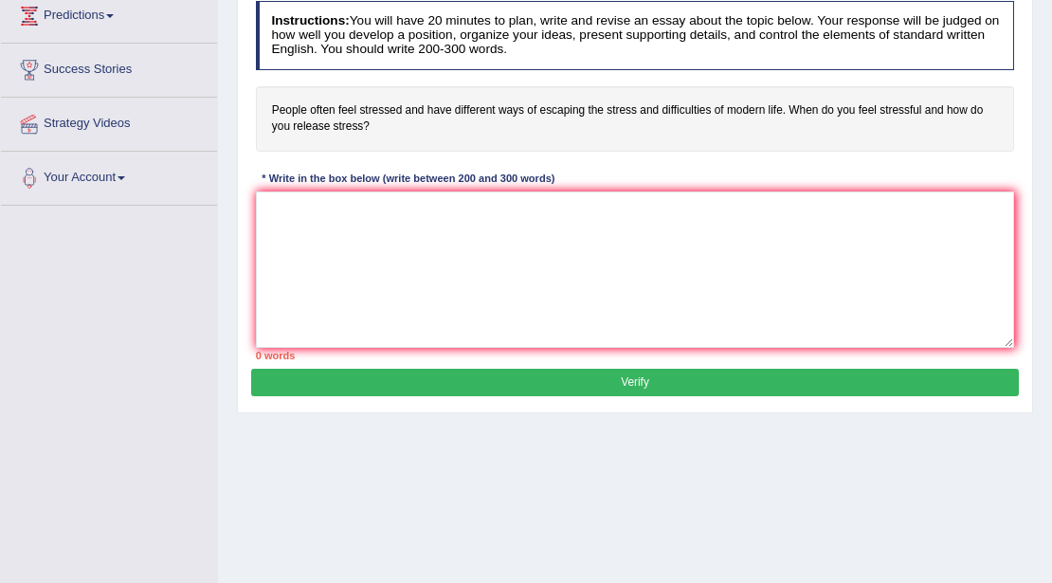
click at [434, 299] on textarea at bounding box center [635, 269] width 759 height 156
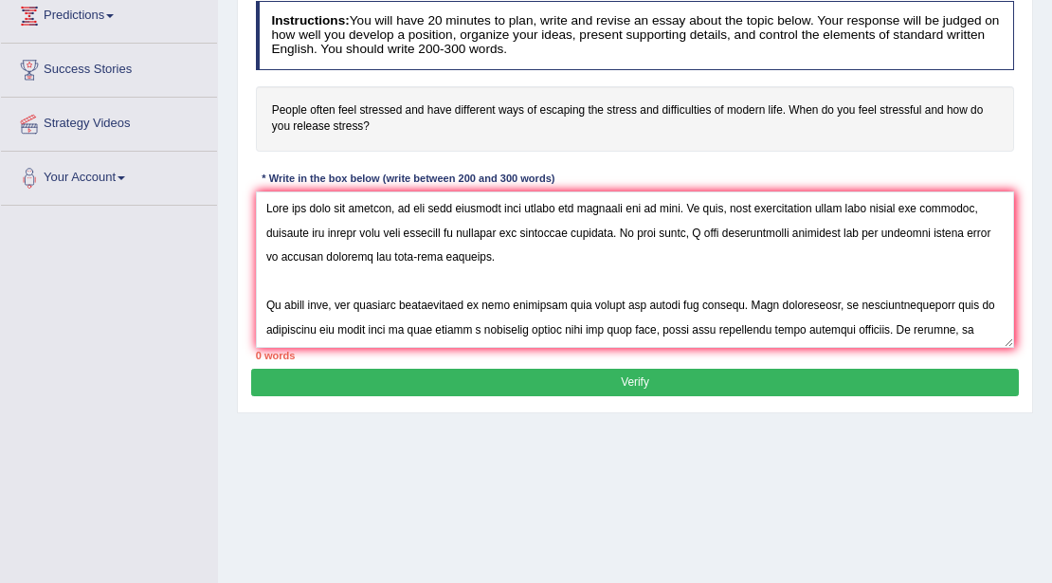
scroll to position [243, 0]
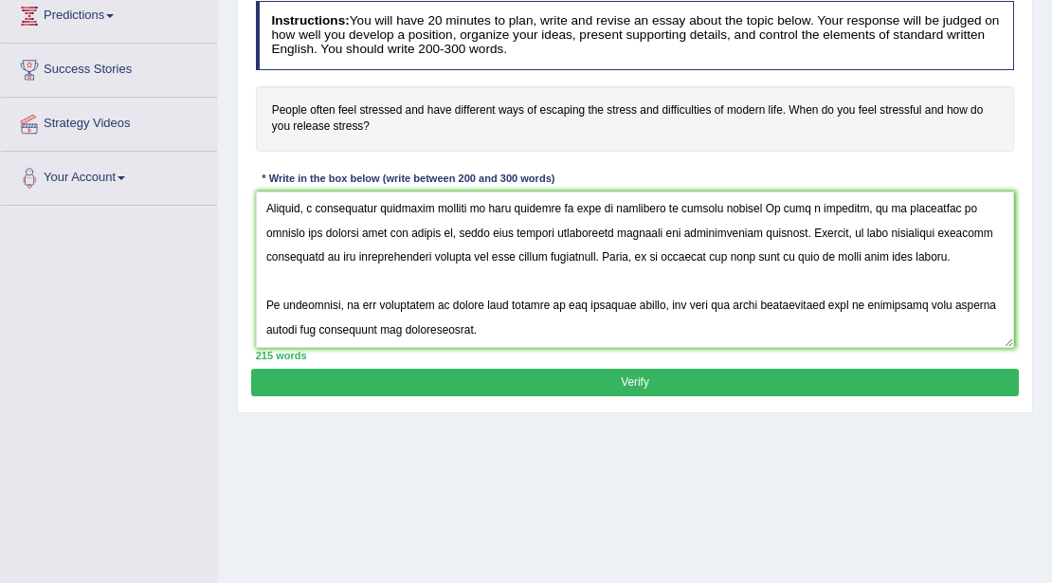
click at [540, 288] on textarea at bounding box center [635, 269] width 759 height 156
click at [652, 288] on textarea at bounding box center [635, 269] width 759 height 156
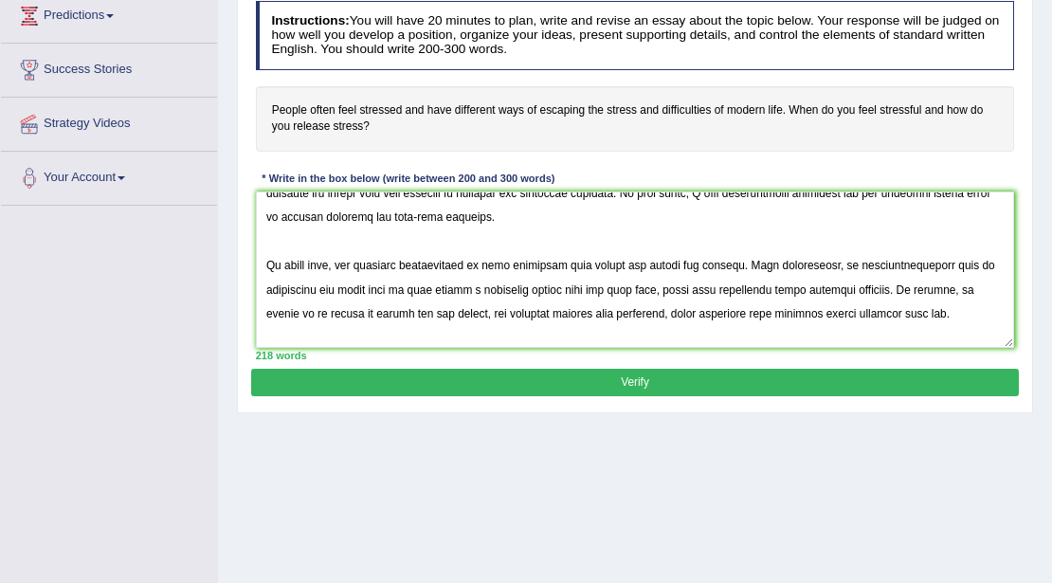
scroll to position [74, 0]
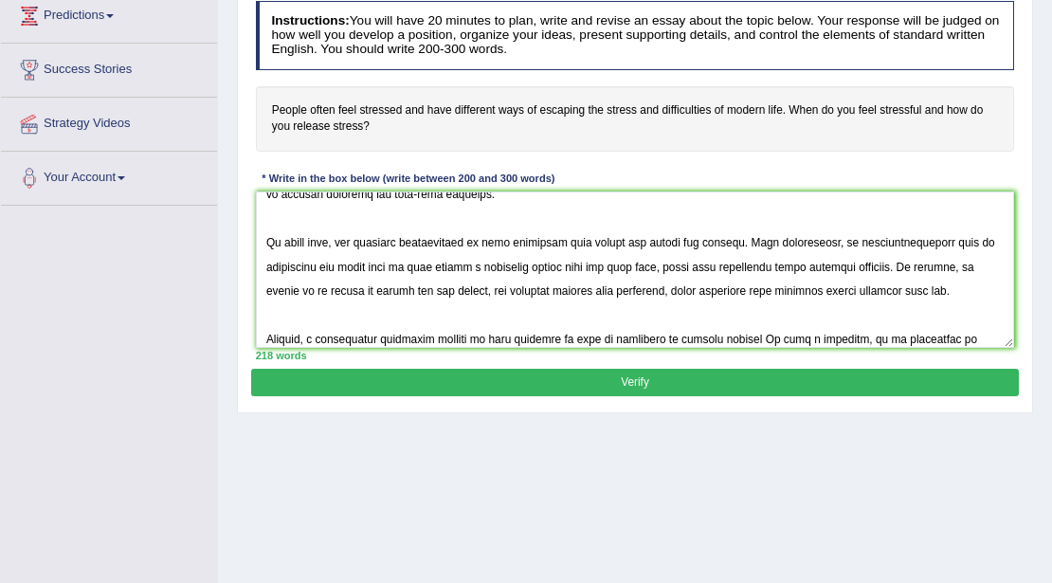
click at [421, 285] on textarea at bounding box center [635, 269] width 759 height 156
click at [612, 286] on textarea at bounding box center [635, 269] width 759 height 156
click at [646, 341] on textarea at bounding box center [635, 269] width 759 height 156
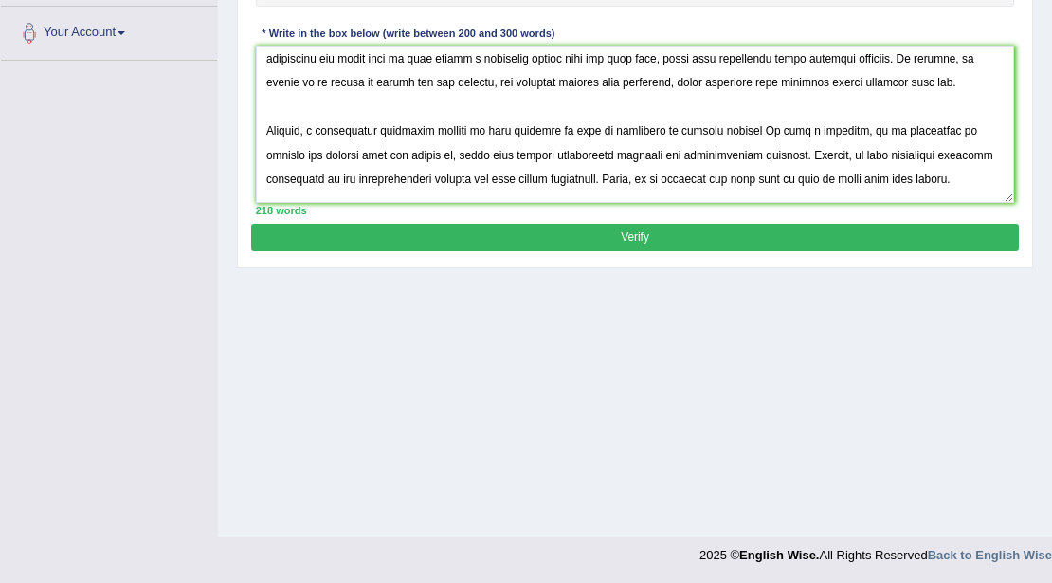
scroll to position [349, 0]
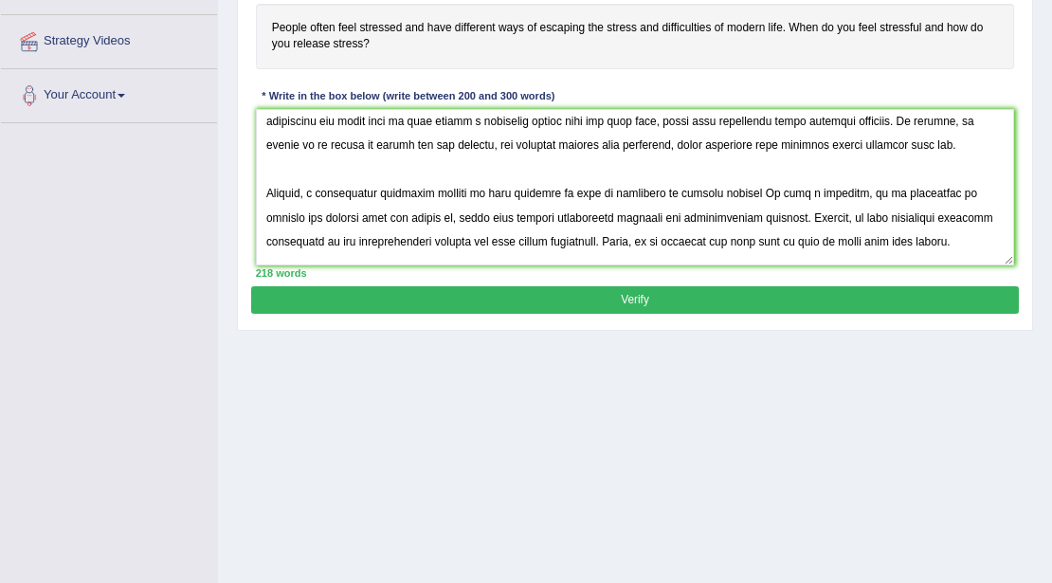
type textarea "Over the past few decades, it has been observed that people are stressed due to…"
click at [494, 305] on button "Verify" at bounding box center [634, 299] width 766 height 27
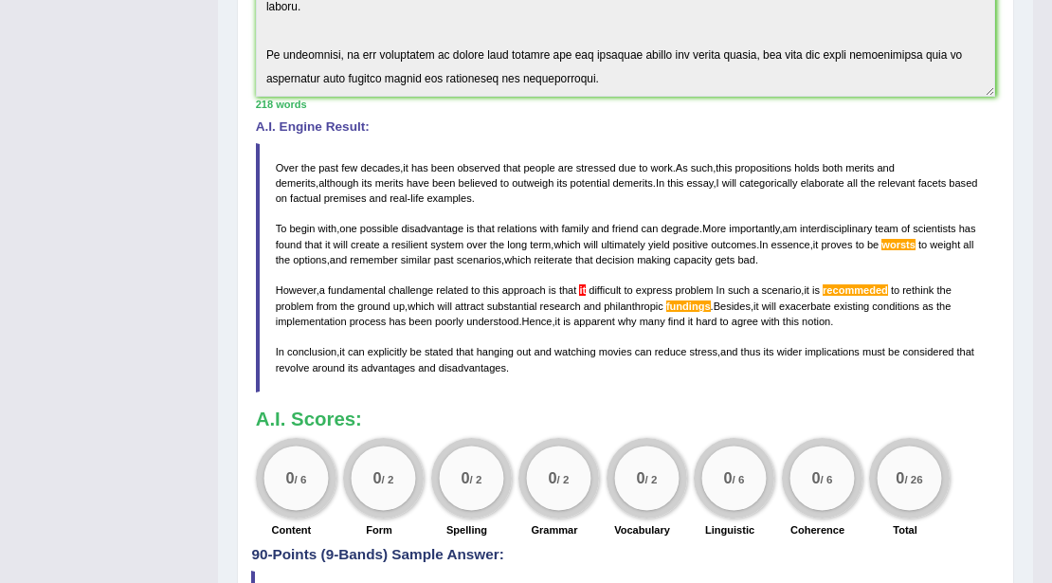
scroll to position [598, 0]
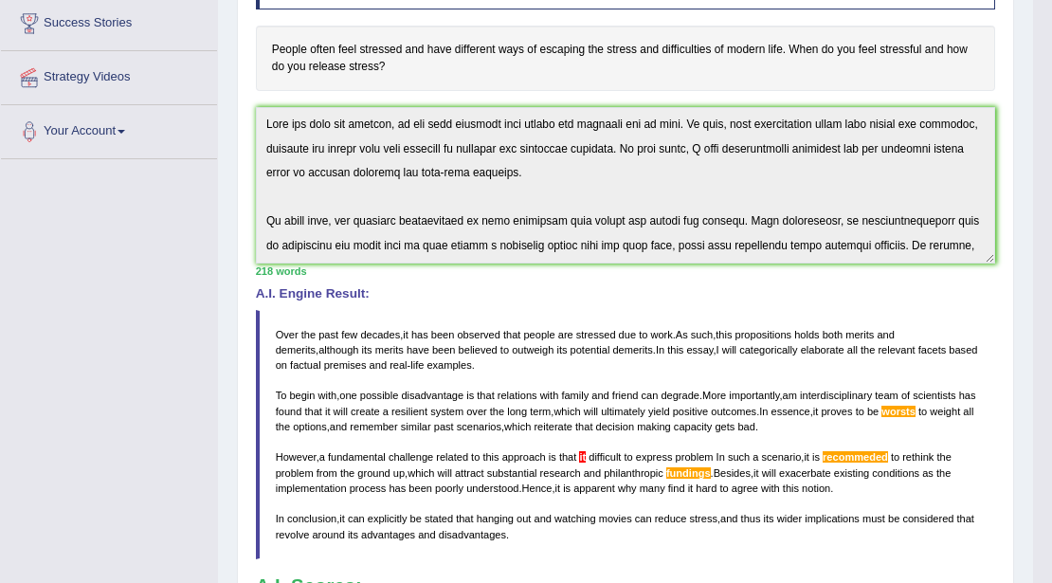
scroll to position [0, 0]
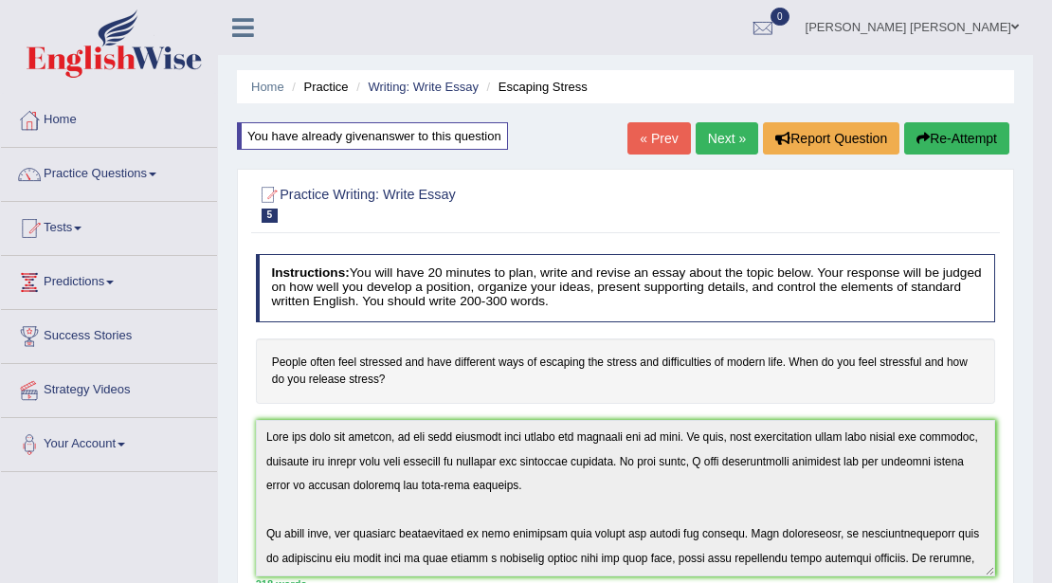
click at [177, 0] on html "Toggle navigation Home Practice Questions Speaking Practice Read Aloud Repeat S…" at bounding box center [526, 291] width 1052 height 583
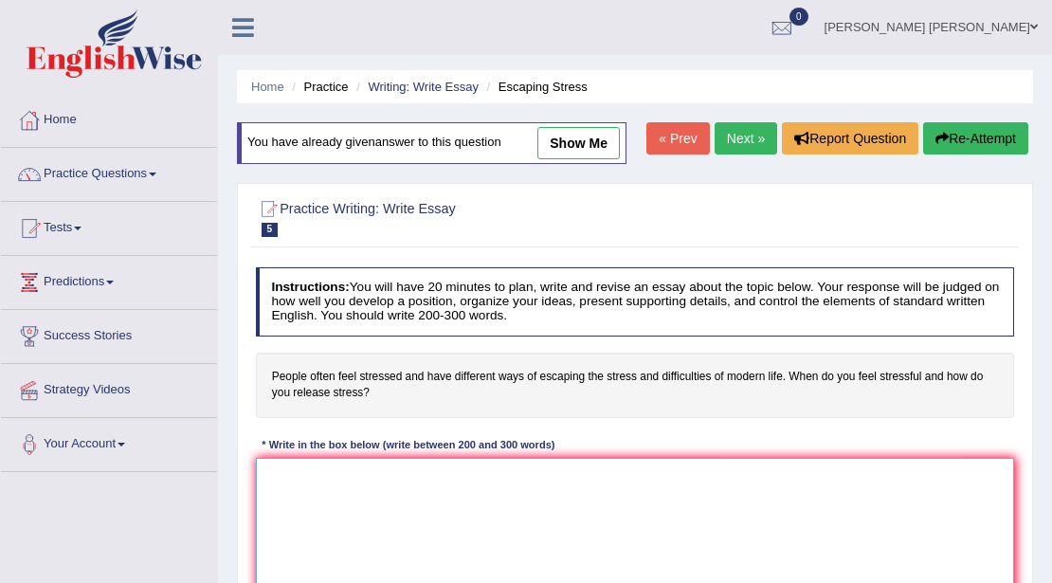
click at [432, 470] on textarea at bounding box center [635, 536] width 759 height 156
paste textarea "Over the past few decades, it has been observed that people are stressed due to…"
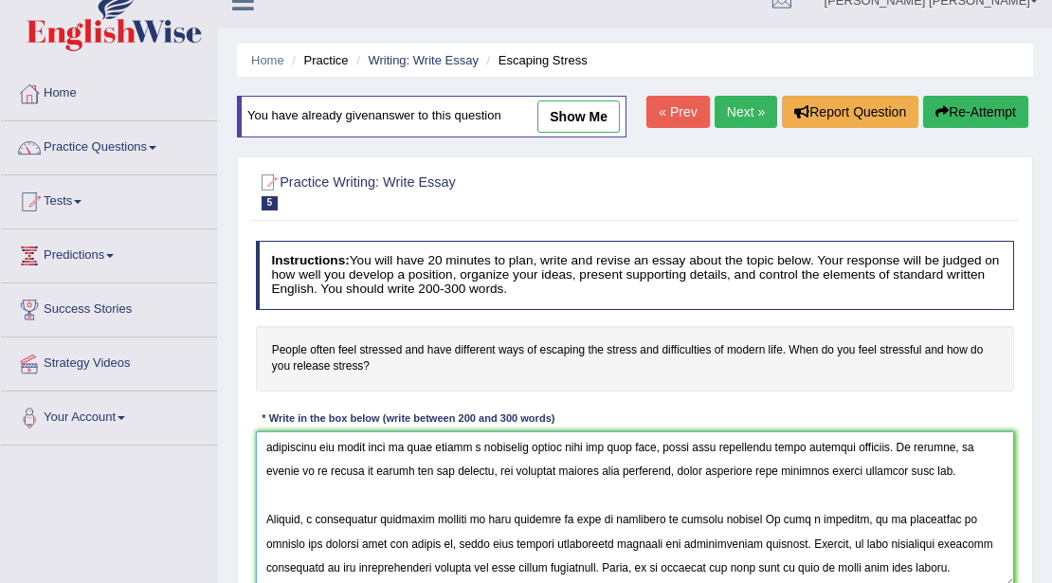
scroll to position [148, 0]
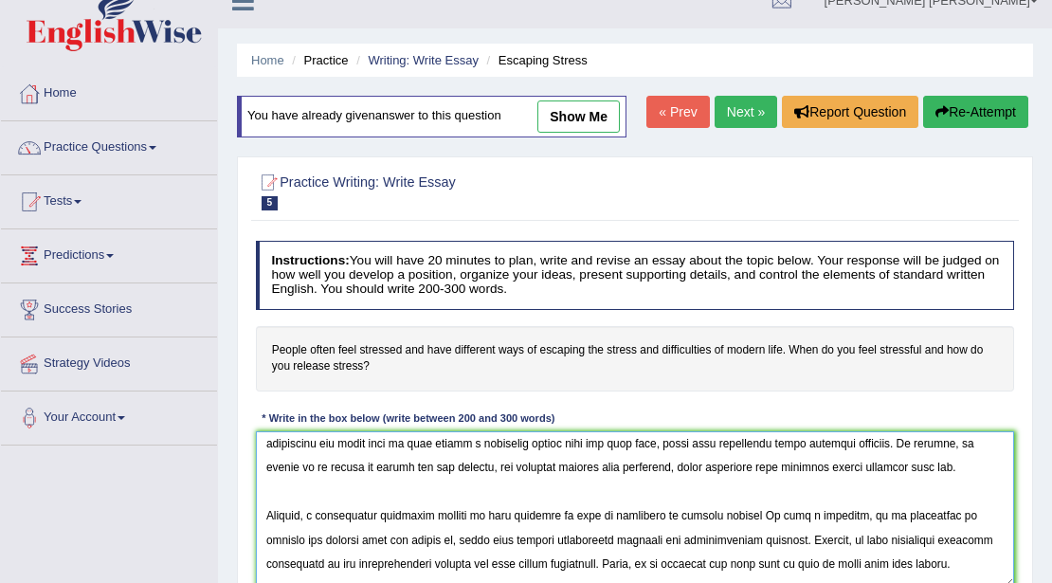
click at [728, 536] on textarea at bounding box center [635, 509] width 759 height 156
click at [601, 512] on textarea at bounding box center [635, 509] width 759 height 156
click at [312, 466] on textarea at bounding box center [635, 509] width 759 height 156
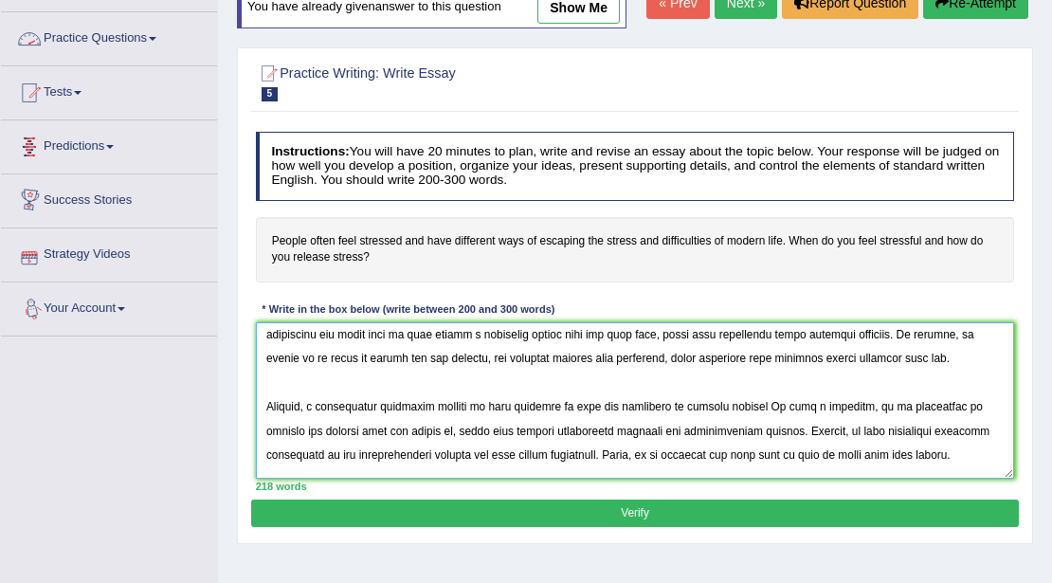
scroll to position [279, 0]
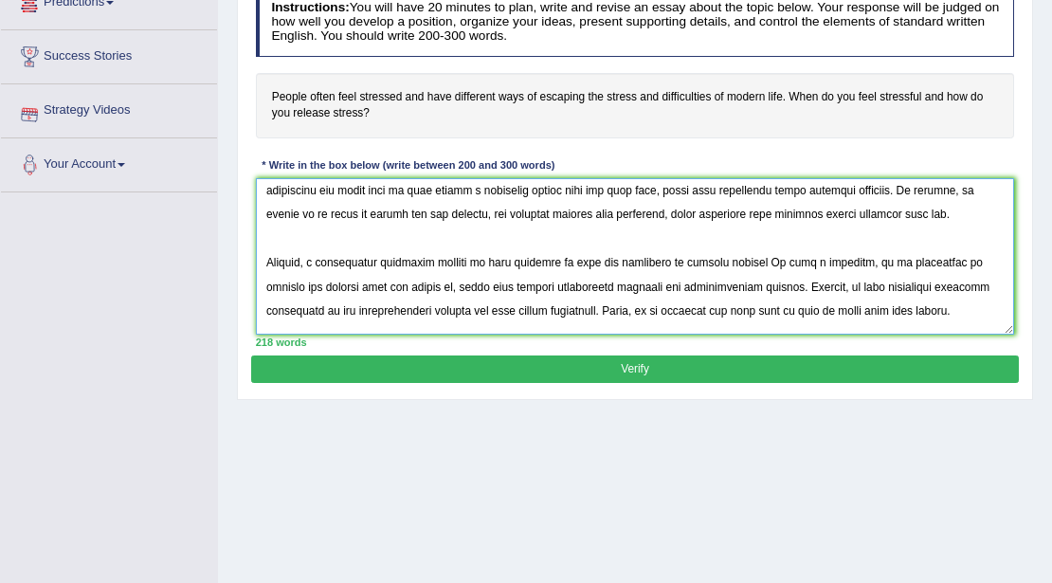
type textarea "Over the past few decades, it has been observed that people are stressed due to…"
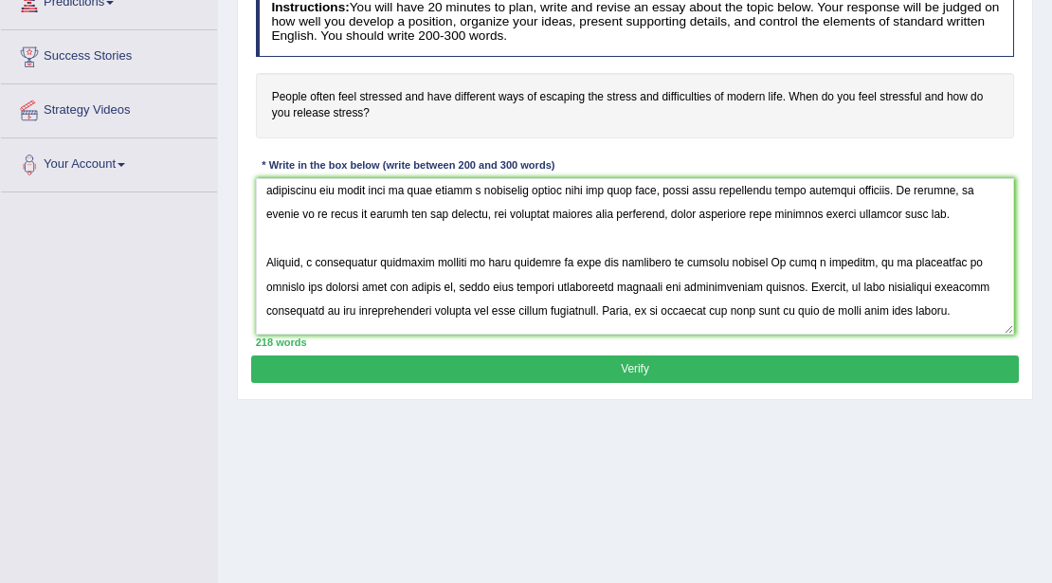
click at [470, 365] on button "Verify" at bounding box center [634, 368] width 766 height 27
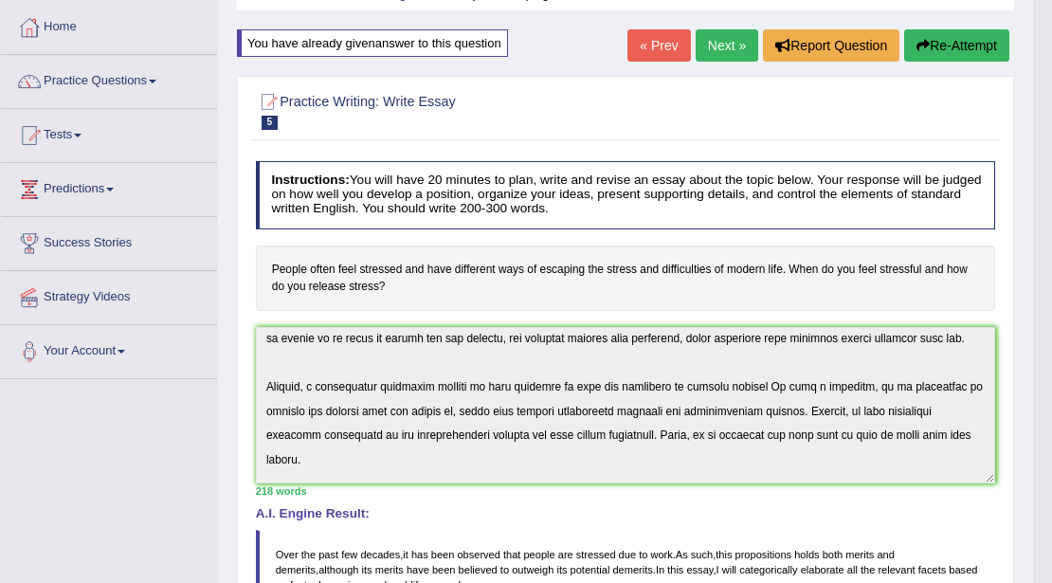
scroll to position [226, 0]
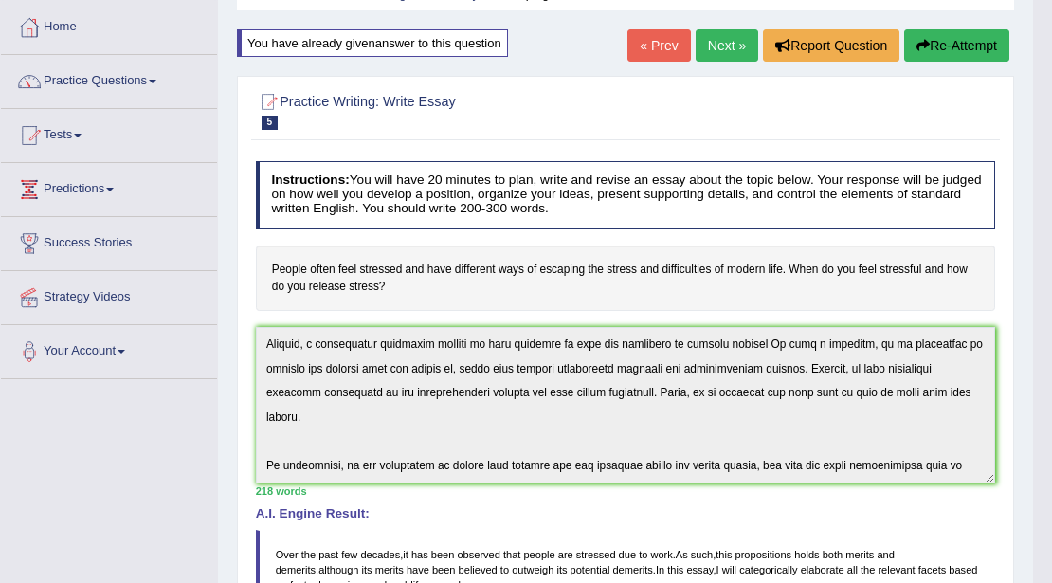
click at [585, 509] on div "Instructions: You will have 20 minutes to plan, write and revise an essay about…" at bounding box center [624, 543] width 747 height 781
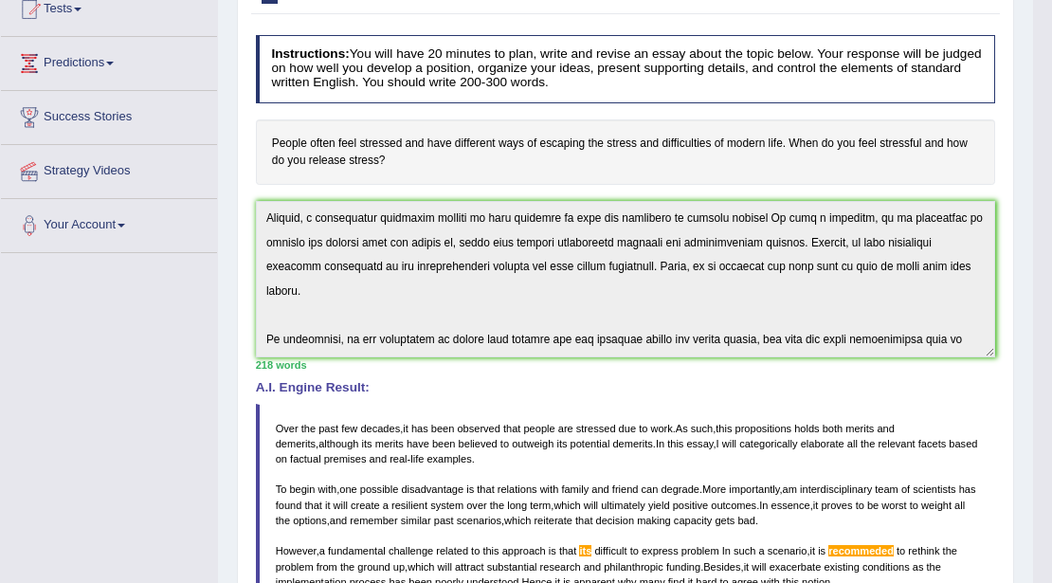
scroll to position [282, 0]
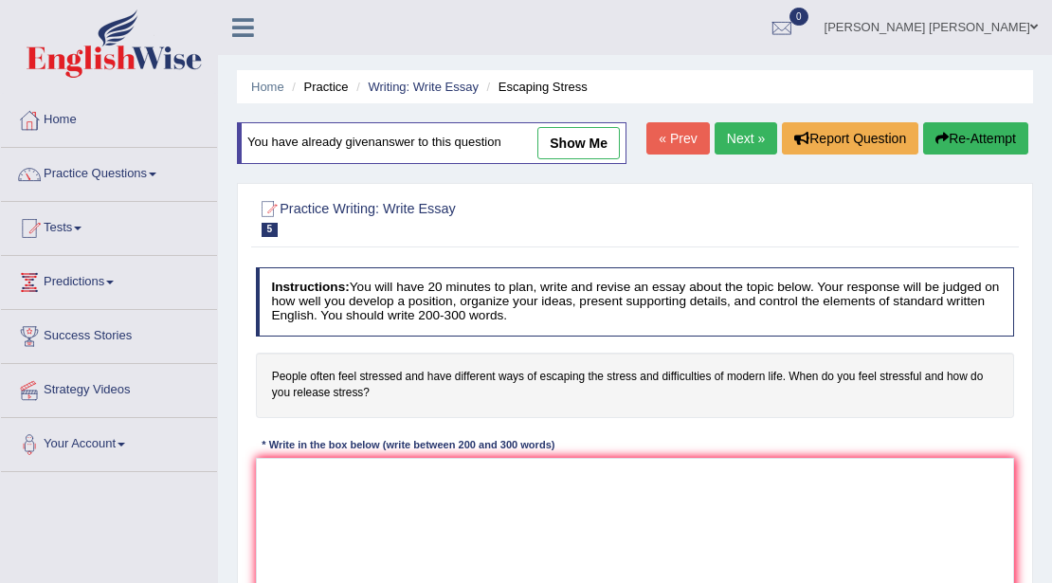
click at [481, 458] on textarea at bounding box center [635, 536] width 759 height 156
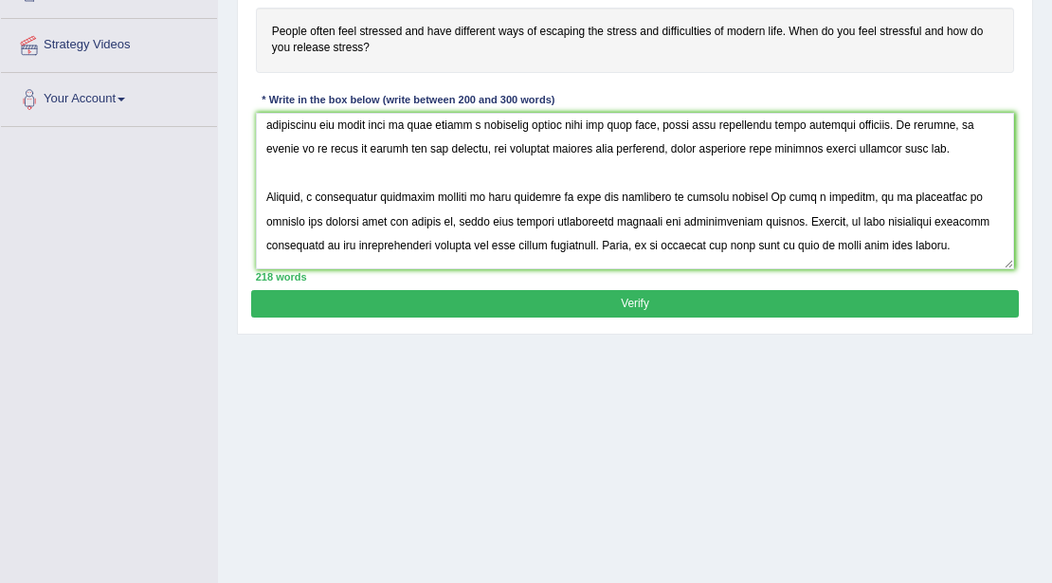
scroll to position [223, 0]
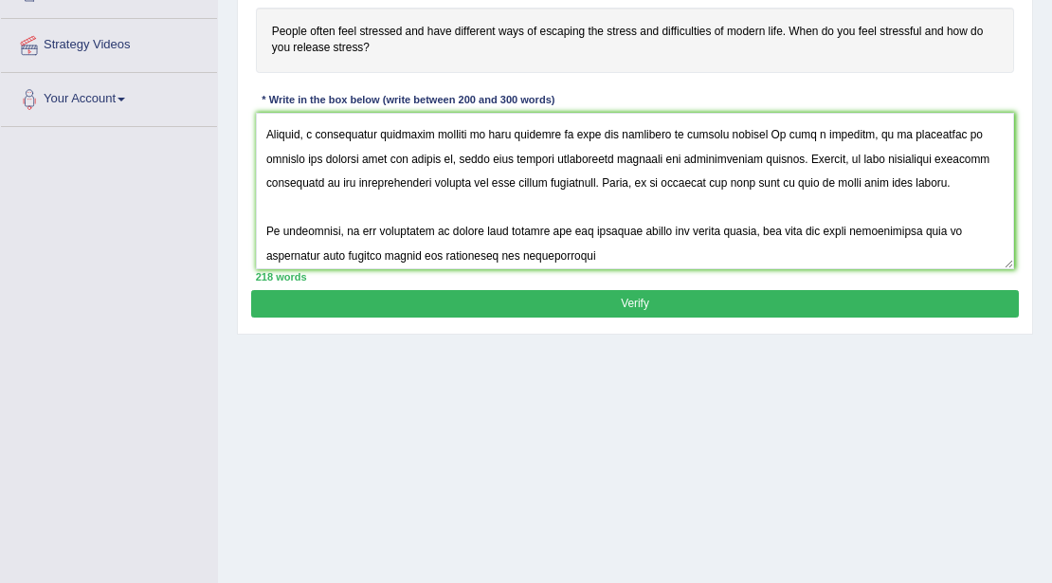
click at [743, 133] on textarea at bounding box center [635, 191] width 759 height 156
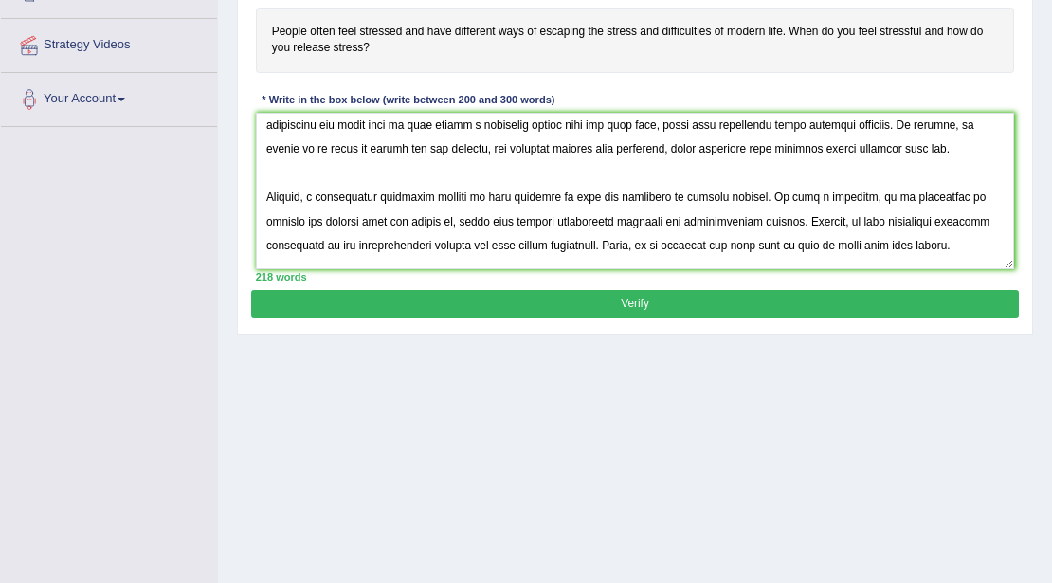
scroll to position [74, 0]
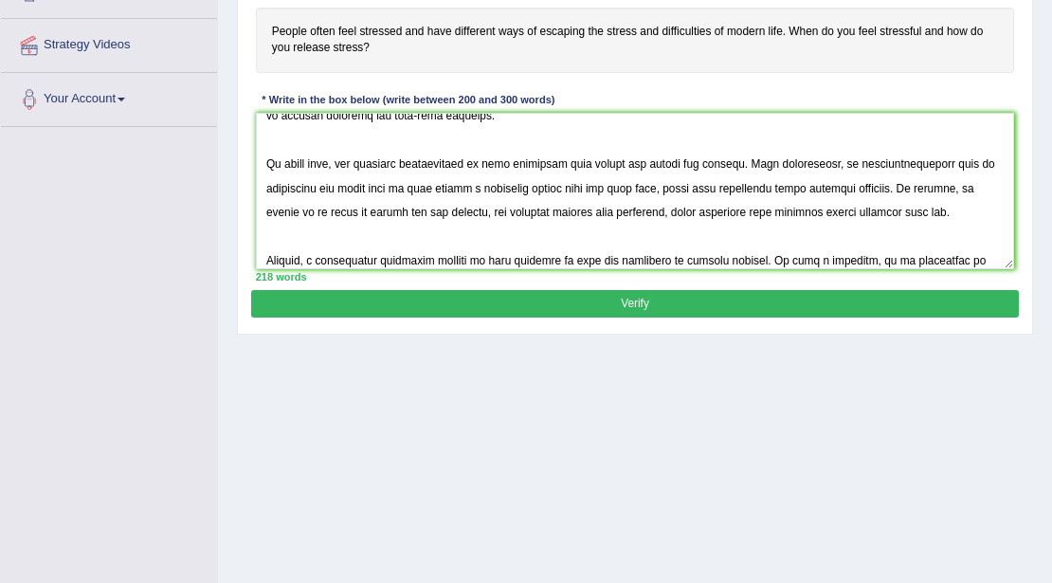
type textarea "Over the past few decades, it has been observed that people are stressed due to…"
click at [625, 305] on button "Verify" at bounding box center [634, 303] width 766 height 27
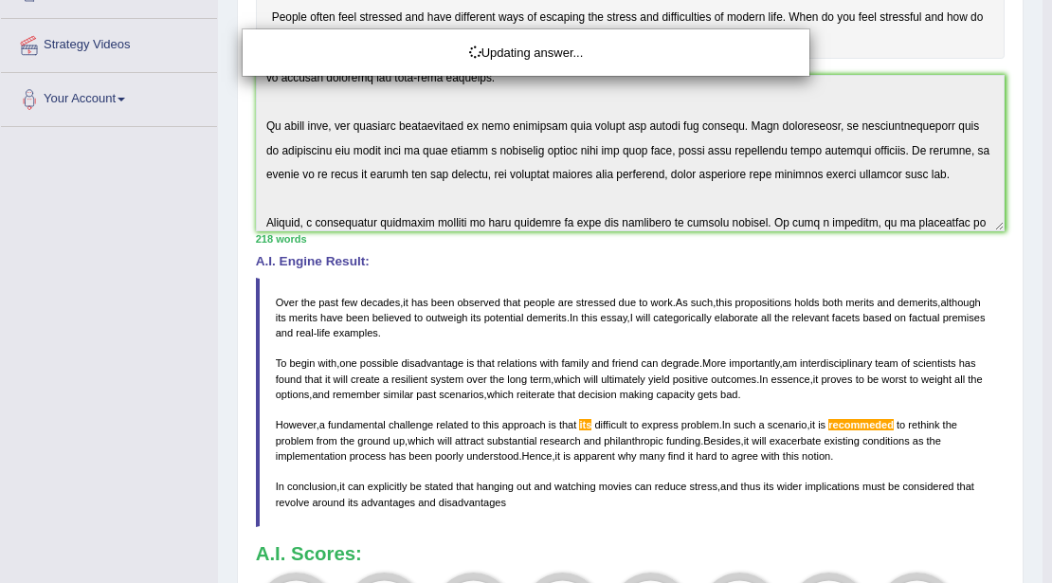
scroll to position [598, 0]
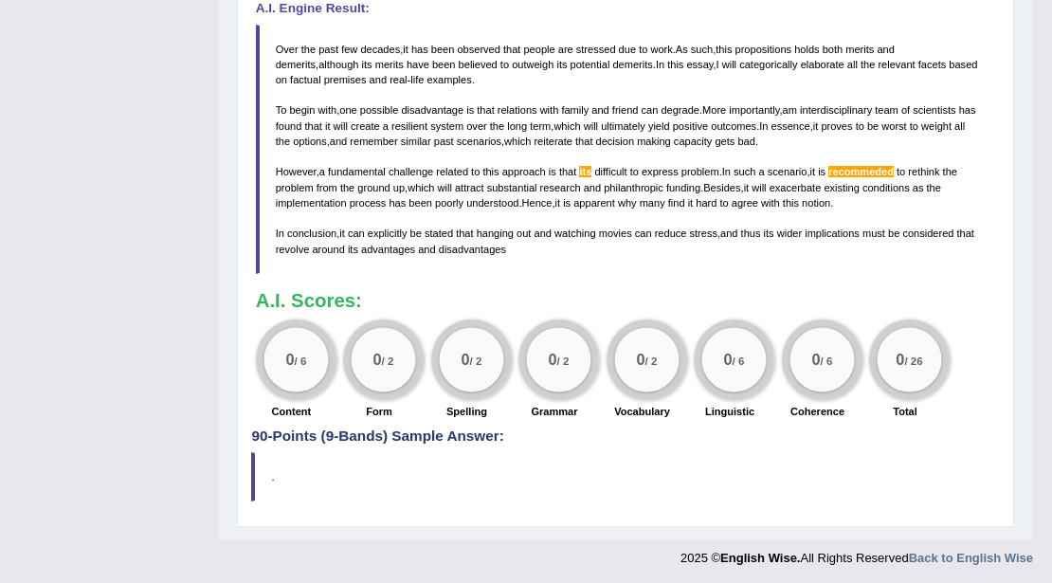
click at [586, 167] on span "its" at bounding box center [585, 171] width 12 height 11
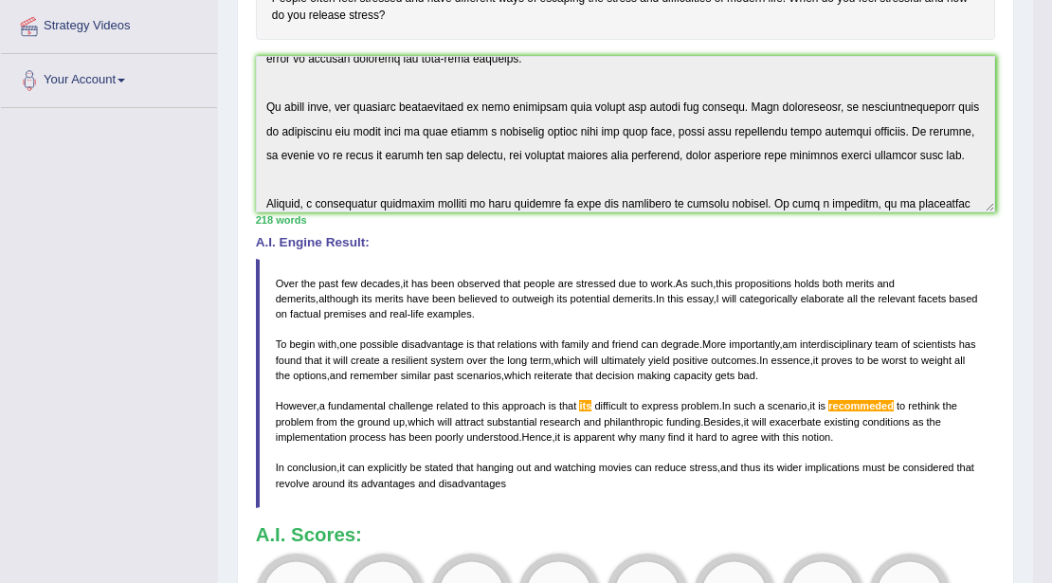
scroll to position [345, 0]
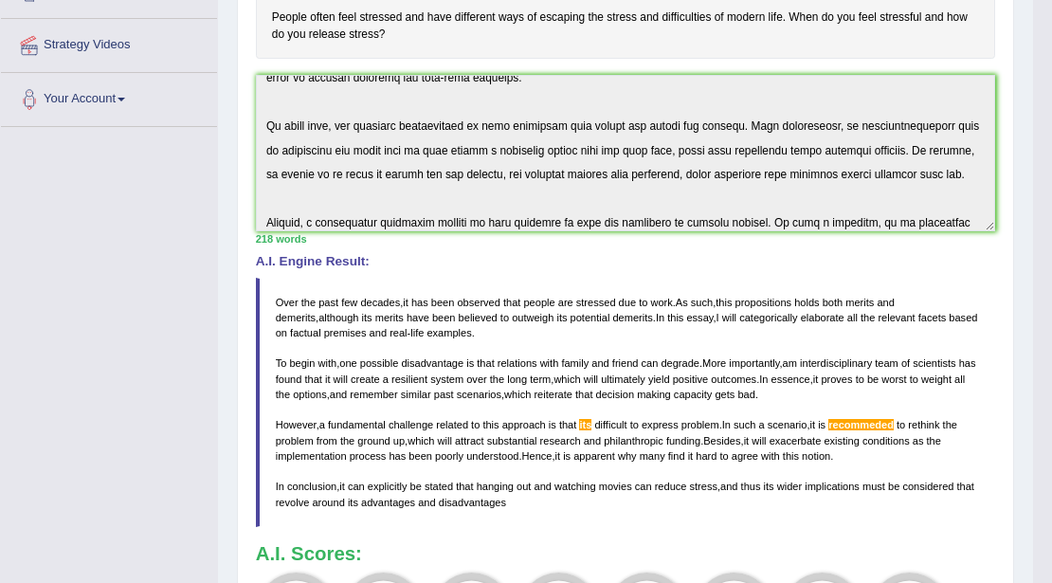
click at [873, 419] on span "recommeded" at bounding box center [860, 424] width 65 height 11
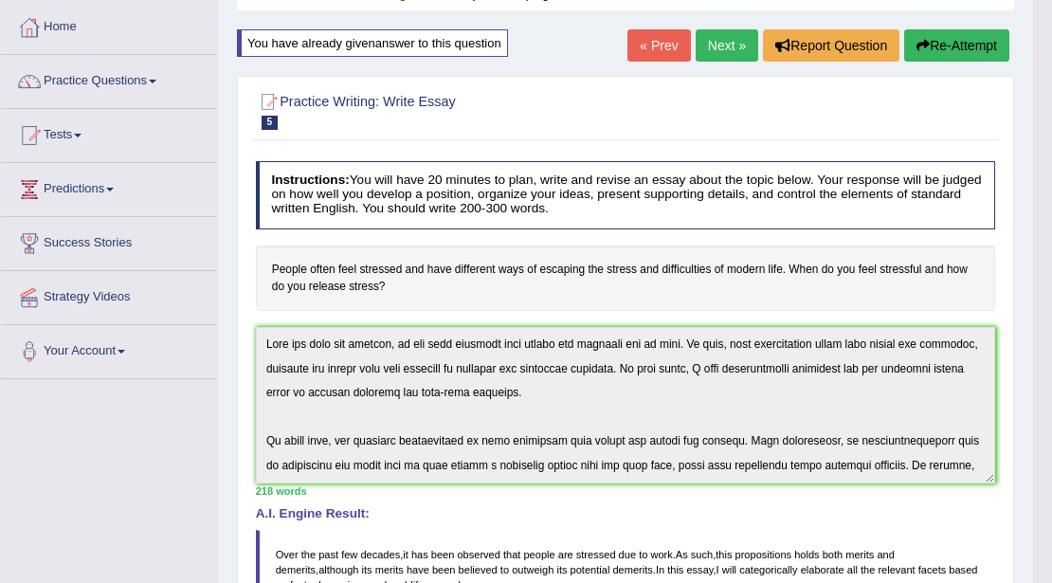
scroll to position [226, 0]
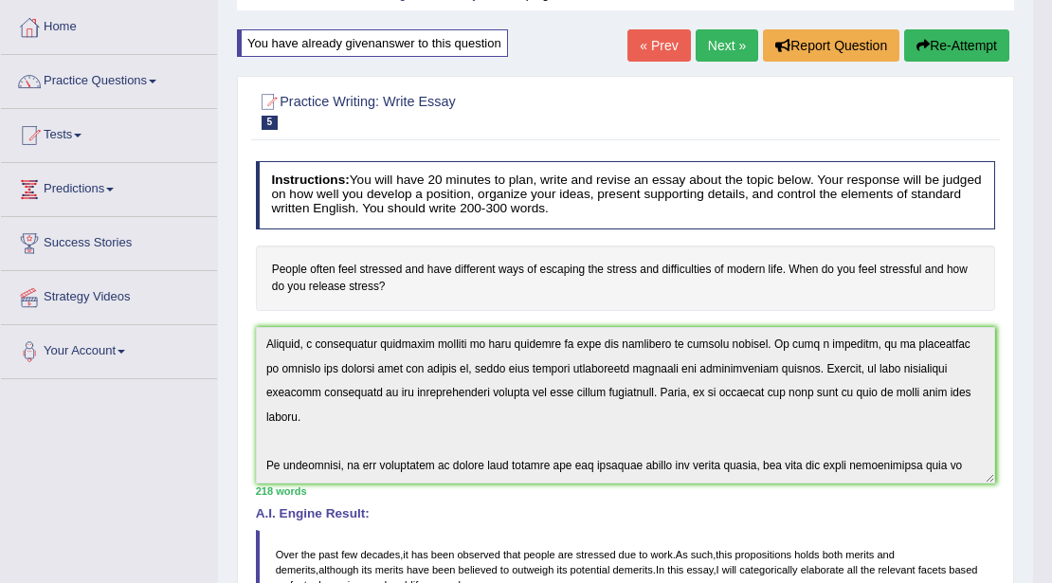
click at [770, 568] on div "Instructions: You will have 20 minutes to plan, write and revise an essay about…" at bounding box center [624, 543] width 747 height 781
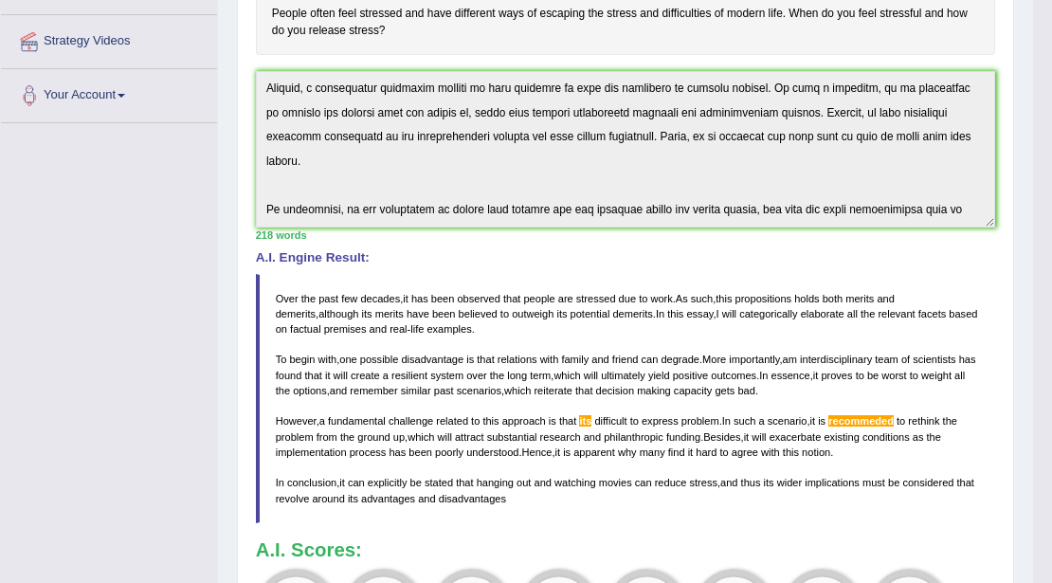
scroll to position [472, 0]
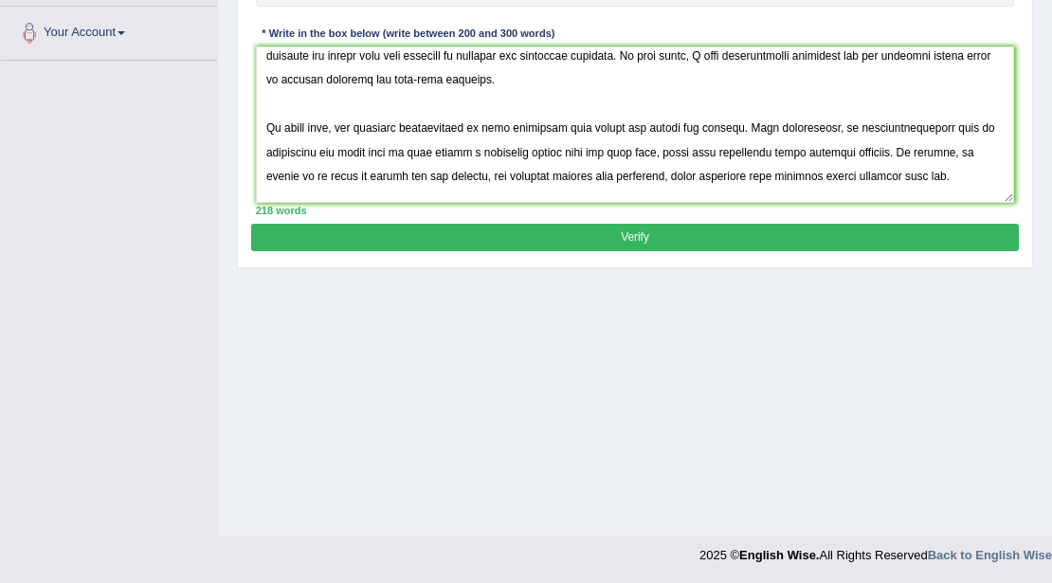
scroll to position [74, 0]
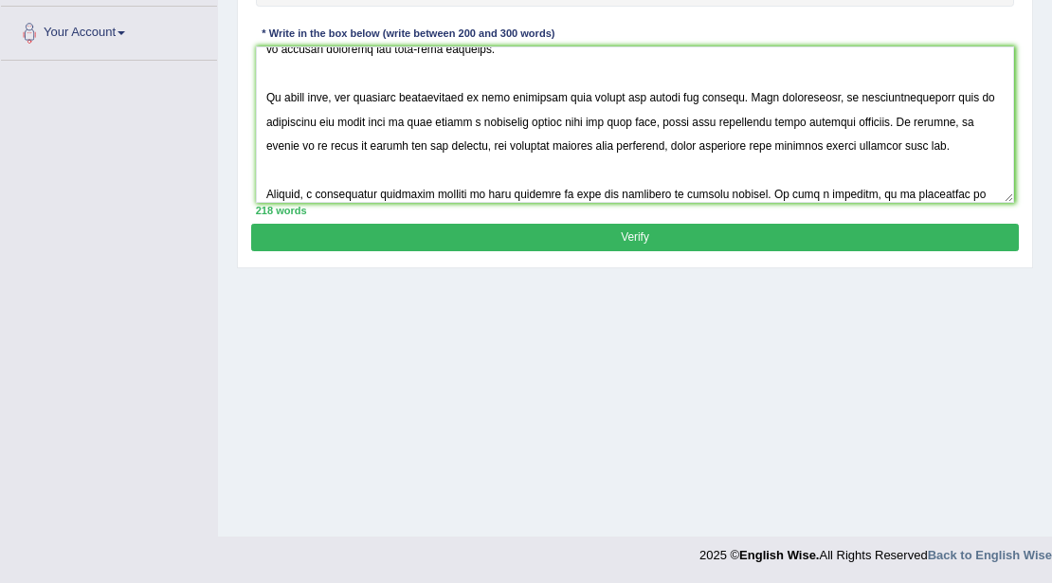
click at [913, 192] on textarea at bounding box center [635, 124] width 759 height 156
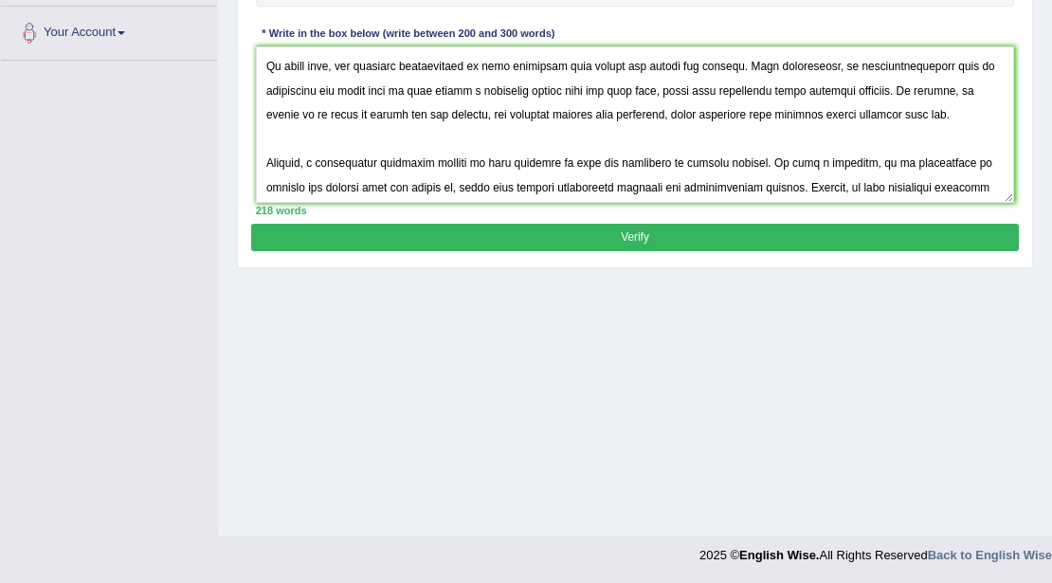
scroll to position [148, 0]
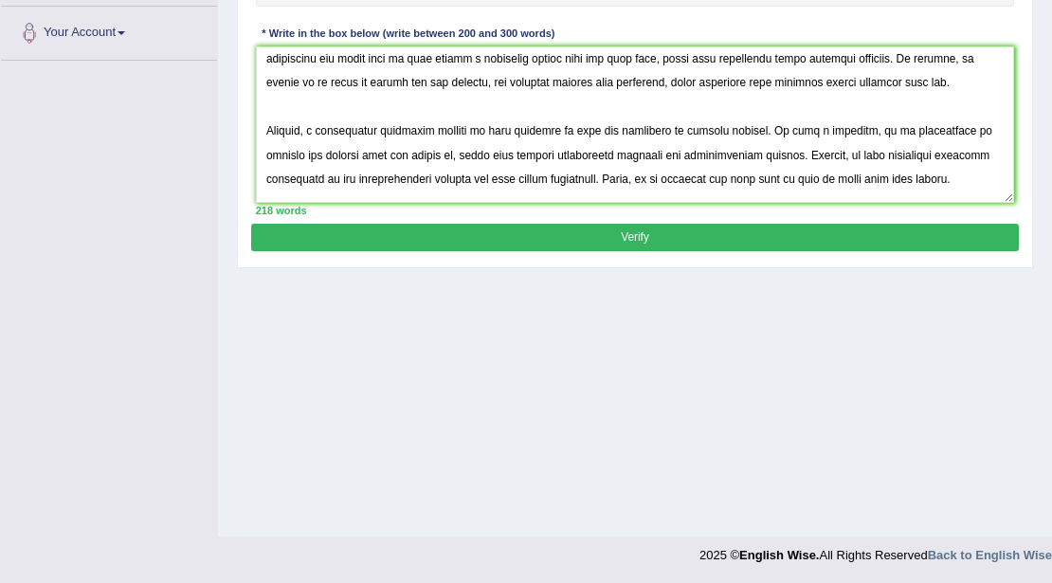
click at [606, 130] on textarea at bounding box center [635, 124] width 759 height 156
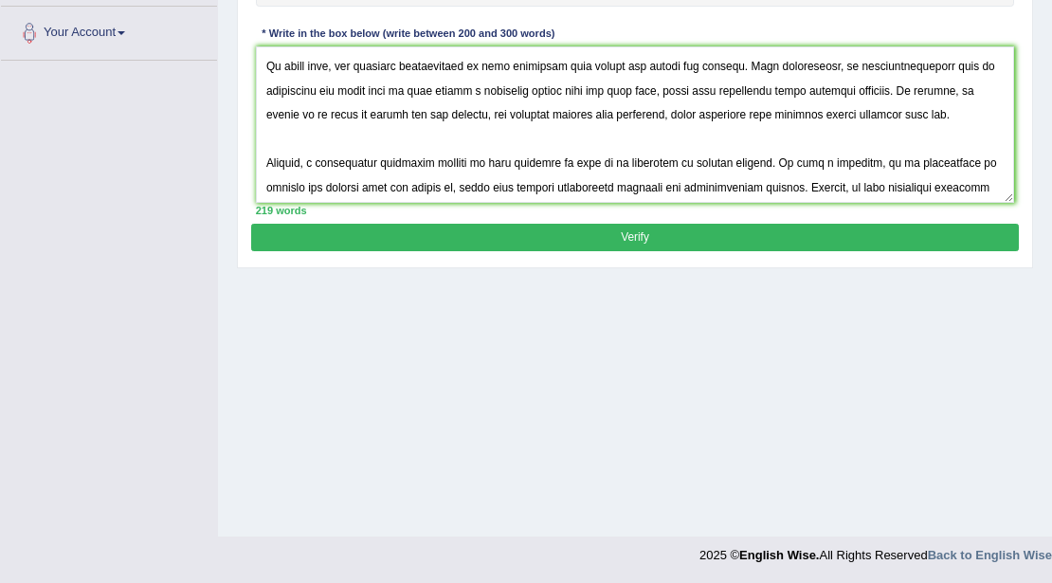
scroll to position [74, 0]
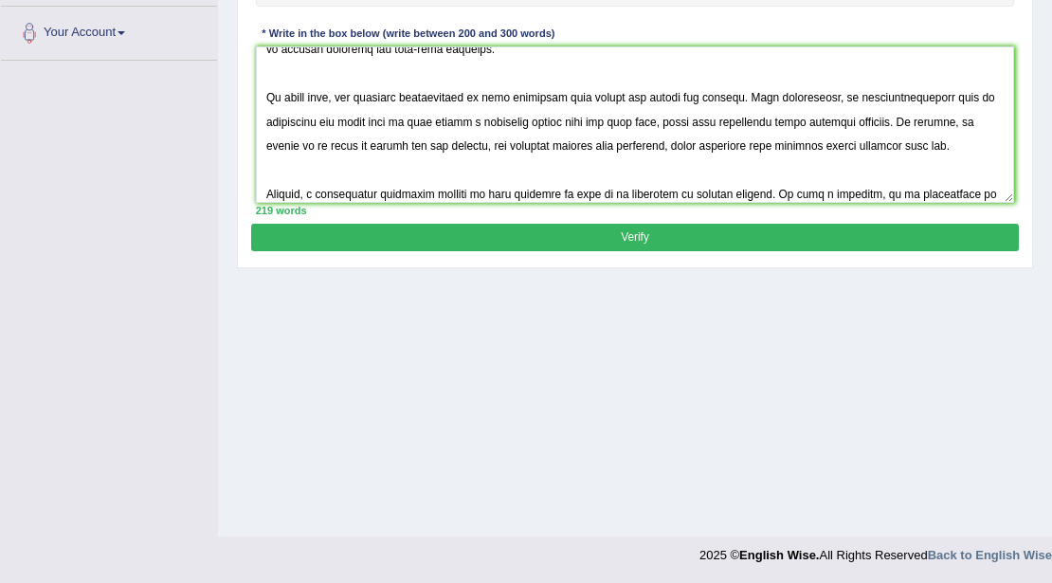
type textarea "Over the past few decades, it has been observed that people are stressed due to…"
click at [692, 219] on div "Instructions: You will have 20 minutes to plan, write and revise an essay about…" at bounding box center [634, 35] width 766 height 375
click at [692, 224] on button "Verify" at bounding box center [634, 237] width 766 height 27
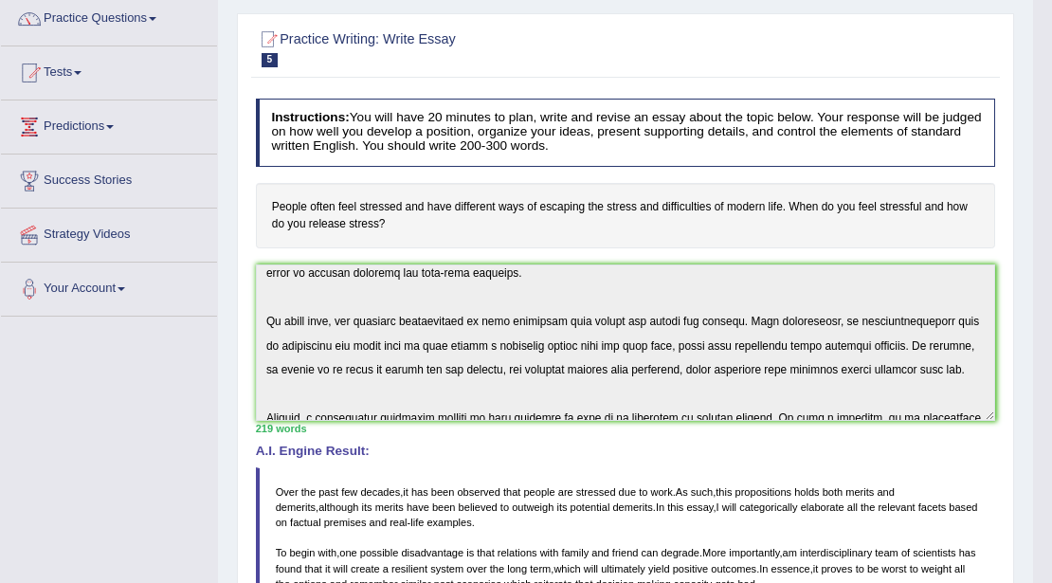
scroll to position [0, 0]
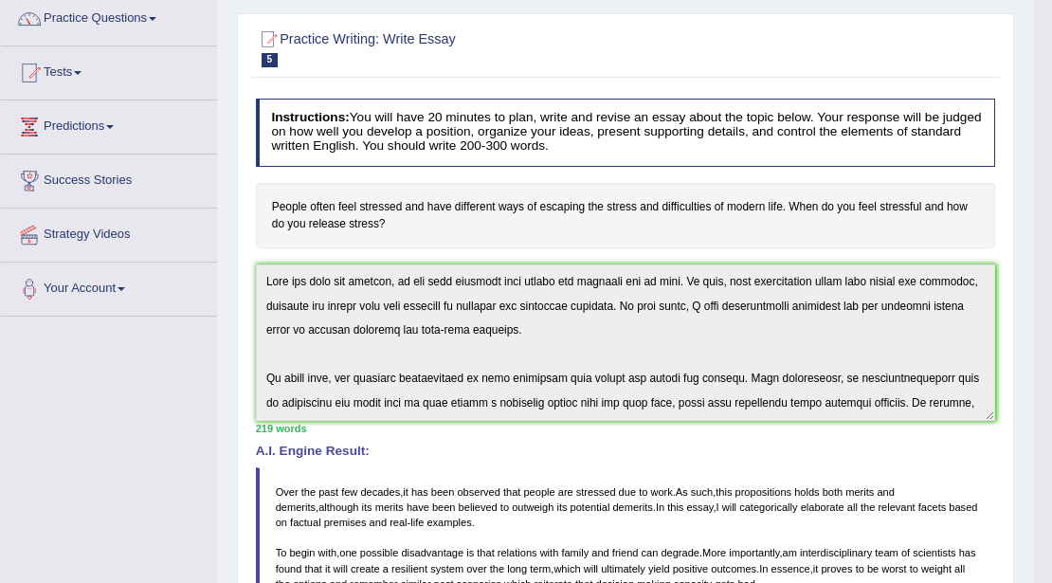
click at [143, 157] on div "Toggle navigation Home Practice Questions Speaking Practice Read Aloud Repeat S…" at bounding box center [516, 432] width 1033 height 1175
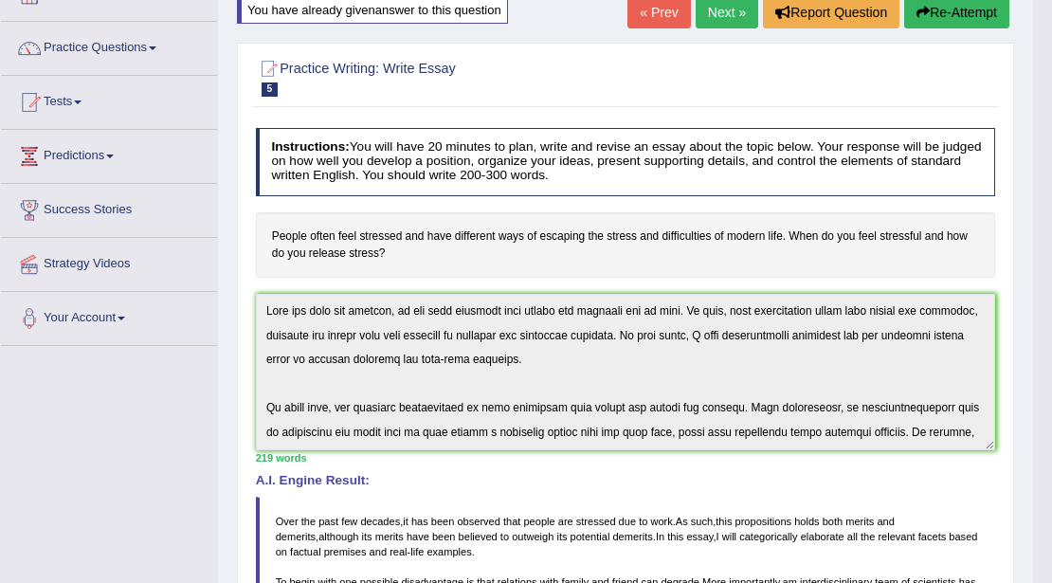
scroll to position [29, 0]
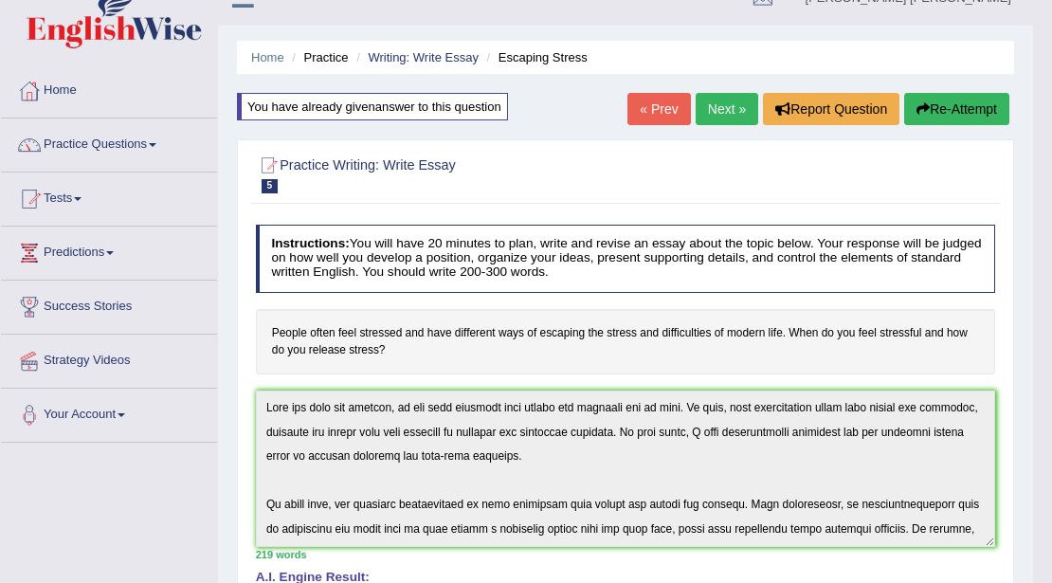
click at [735, 93] on link "Next »" at bounding box center [726, 109] width 63 height 32
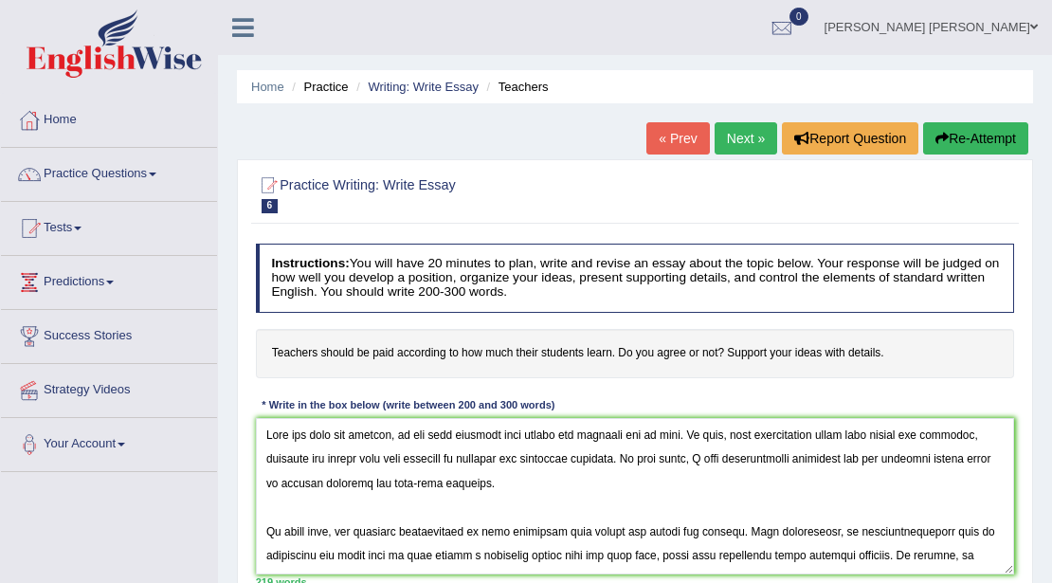
click at [692, 434] on textarea at bounding box center [635, 496] width 759 height 156
click at [723, 530] on textarea at bounding box center [635, 496] width 759 height 156
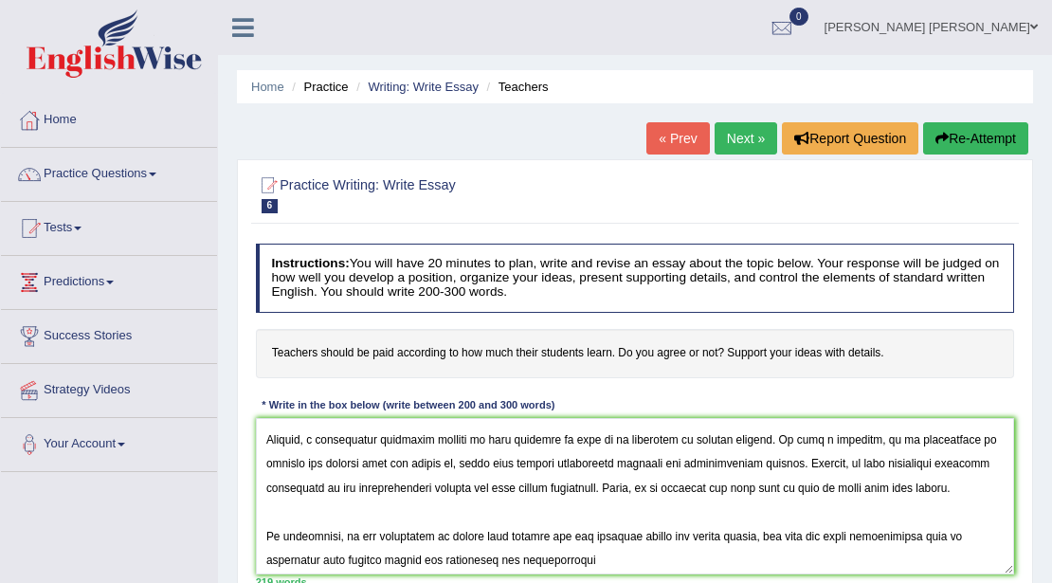
scroll to position [148, 0]
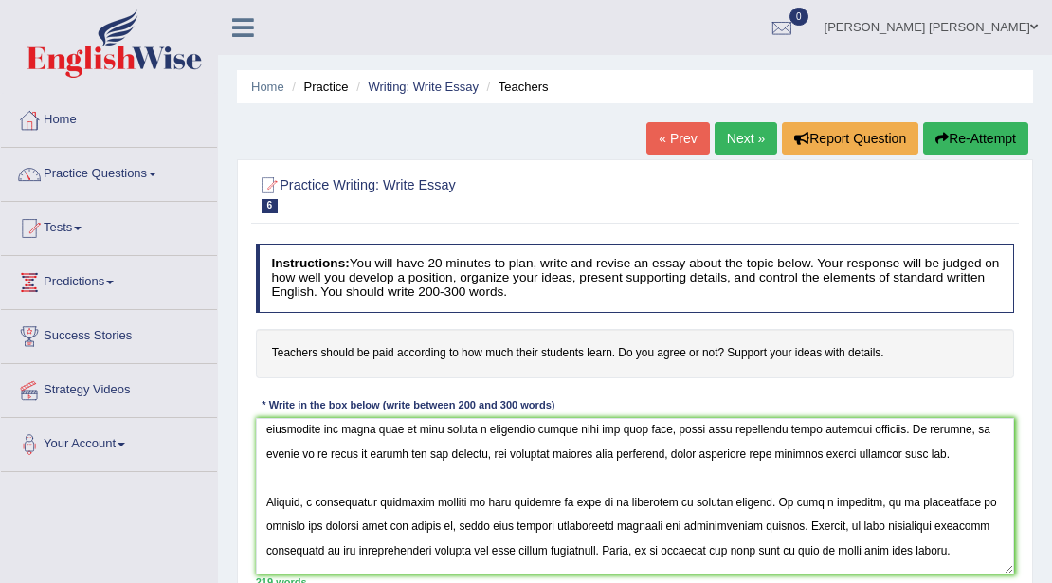
drag, startPoint x: 597, startPoint y: 499, endPoint x: 750, endPoint y: 505, distance: 153.6
click at [750, 505] on textarea at bounding box center [635, 496] width 759 height 156
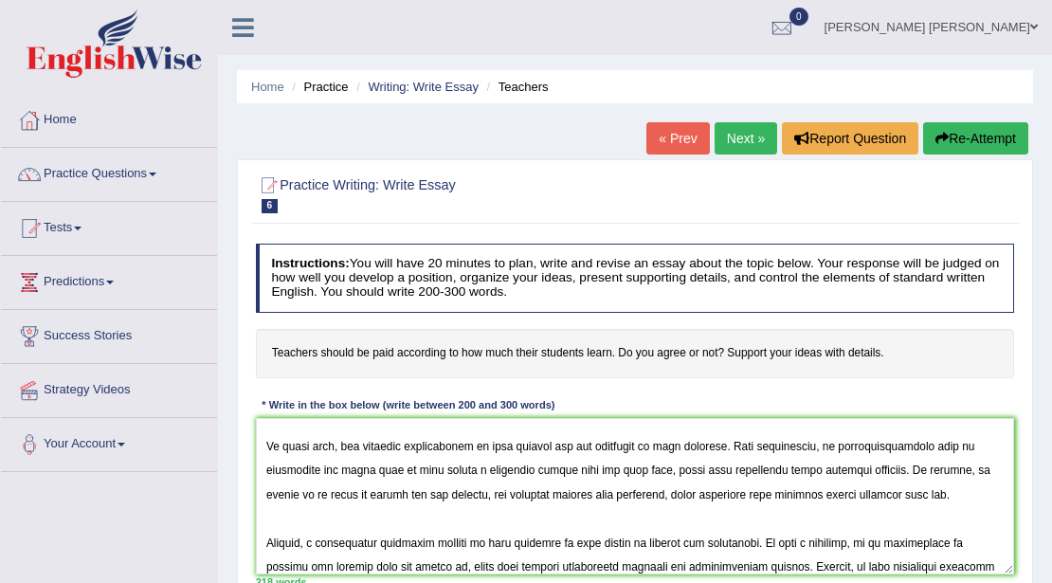
scroll to position [74, 0]
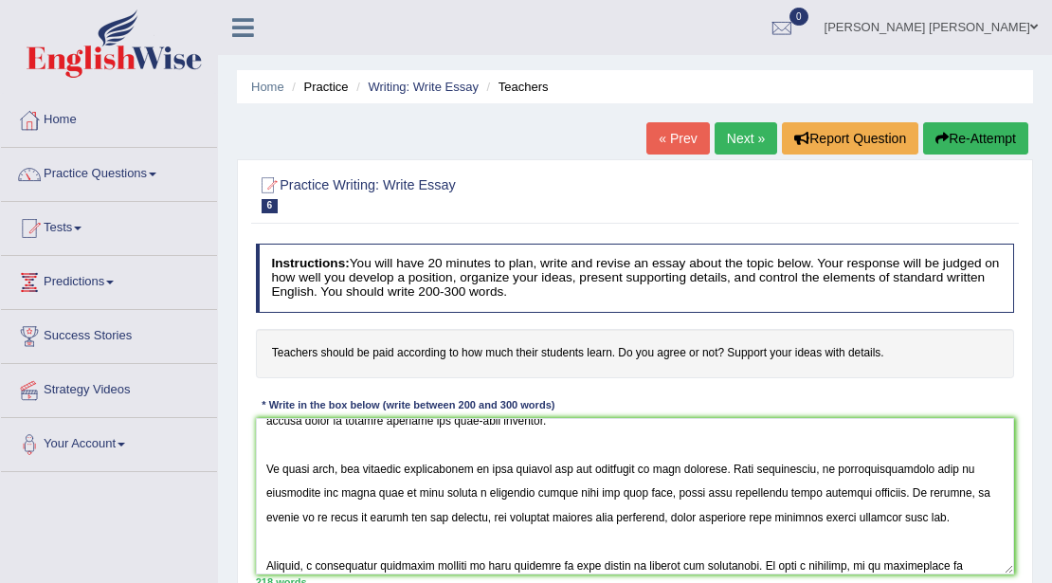
drag, startPoint x: 726, startPoint y: 517, endPoint x: 890, endPoint y: 527, distance: 164.2
click at [890, 527] on textarea at bounding box center [635, 496] width 759 height 156
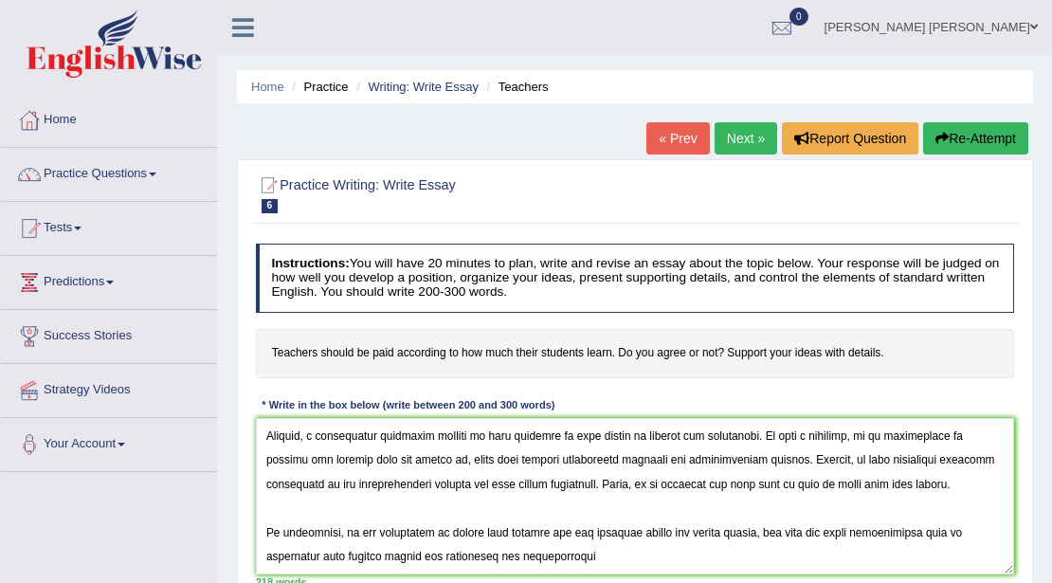
scroll to position [226, 0]
drag, startPoint x: 487, startPoint y: 530, endPoint x: 743, endPoint y: 539, distance: 255.9
click at [743, 539] on textarea at bounding box center [635, 496] width 759 height 156
click at [337, 538] on textarea at bounding box center [635, 496] width 759 height 156
click at [504, 530] on textarea at bounding box center [635, 496] width 759 height 156
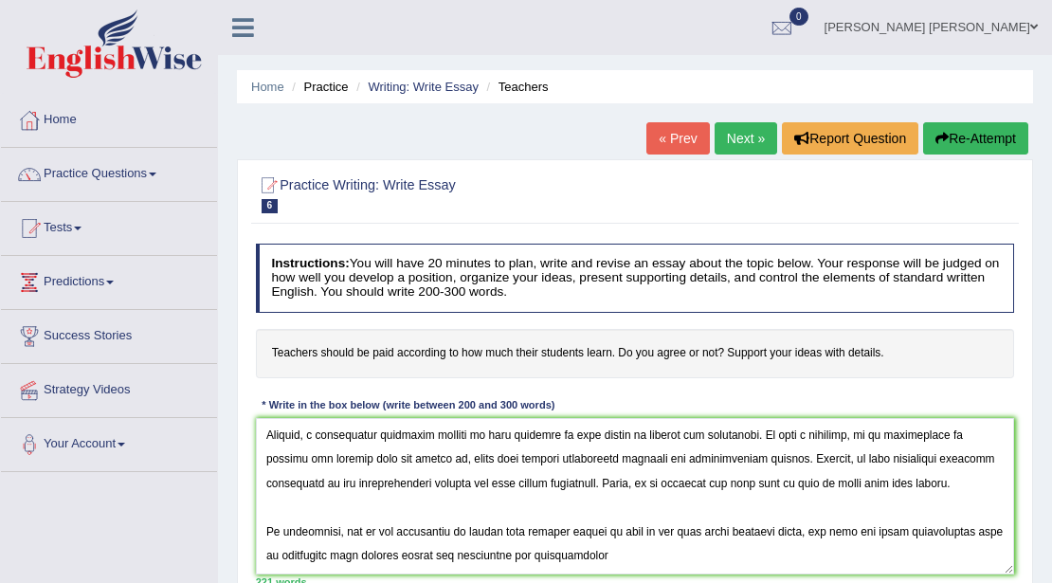
scroll to position [189, 0]
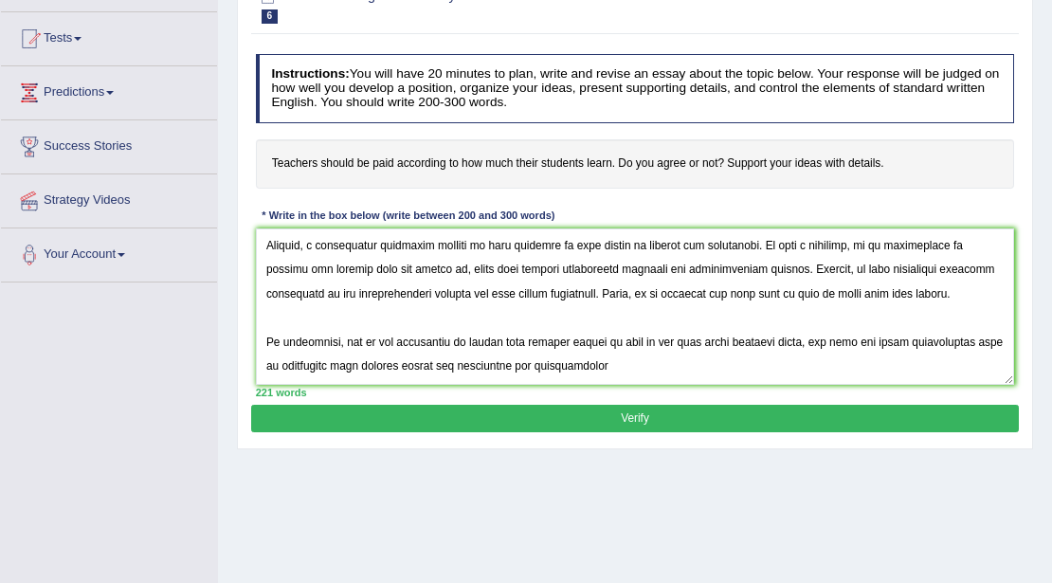
type textarea "Over the past few decades, it has been observed that teacher are not earning ha…"
click at [525, 422] on button "Verify" at bounding box center [634, 417] width 766 height 27
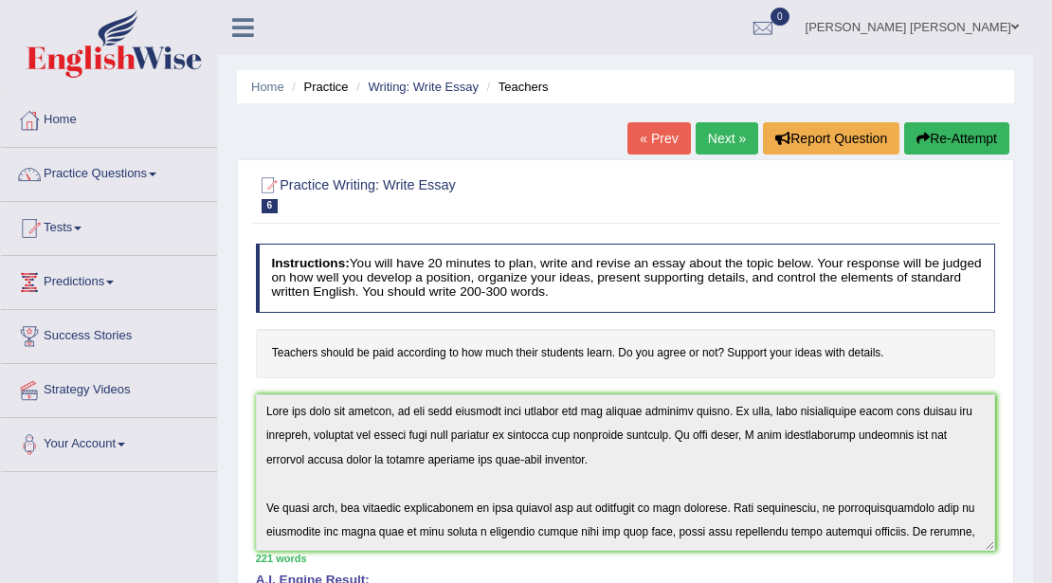
scroll to position [226, 0]
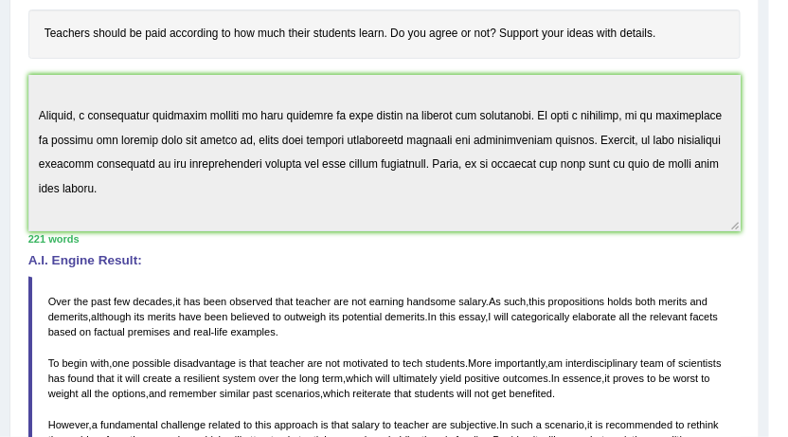
scroll to position [227, 0]
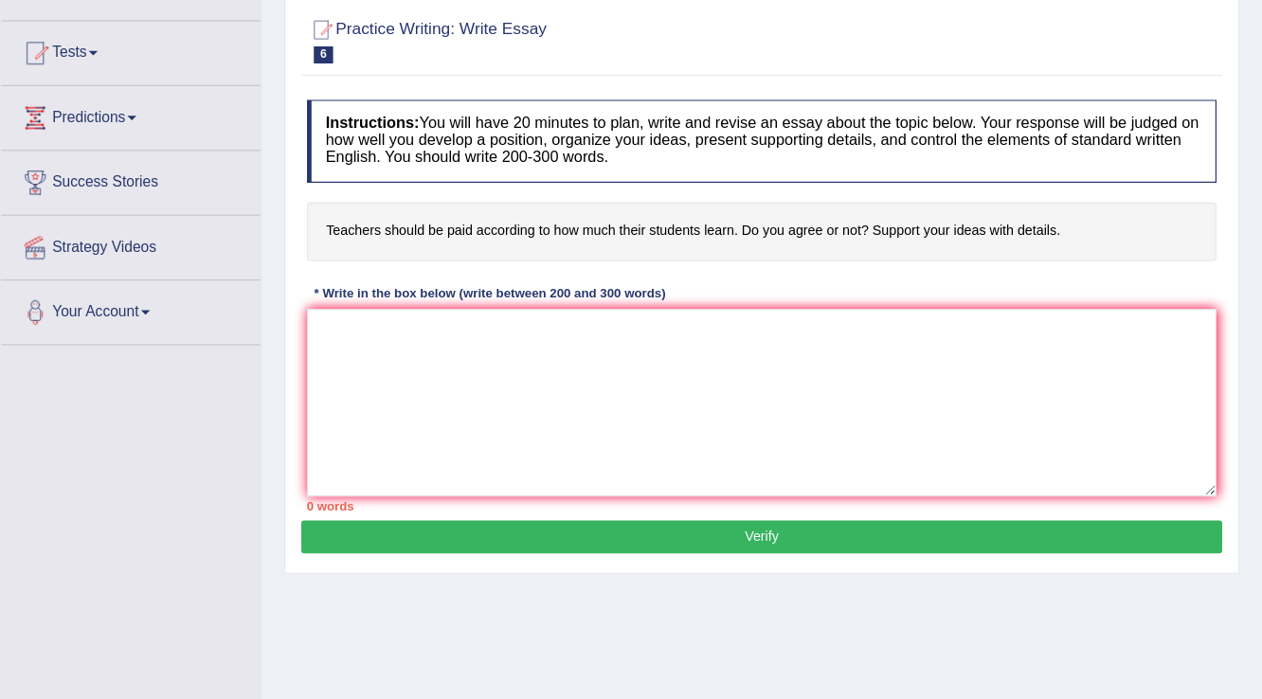
scroll to position [184, 0]
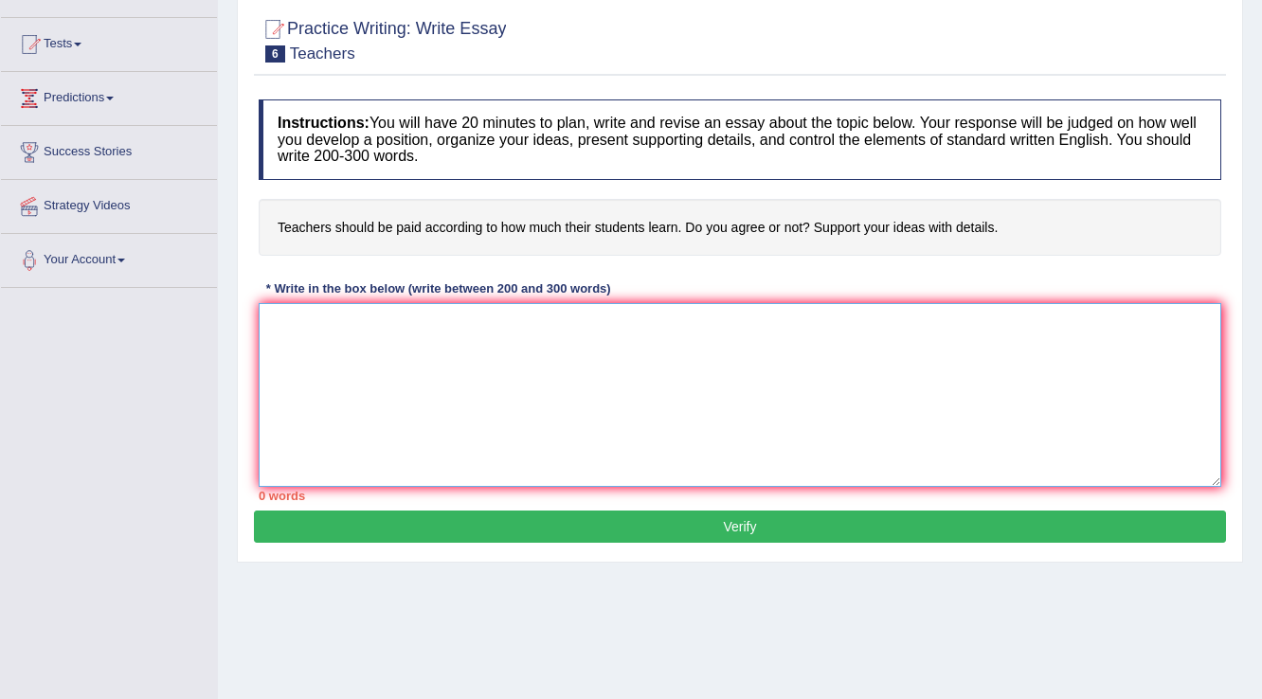
click at [508, 355] on textarea at bounding box center [740, 395] width 962 height 184
paste textarea "Over the past few decades, it has been observed that teacher are not earning ha…"
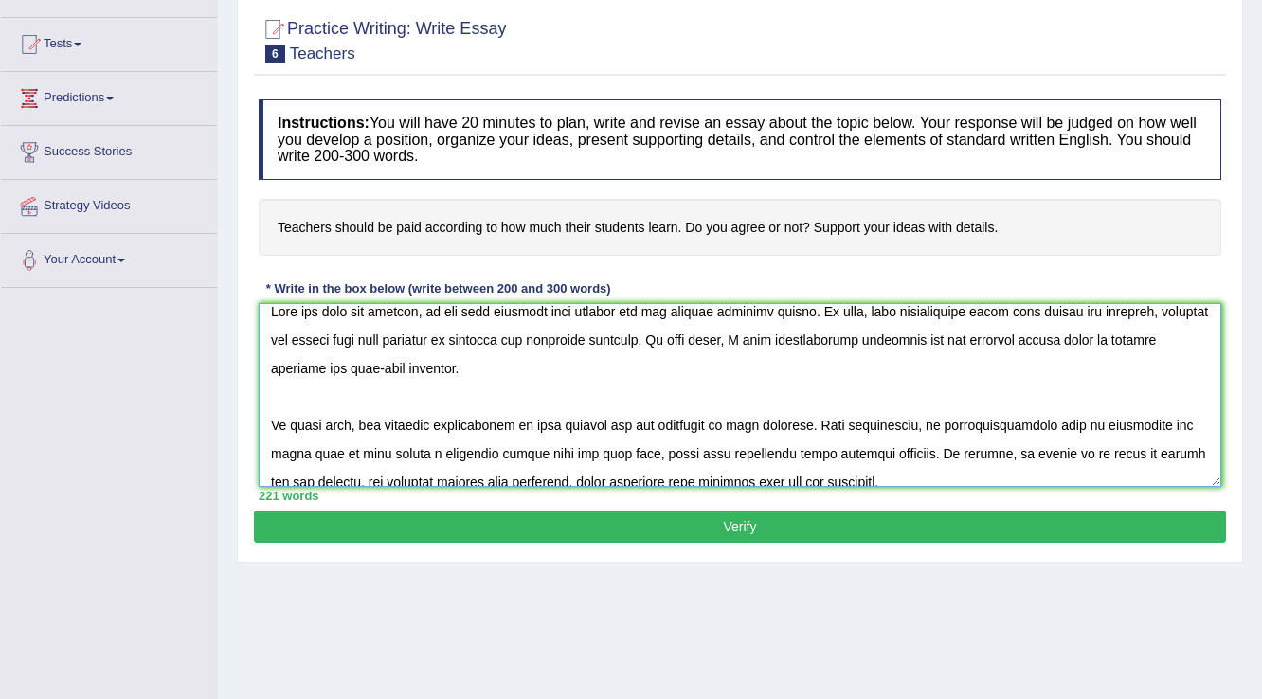
scroll to position [0, 0]
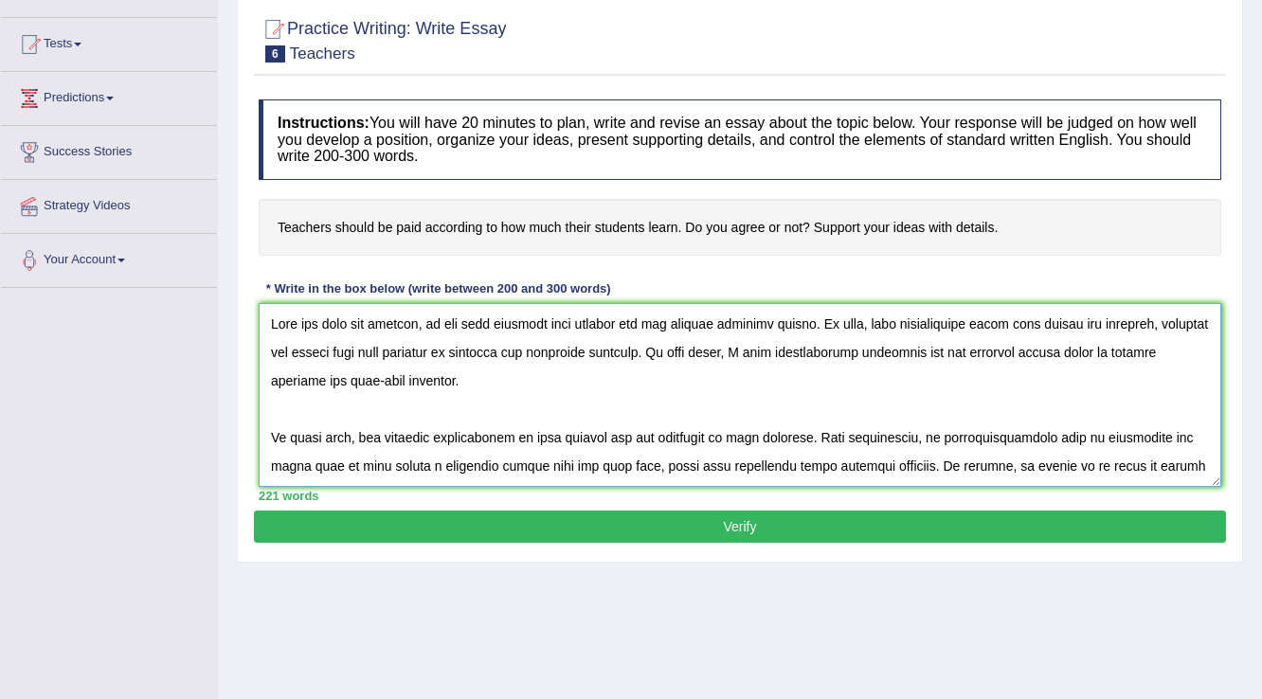
type textarea "Over the past few decades, it has been observed that teacher are not earning ha…"
click at [758, 436] on button "Verify" at bounding box center [740, 527] width 972 height 32
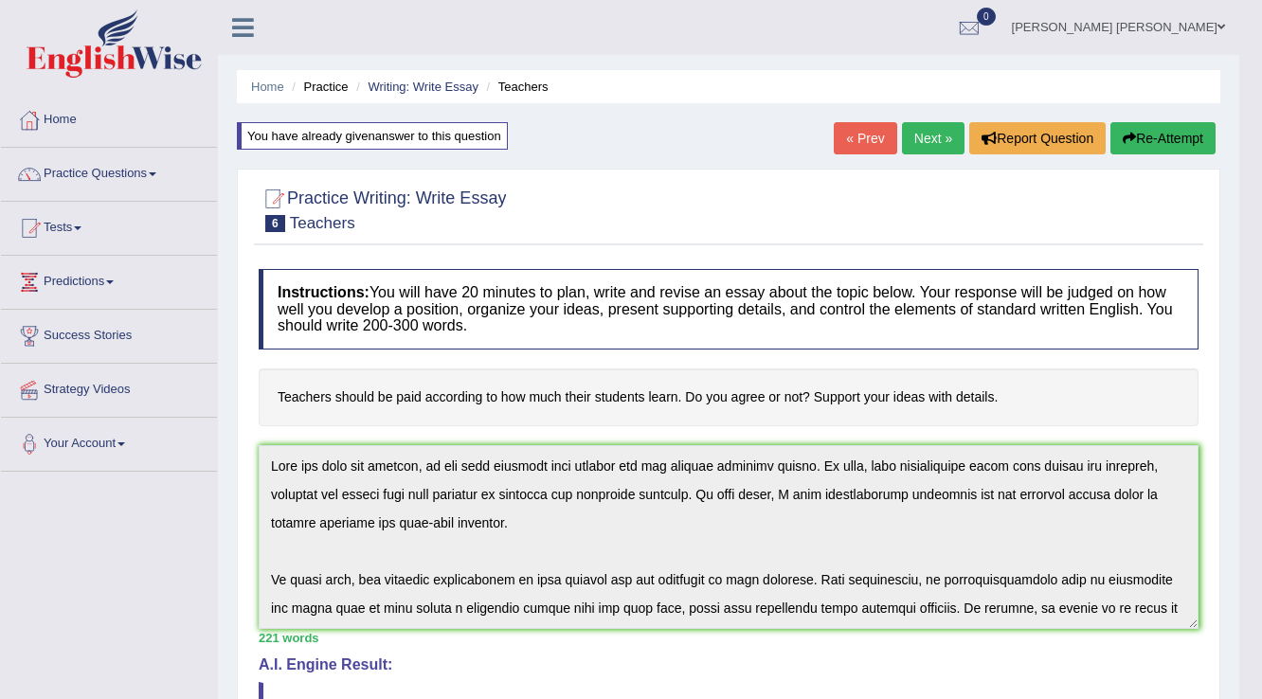
click at [787, 436] on div "Home Practice Writing: Write Essay Teachers You have already given answer to th…" at bounding box center [728, 643] width 1021 height 1286
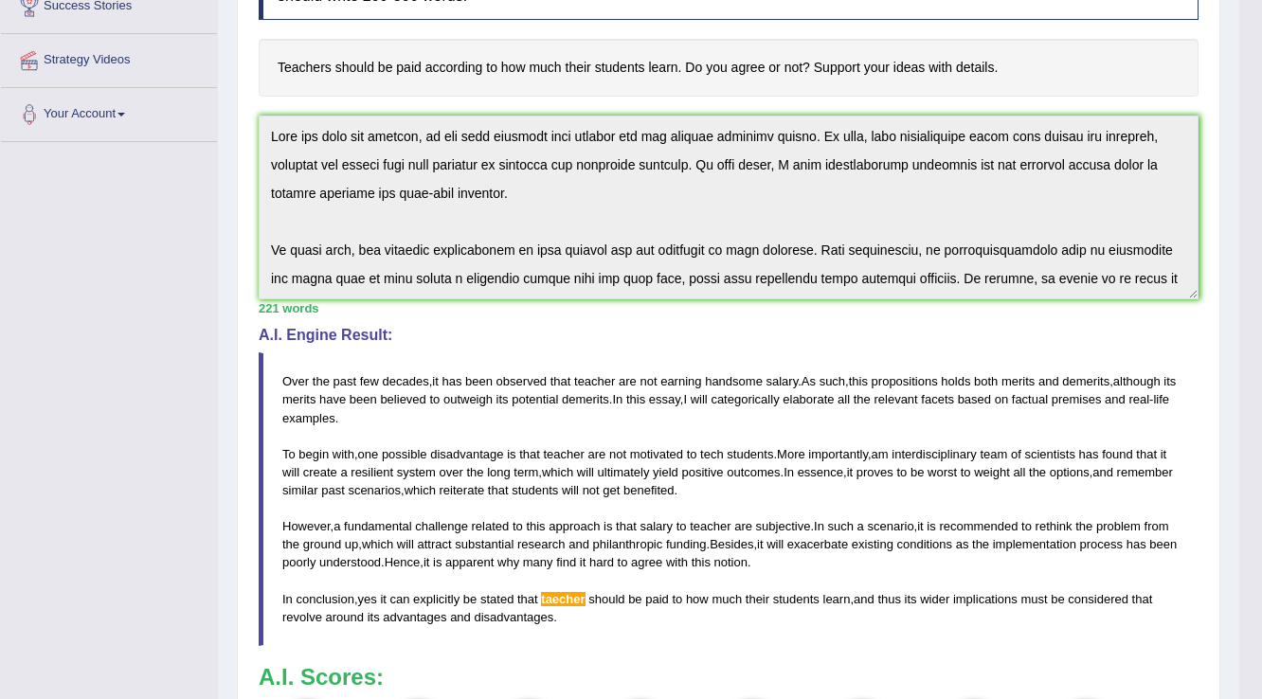
scroll to position [500, 0]
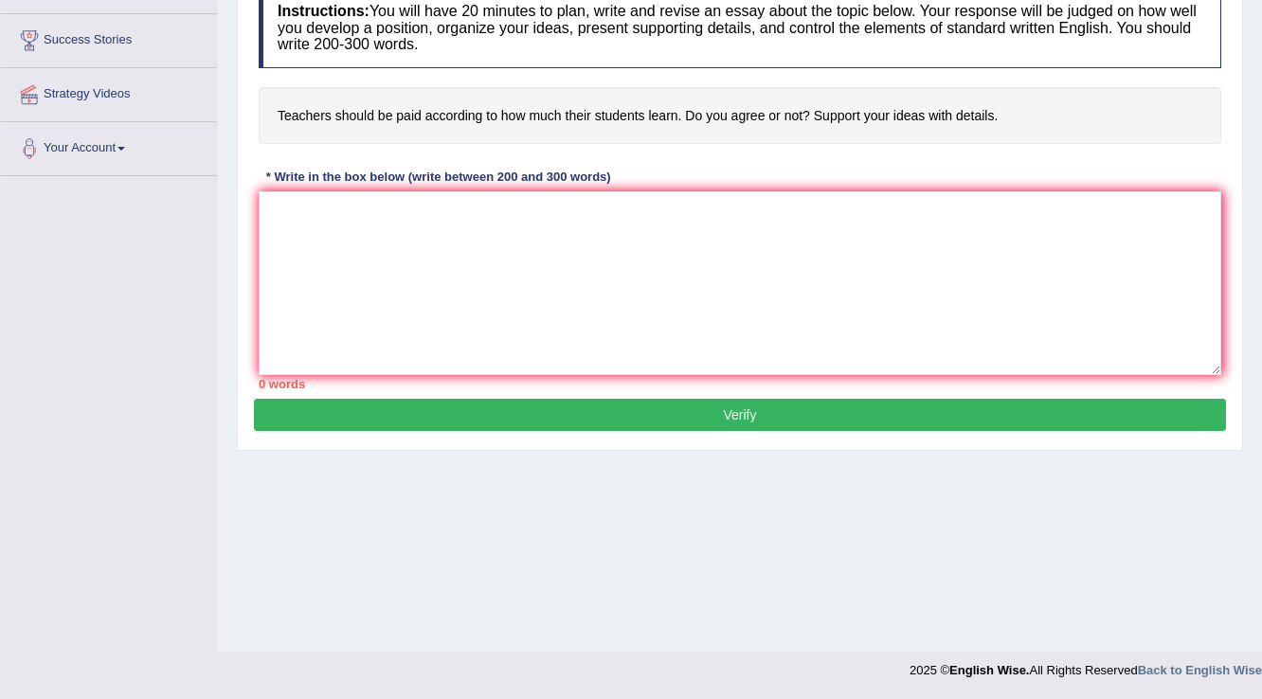
click at [511, 485] on div "Home Practice Writing: Write Essay Teachers You have already given answer to th…" at bounding box center [740, 177] width 1044 height 947
click at [525, 305] on textarea at bounding box center [740, 283] width 962 height 184
paste textarea "Over the past few decades, it has been observed that teacher are not earning ha…"
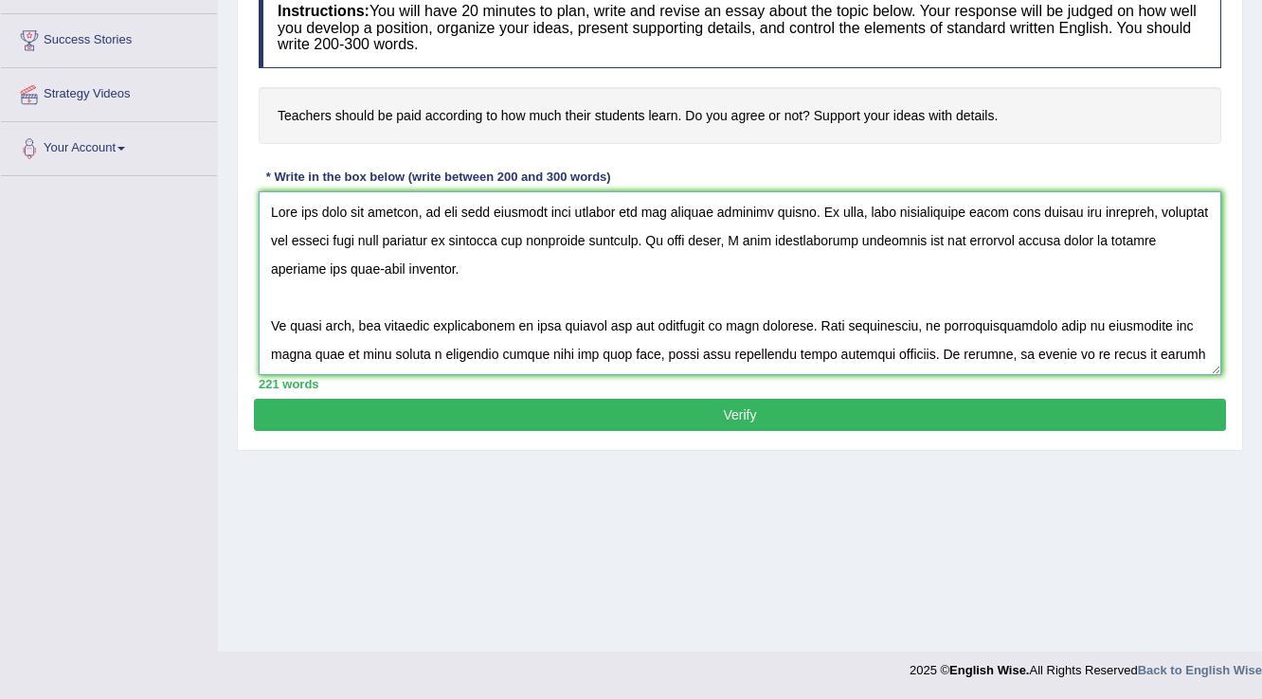
scroll to position [215, 0]
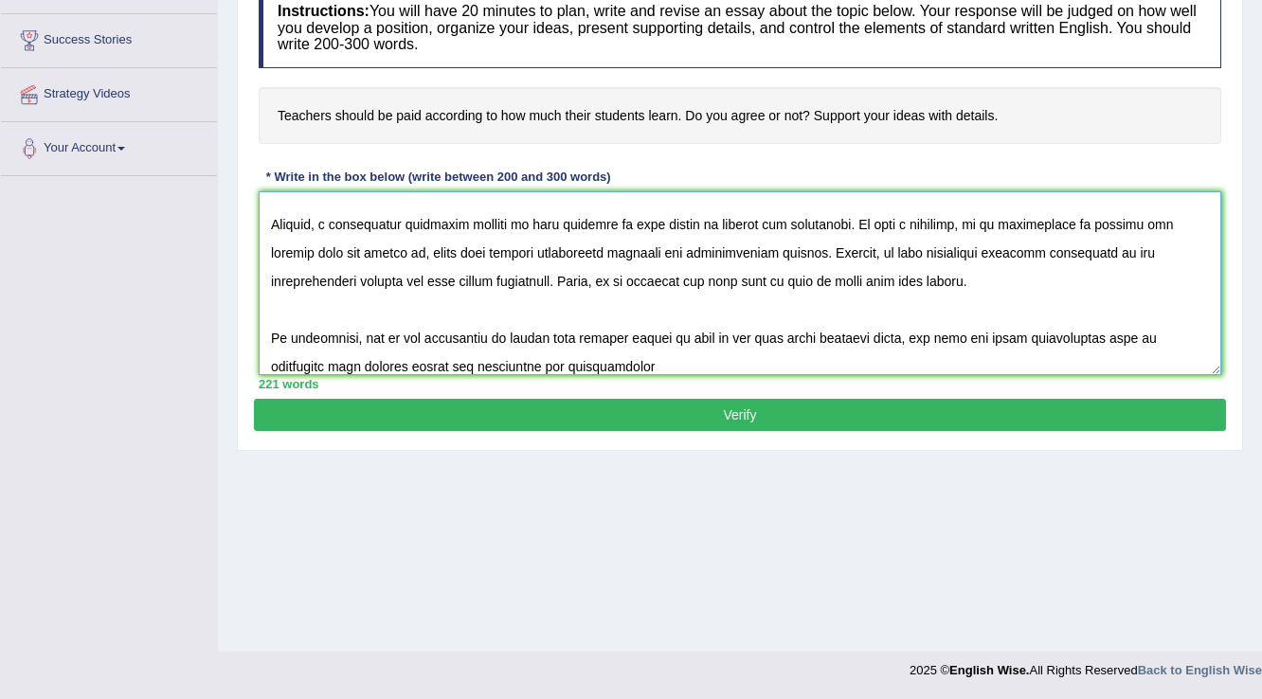
click at [592, 345] on textarea at bounding box center [740, 283] width 962 height 184
type textarea "Over the past few decades, it has been observed that teacher are not earning ha…"
click at [466, 424] on button "Verify" at bounding box center [740, 415] width 972 height 32
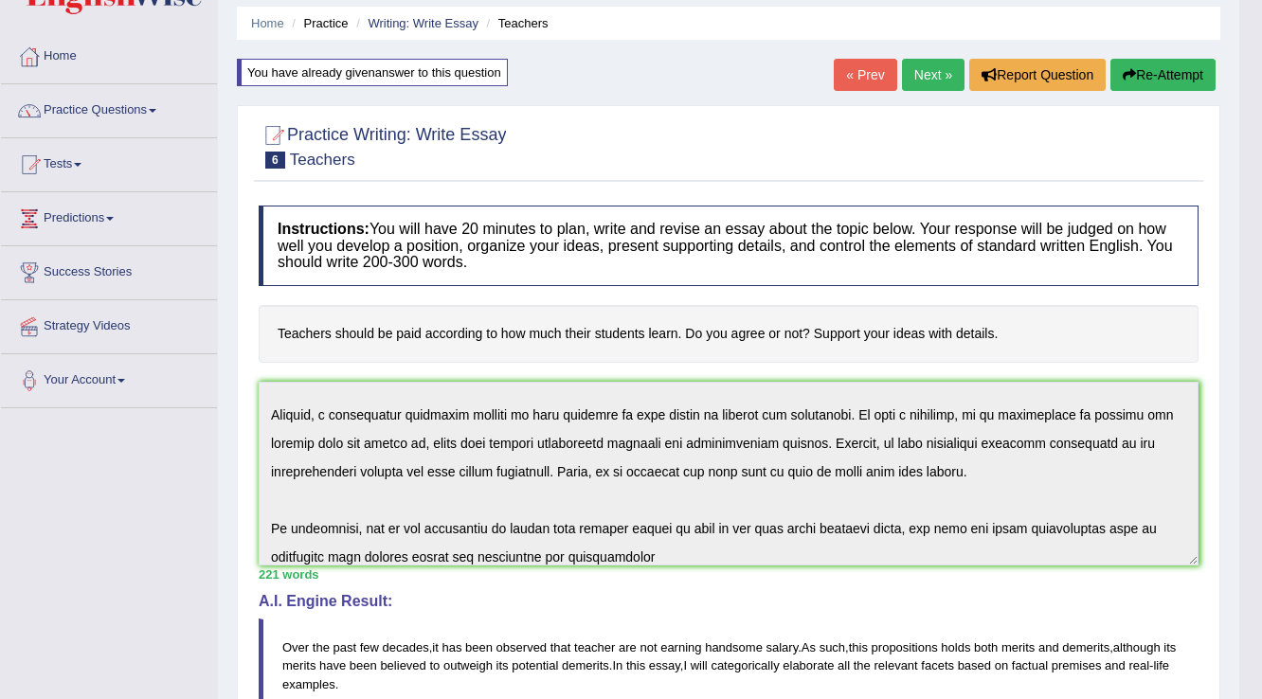
scroll to position [0, 0]
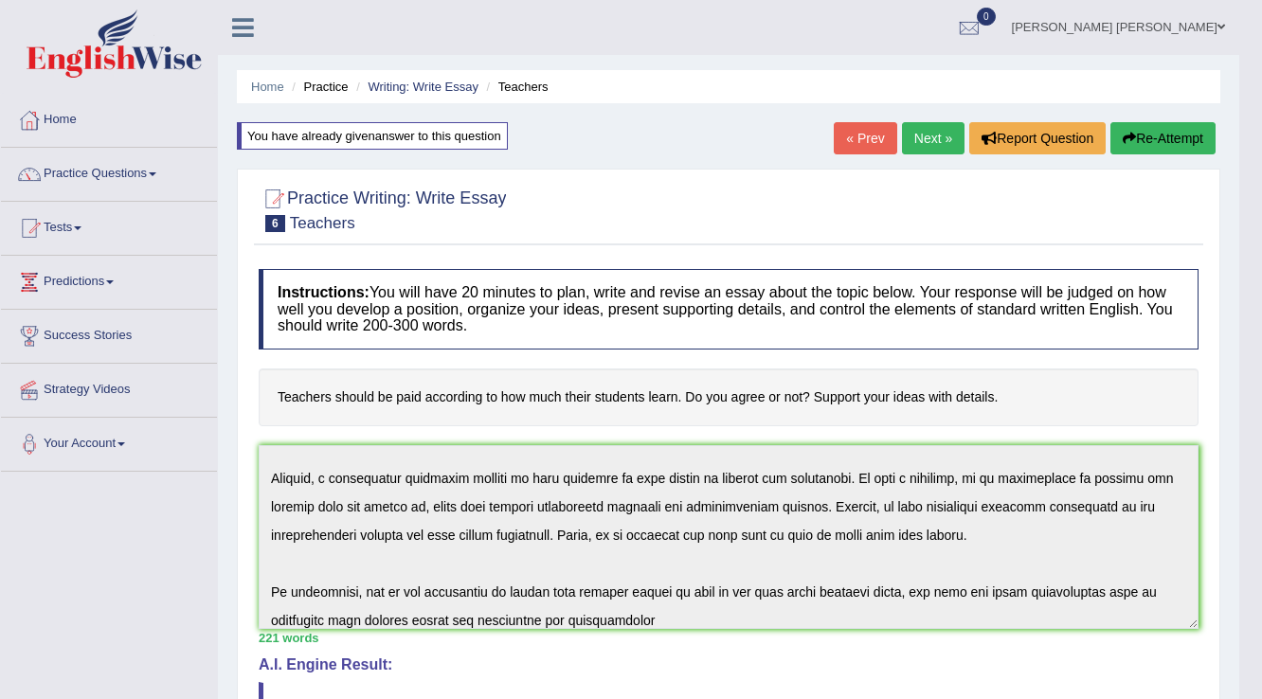
click at [843, 131] on link "« Prev" at bounding box center [865, 138] width 63 height 32
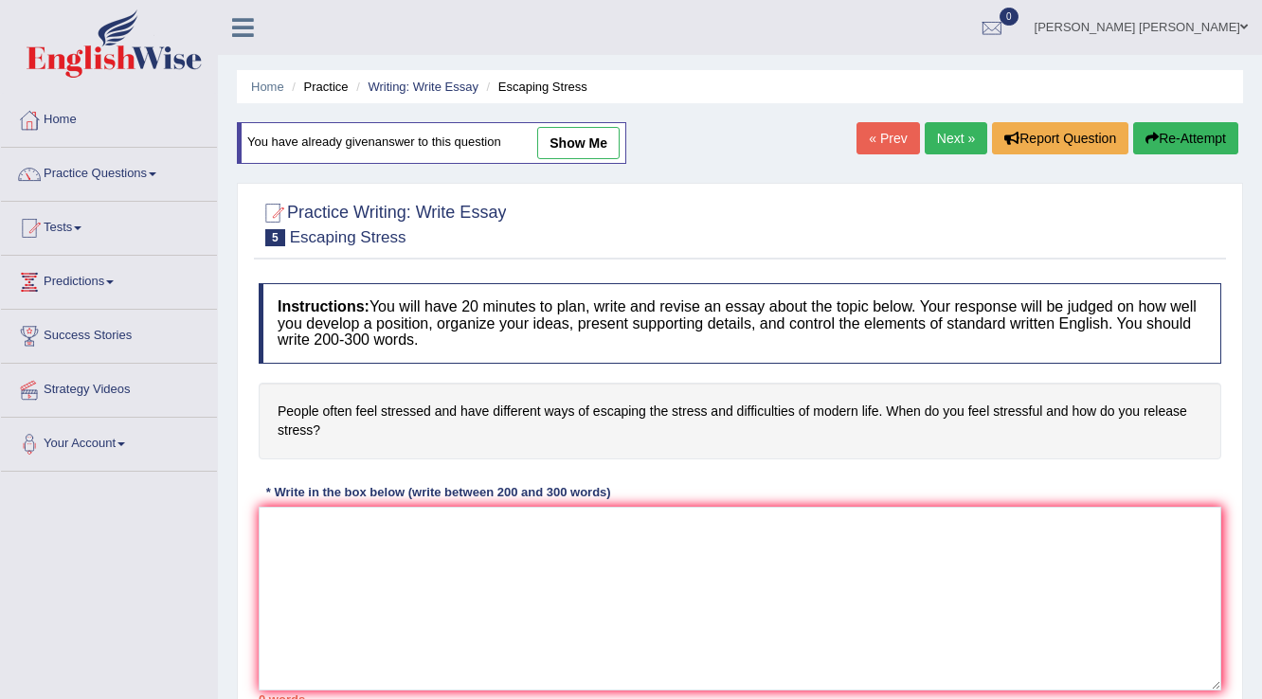
click at [883, 137] on link "« Prev" at bounding box center [887, 138] width 63 height 32
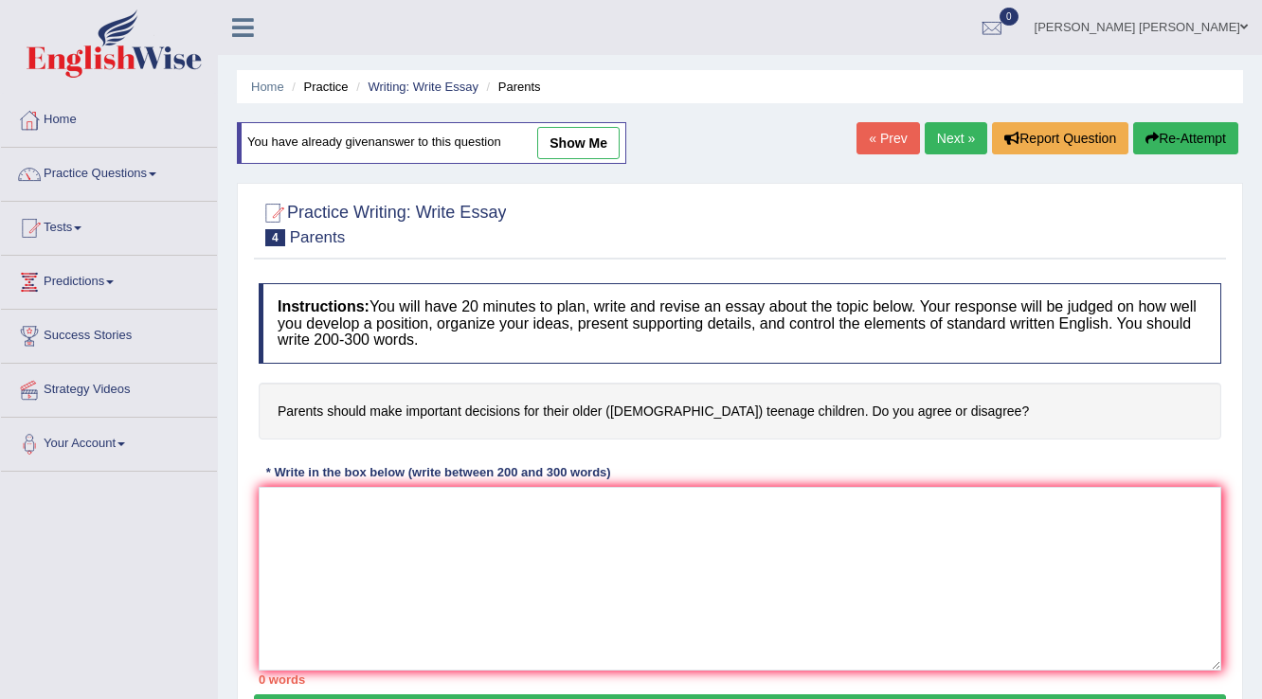
click at [960, 115] on div "Home Practice Writing: Write Essay Parents You have already given answer to thi…" at bounding box center [740, 473] width 1044 height 947
click at [955, 125] on link "Next »" at bounding box center [956, 138] width 63 height 32
